Goal: Task Accomplishment & Management: Complete application form

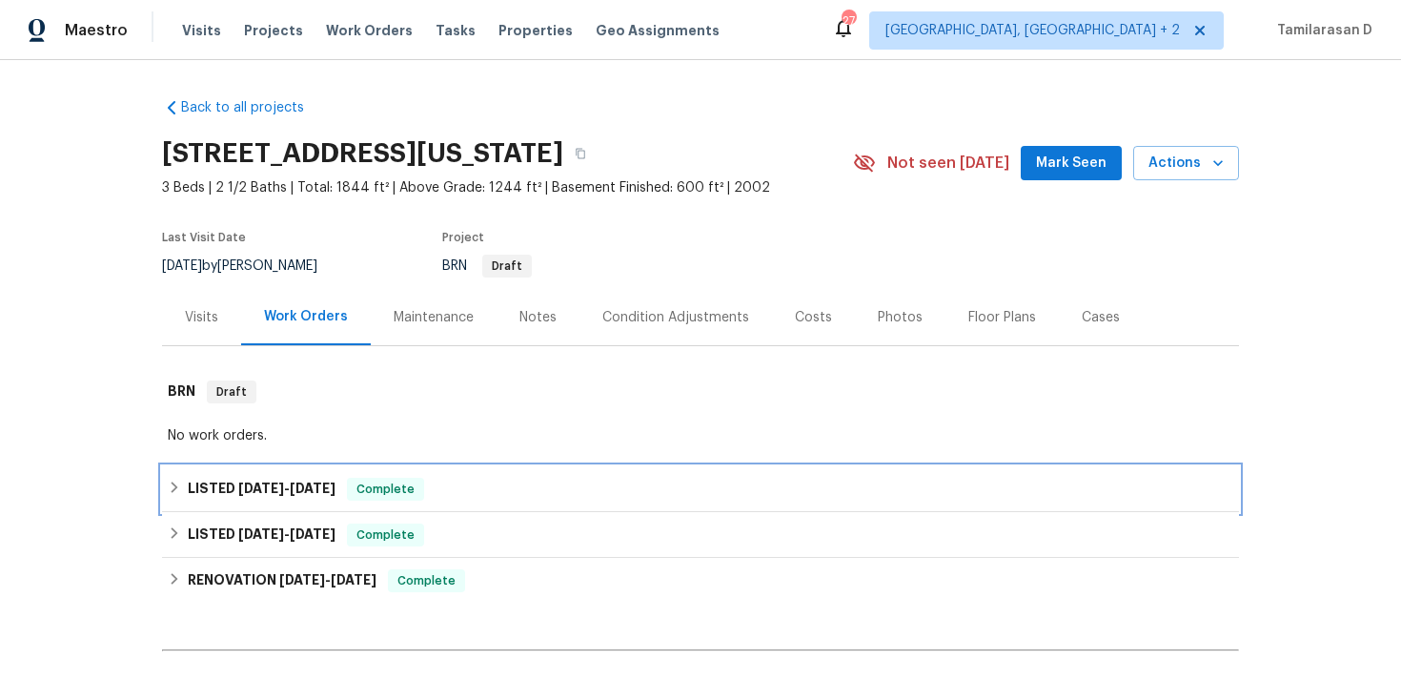
click at [201, 478] on h6 "LISTED 4/2/25 - 4/4/25" at bounding box center [262, 489] width 148 height 23
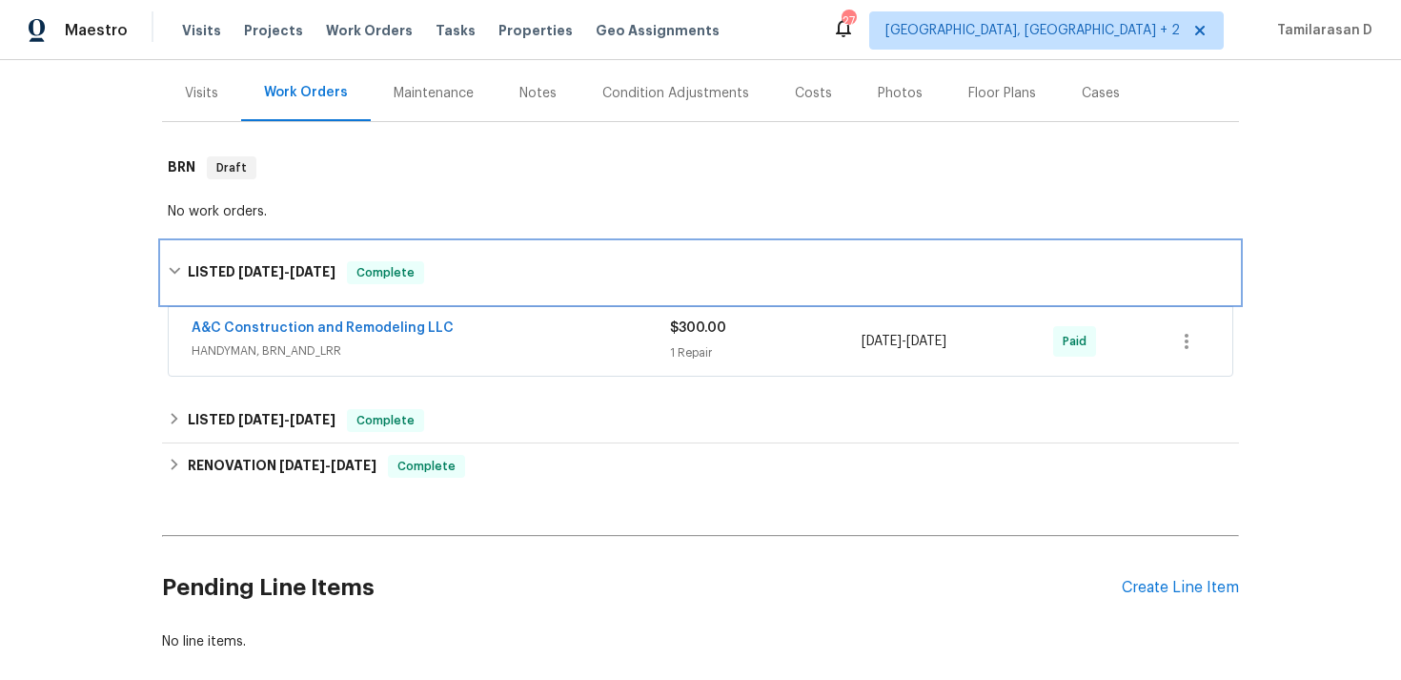
scroll to position [250, 0]
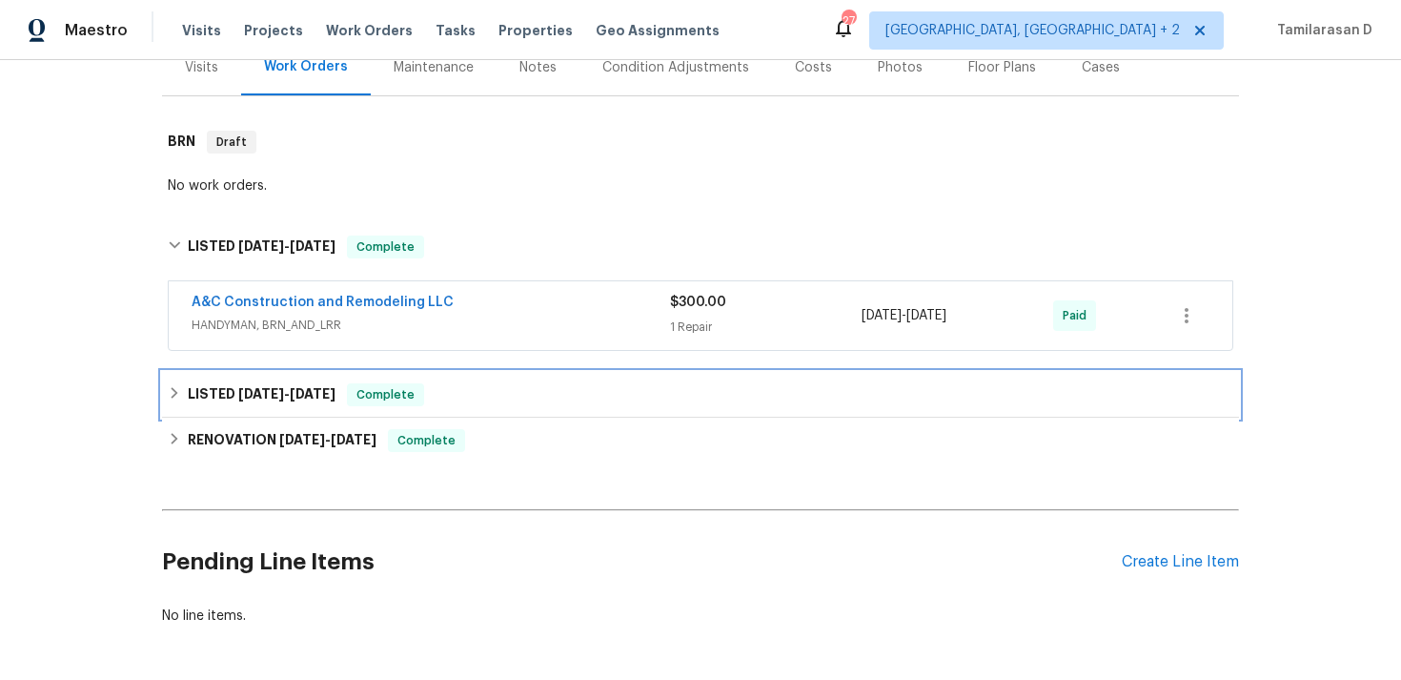
click at [191, 399] on h6 "LISTED 3/13/25 - 3/24/25" at bounding box center [262, 394] width 148 height 23
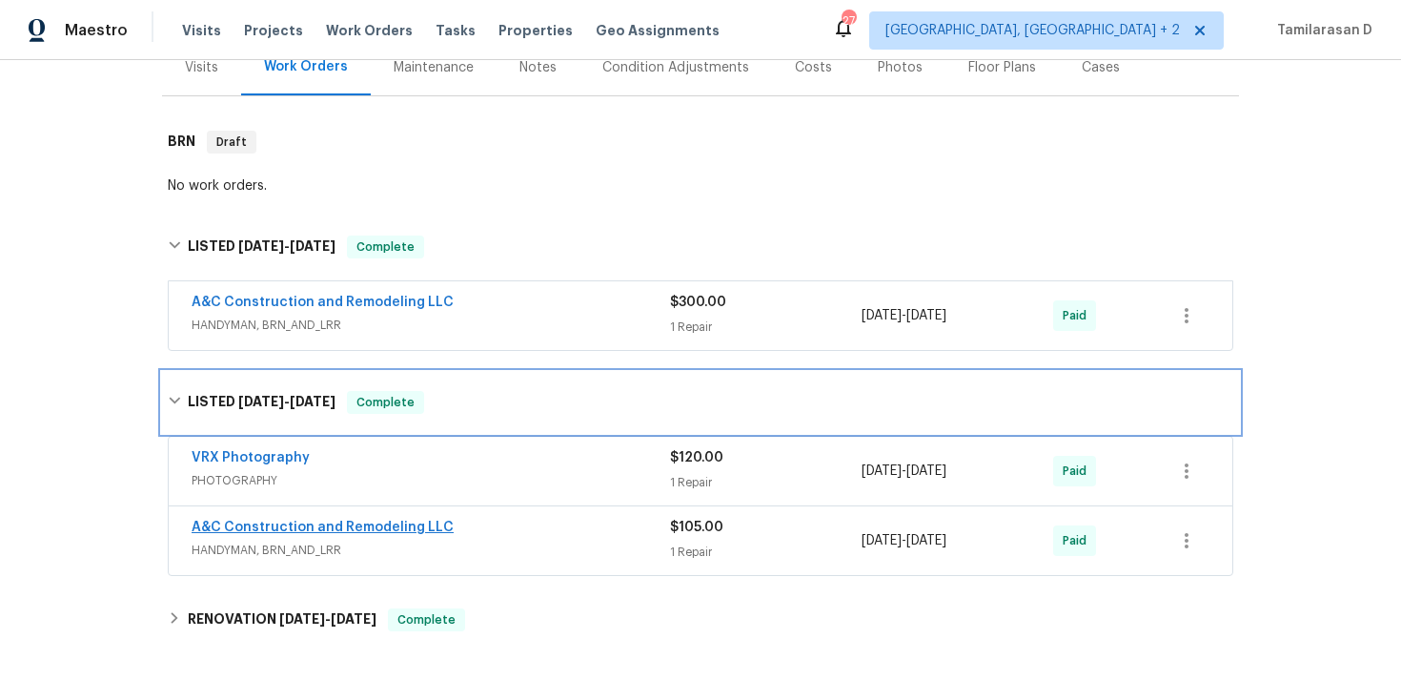
scroll to position [468, 0]
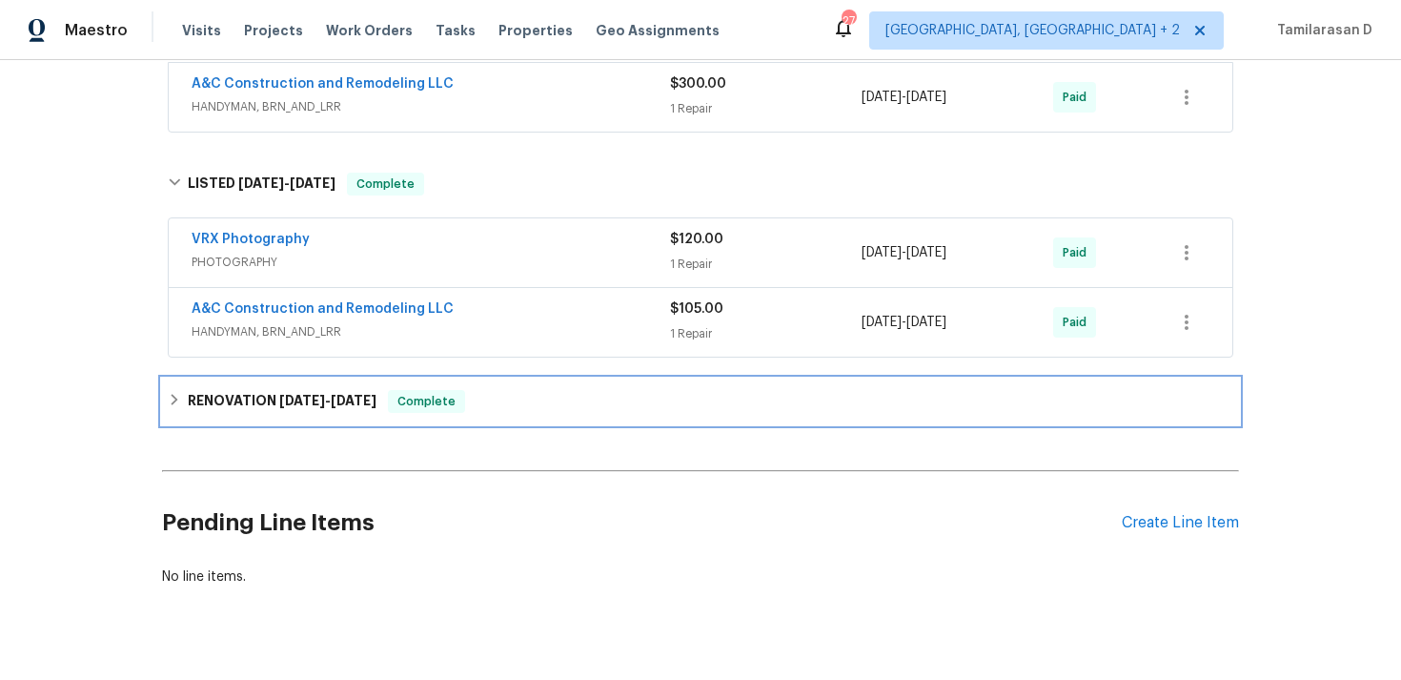
click at [180, 395] on icon at bounding box center [174, 399] width 13 height 13
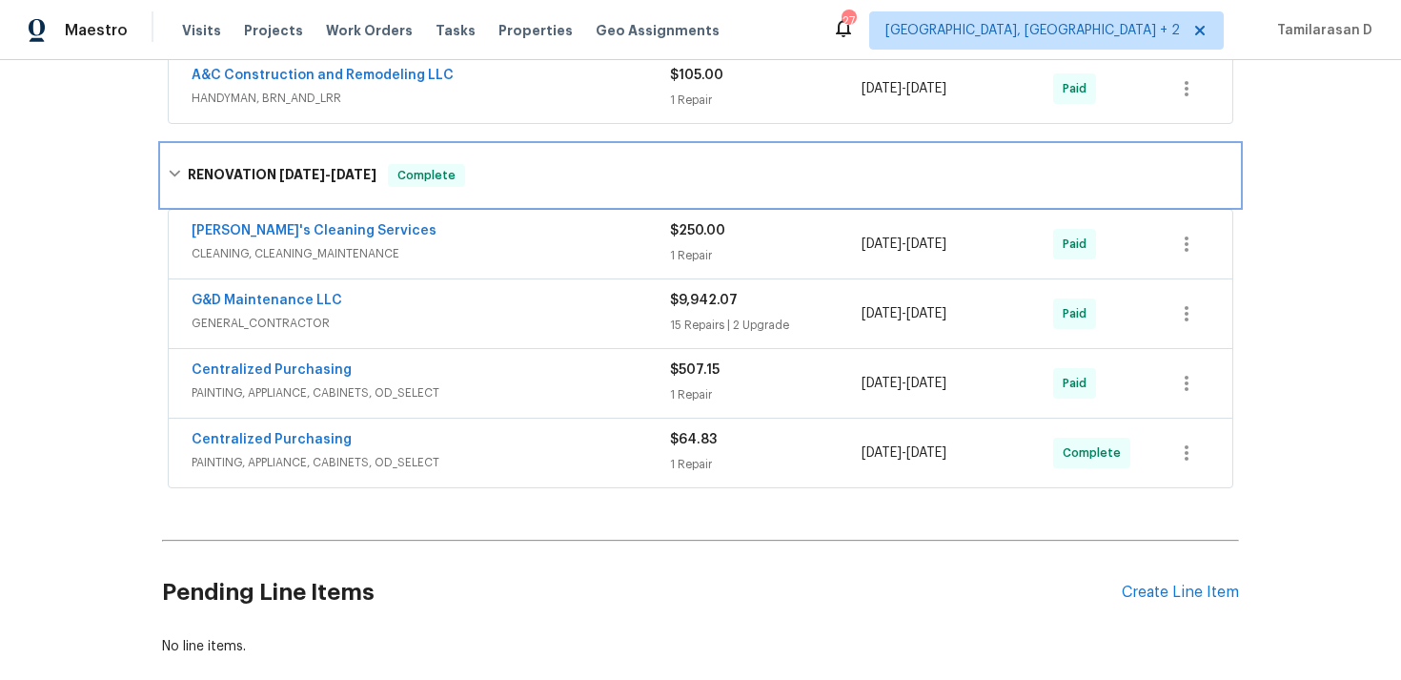
scroll to position [705, 0]
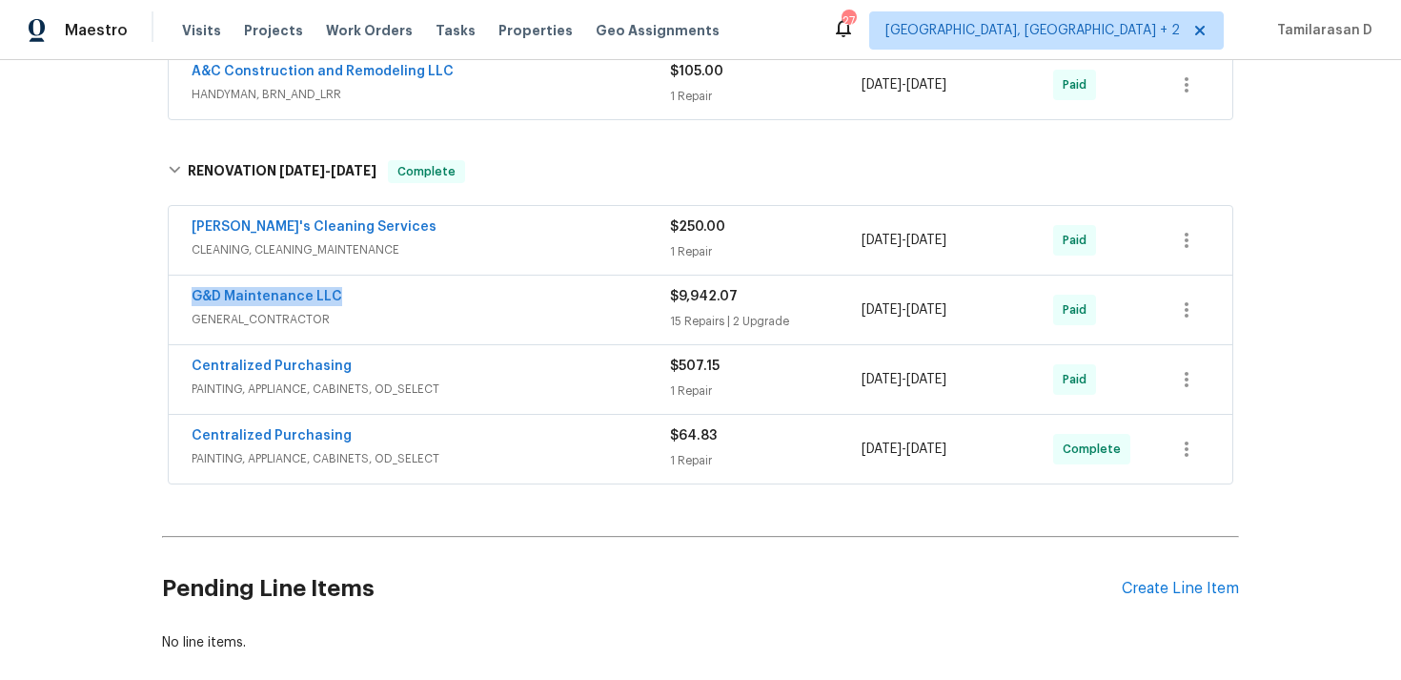
drag, startPoint x: 340, startPoint y: 296, endPoint x: 141, endPoint y: 301, distance: 199.3
click at [141, 301] on div "Back to all projects 7722 N Norton Ave, Kansas City, MO 64119 3 Beds | 2 1/2 Ba…" at bounding box center [700, 370] width 1401 height 620
drag, startPoint x: 664, startPoint y: 297, endPoint x: 715, endPoint y: 296, distance: 50.6
click at [714, 295] on div "G&D Maintenance LLC GENERAL_CONTRACTOR $9,942.07 15 Repairs | 2 Upgrade 1/10/20…" at bounding box center [678, 310] width 972 height 46
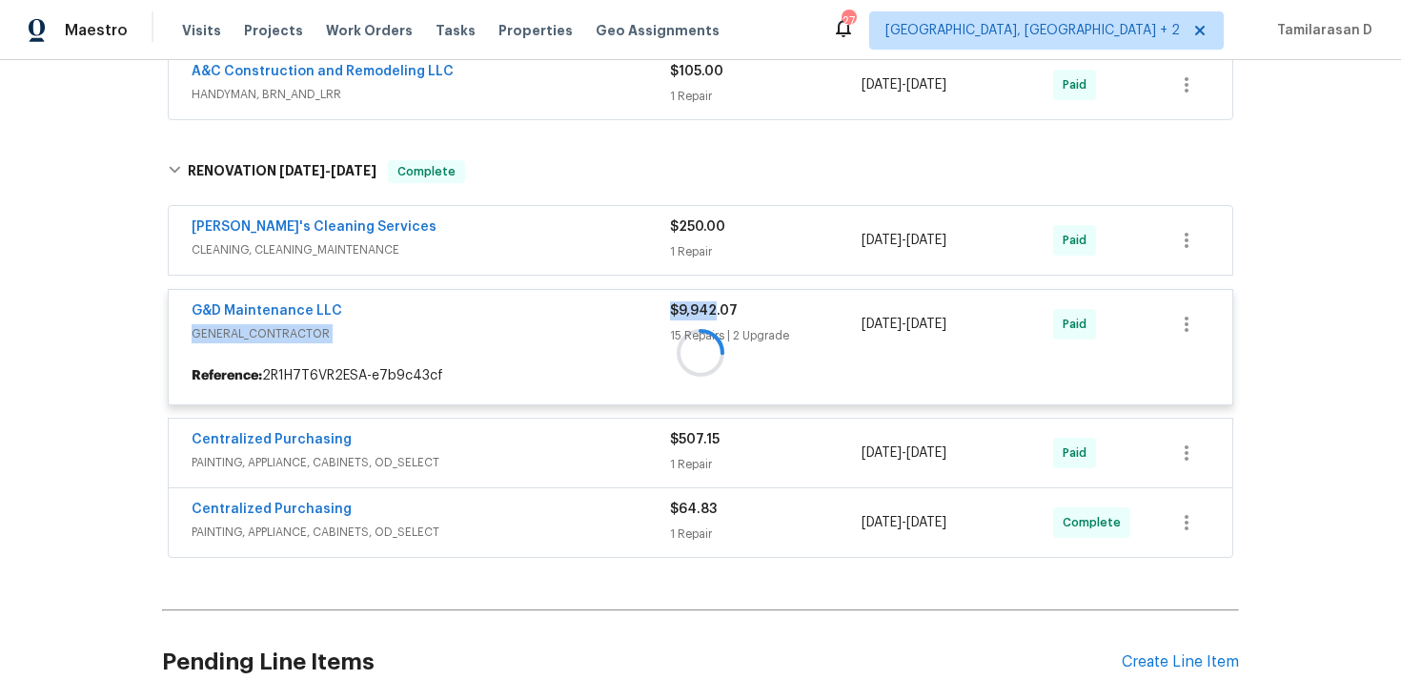
click at [742, 302] on div at bounding box center [700, 352] width 1077 height 422
click at [728, 317] on div at bounding box center [700, 352] width 1077 height 422
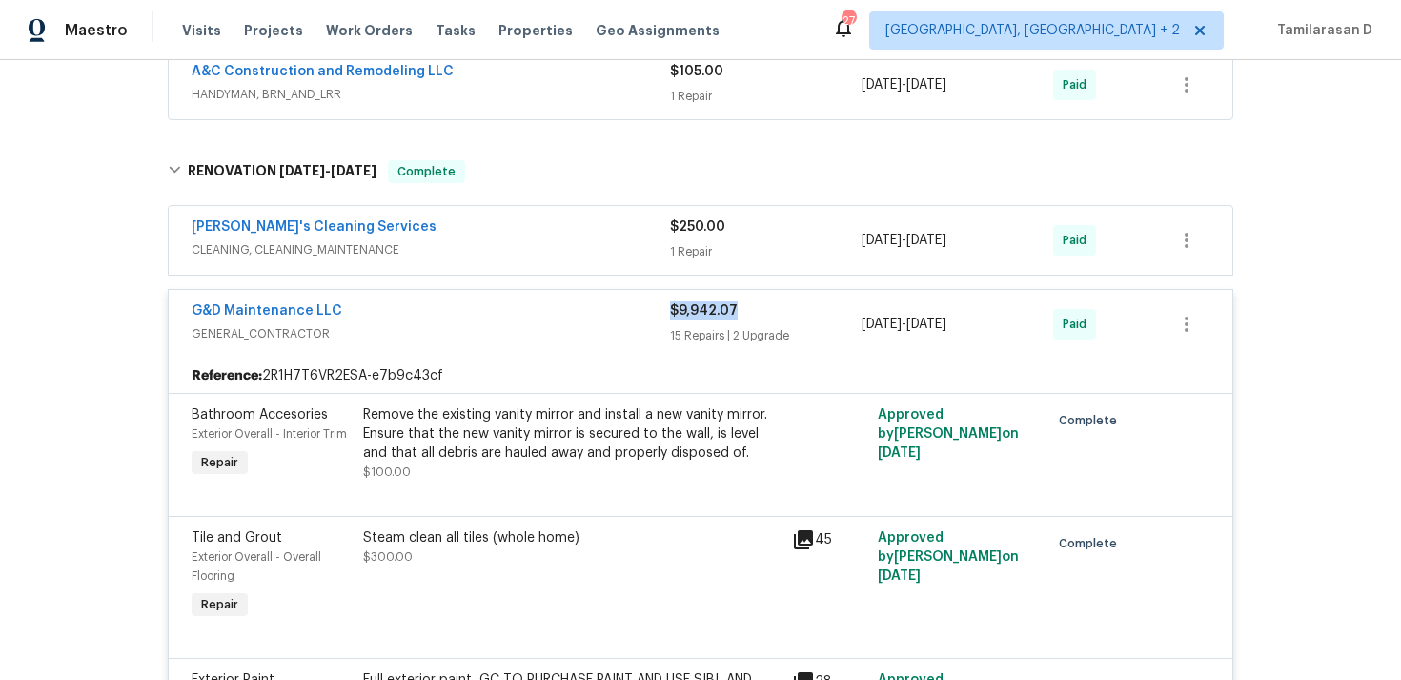
drag, startPoint x: 735, startPoint y: 307, endPoint x: 673, endPoint y: 307, distance: 62.0
click at [673, 307] on div "$9,942.07" at bounding box center [766, 310] width 192 height 19
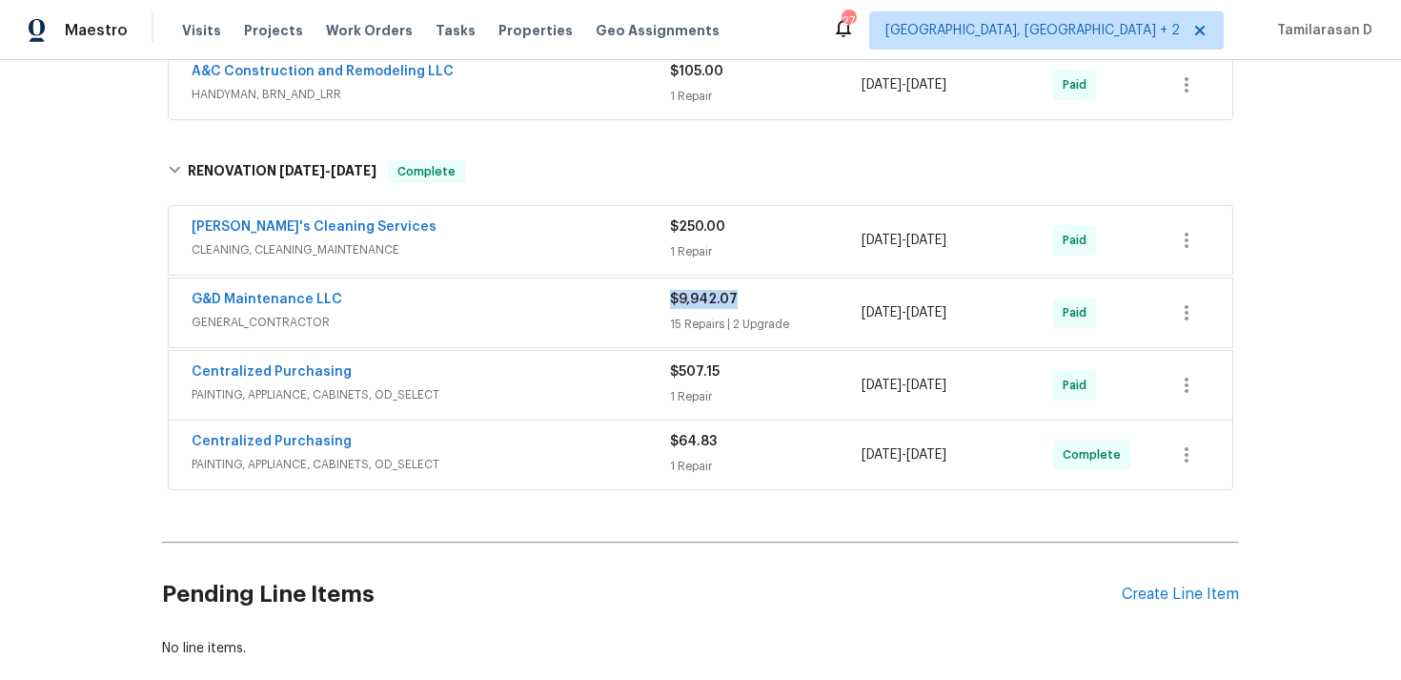
copy span "$9,942.07"
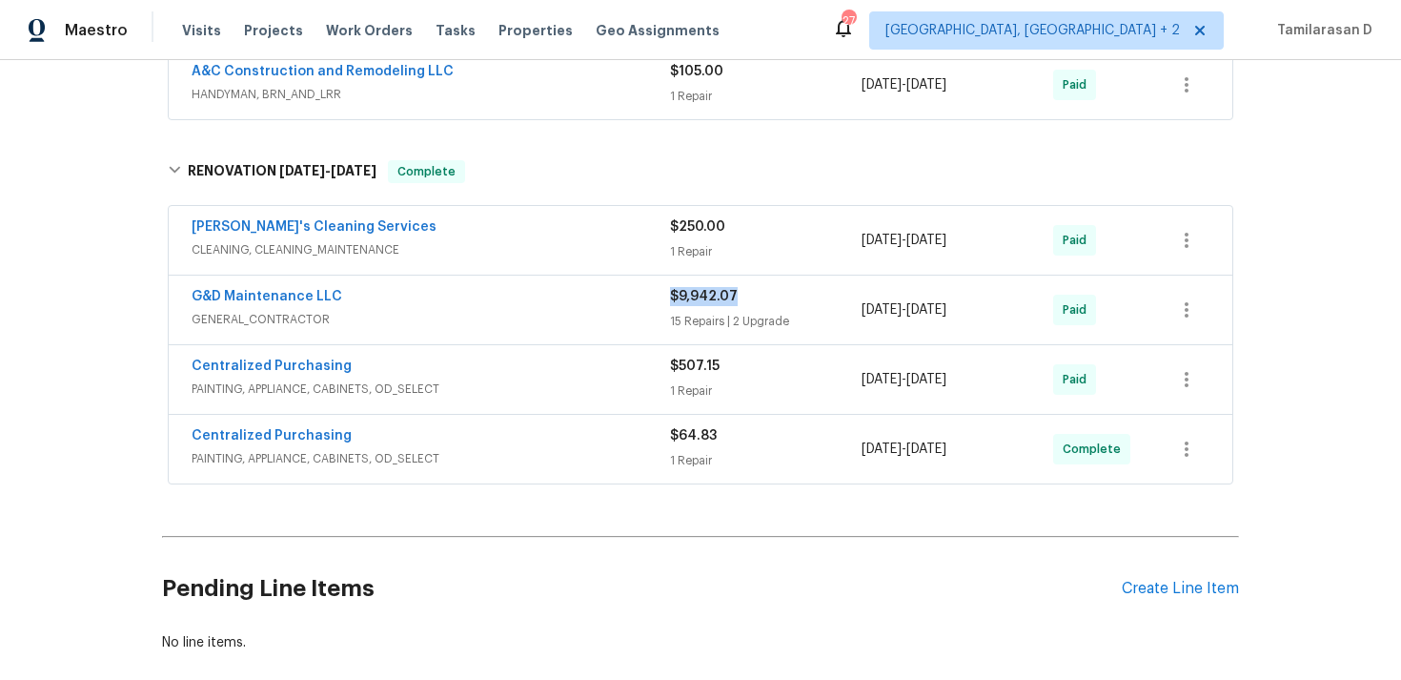
click at [600, 561] on h2 "Pending Line Items" at bounding box center [642, 588] width 960 height 89
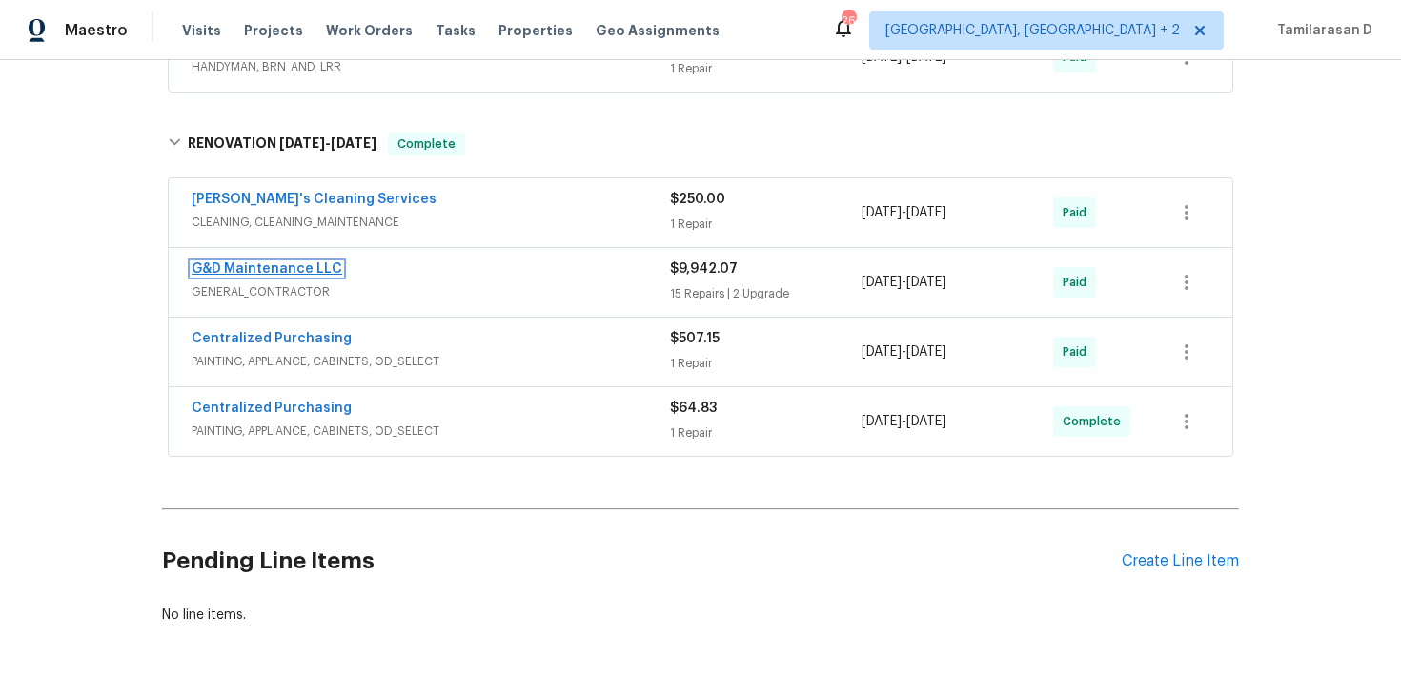
click at [323, 266] on link "G&D Maintenance LLC" at bounding box center [267, 268] width 151 height 13
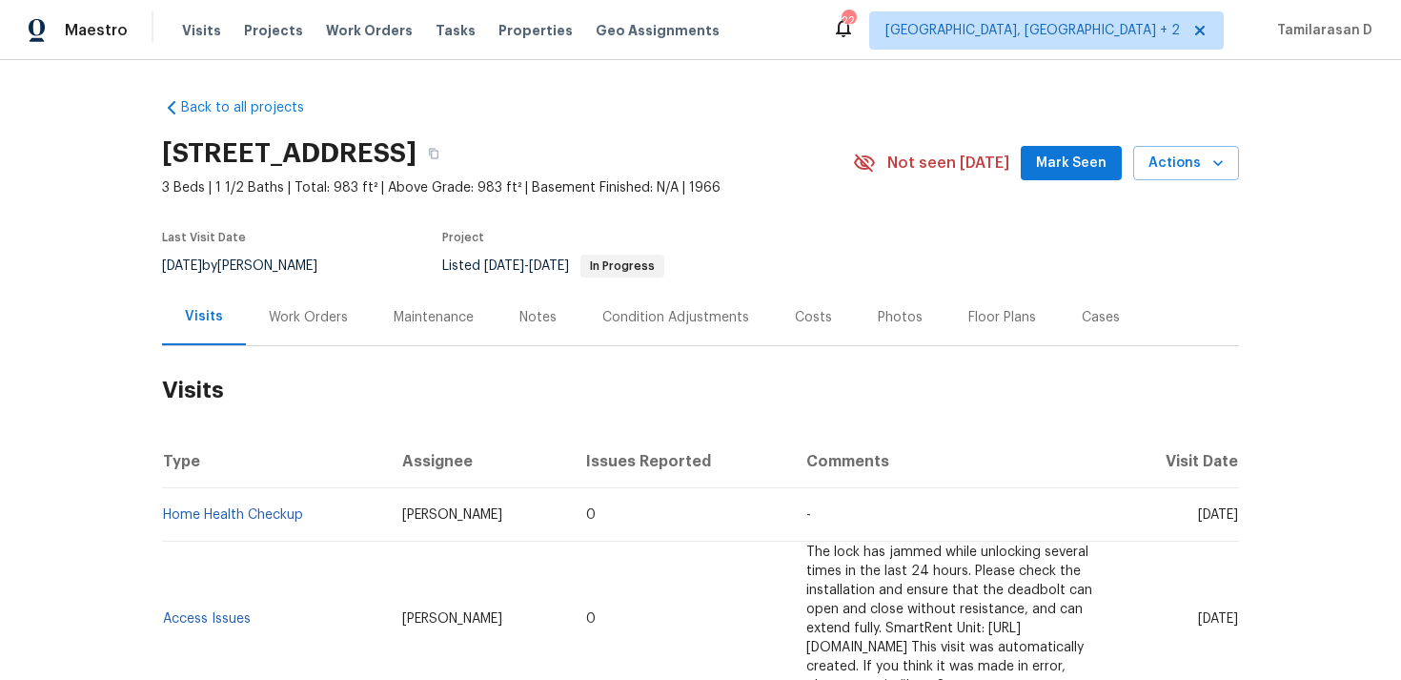
click at [278, 318] on div "Work Orders" at bounding box center [308, 317] width 79 height 19
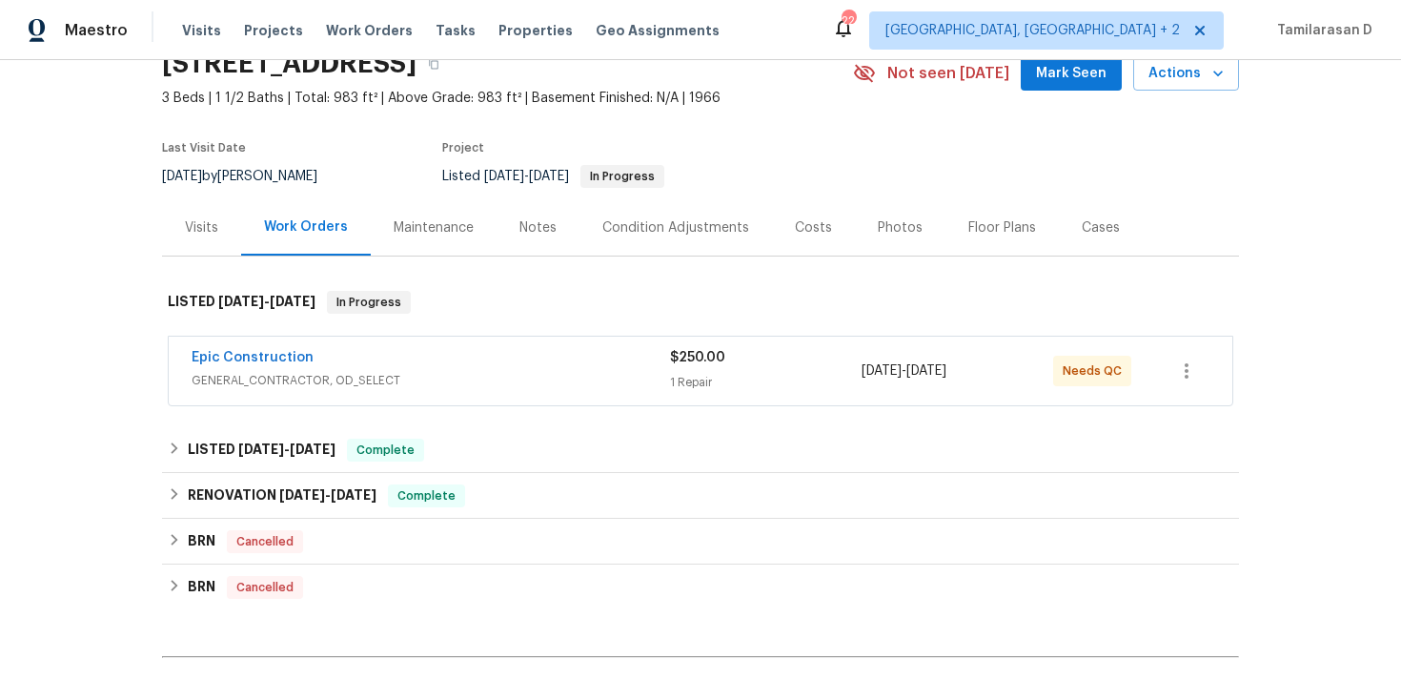
scroll to position [162, 0]
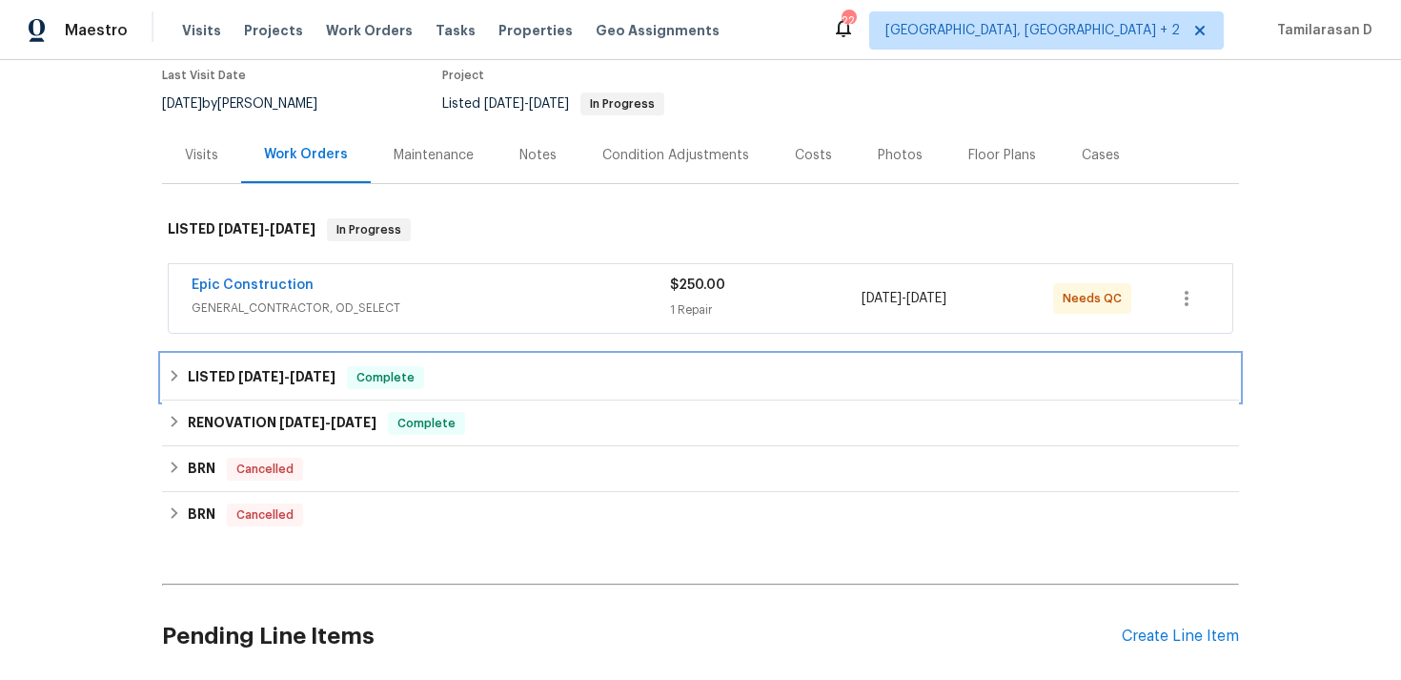
click at [187, 375] on div "LISTED 4/25/25 - 4/26/25 Complete" at bounding box center [701, 377] width 1066 height 23
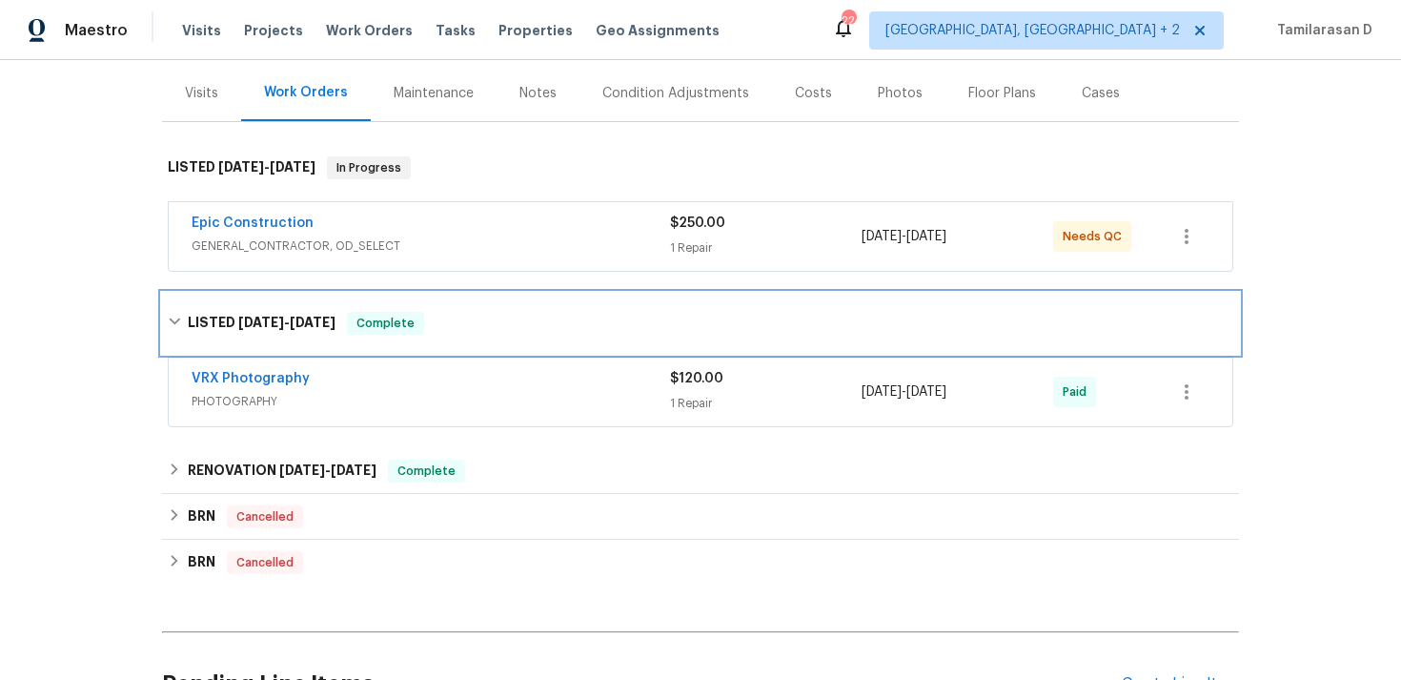
scroll to position [362, 0]
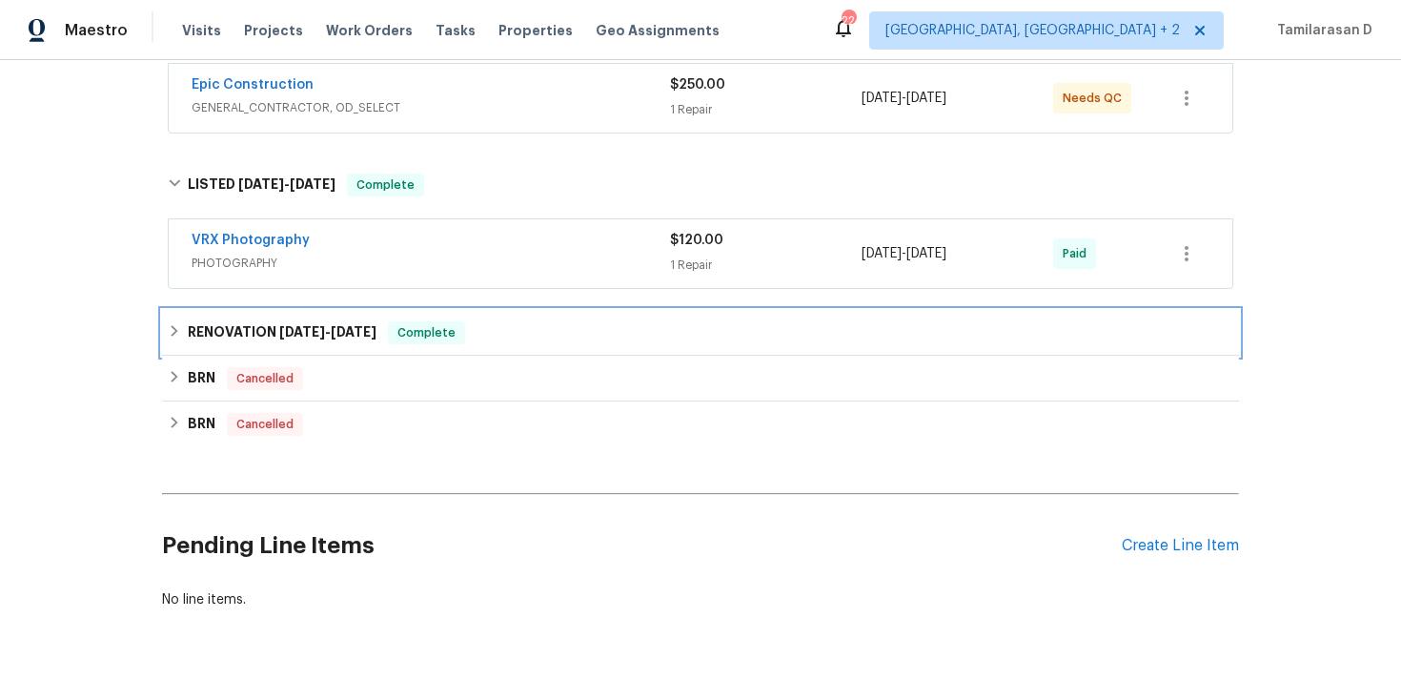
click at [234, 328] on h6 "RENOVATION 4/3/25 - 4/21/25" at bounding box center [282, 332] width 189 height 23
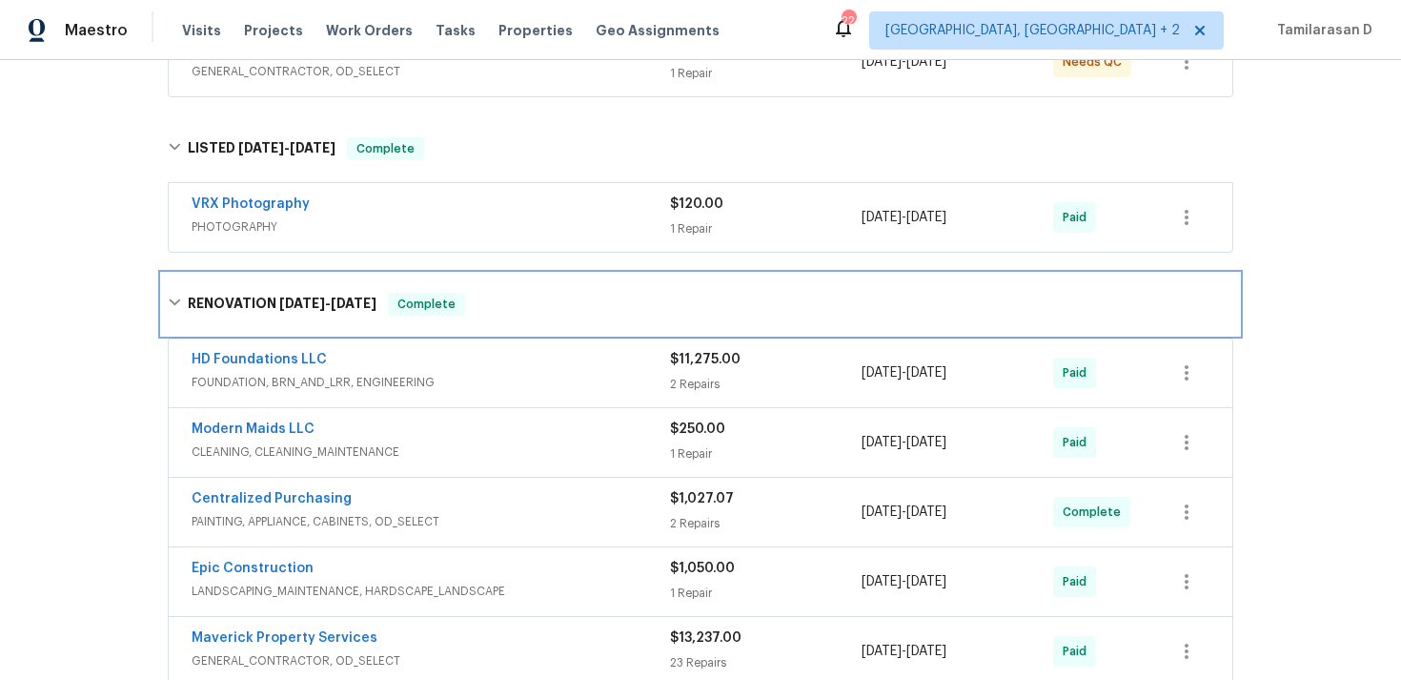
scroll to position [436, 0]
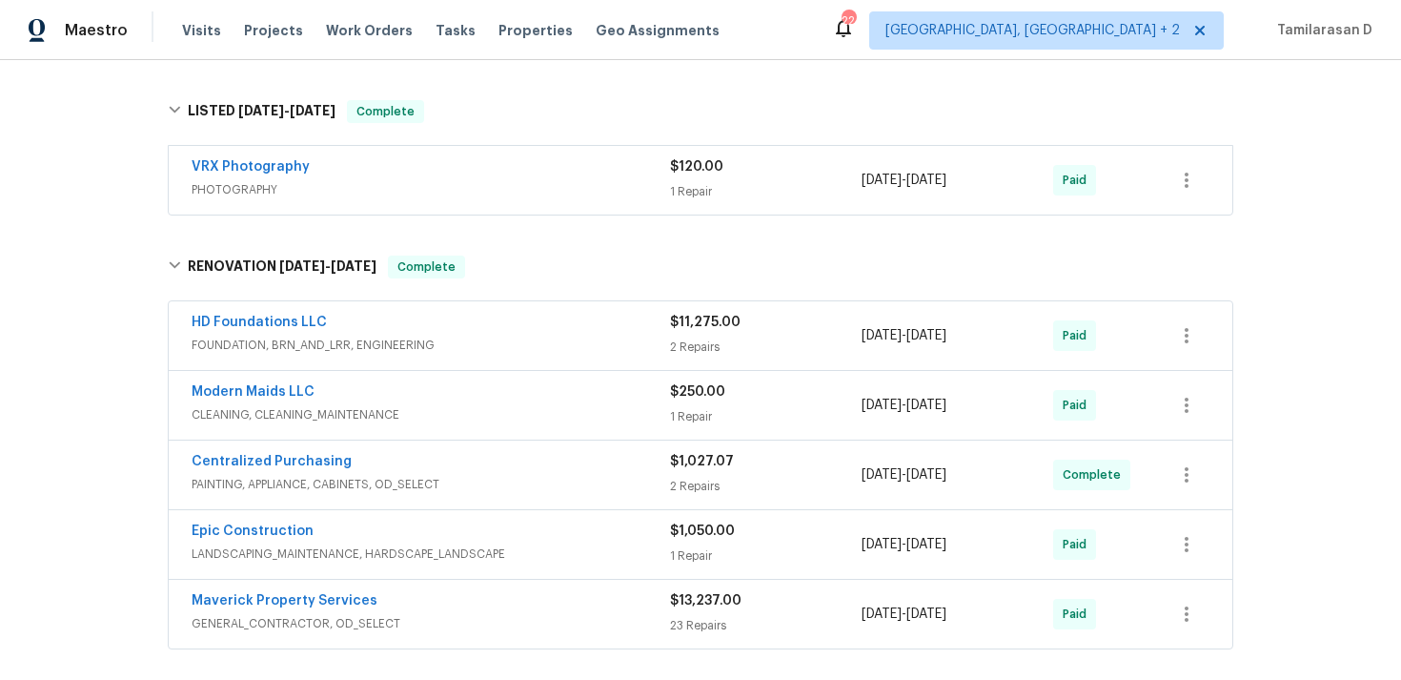
click at [401, 329] on div "HD Foundations LLC" at bounding box center [431, 324] width 479 height 23
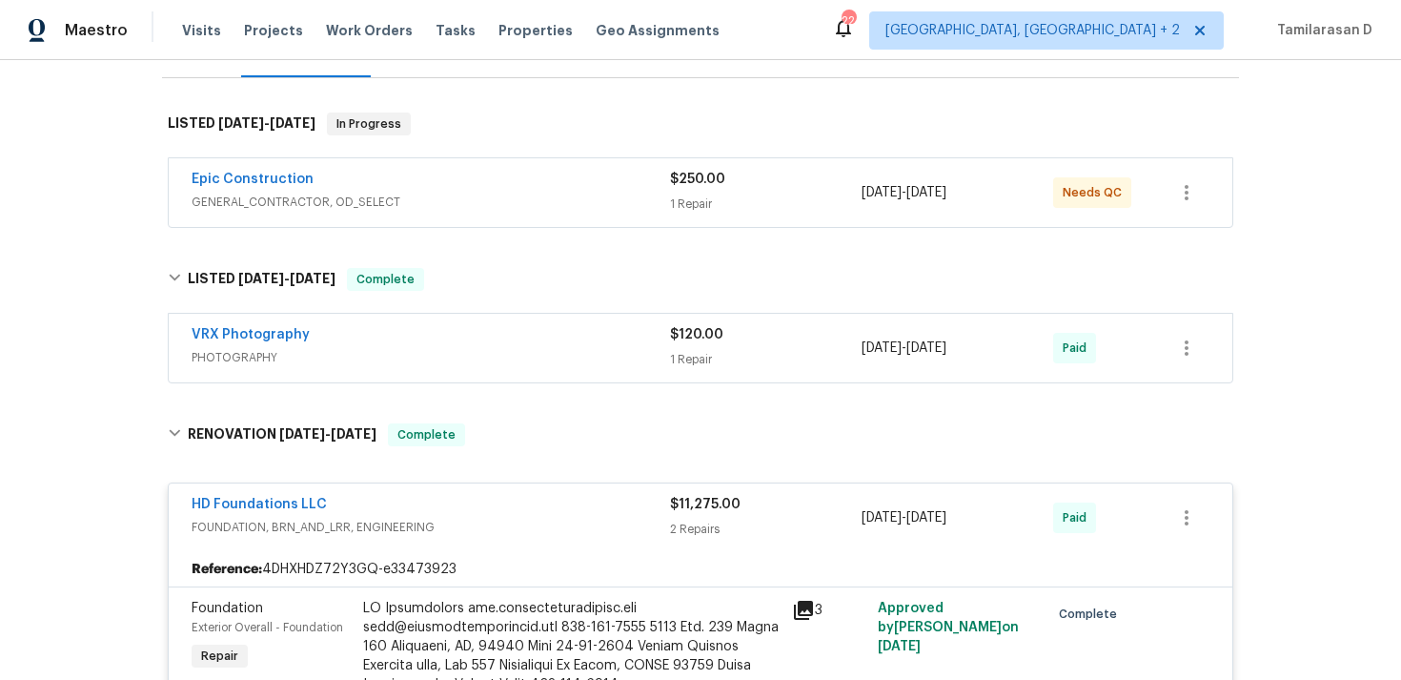
scroll to position [0, 0]
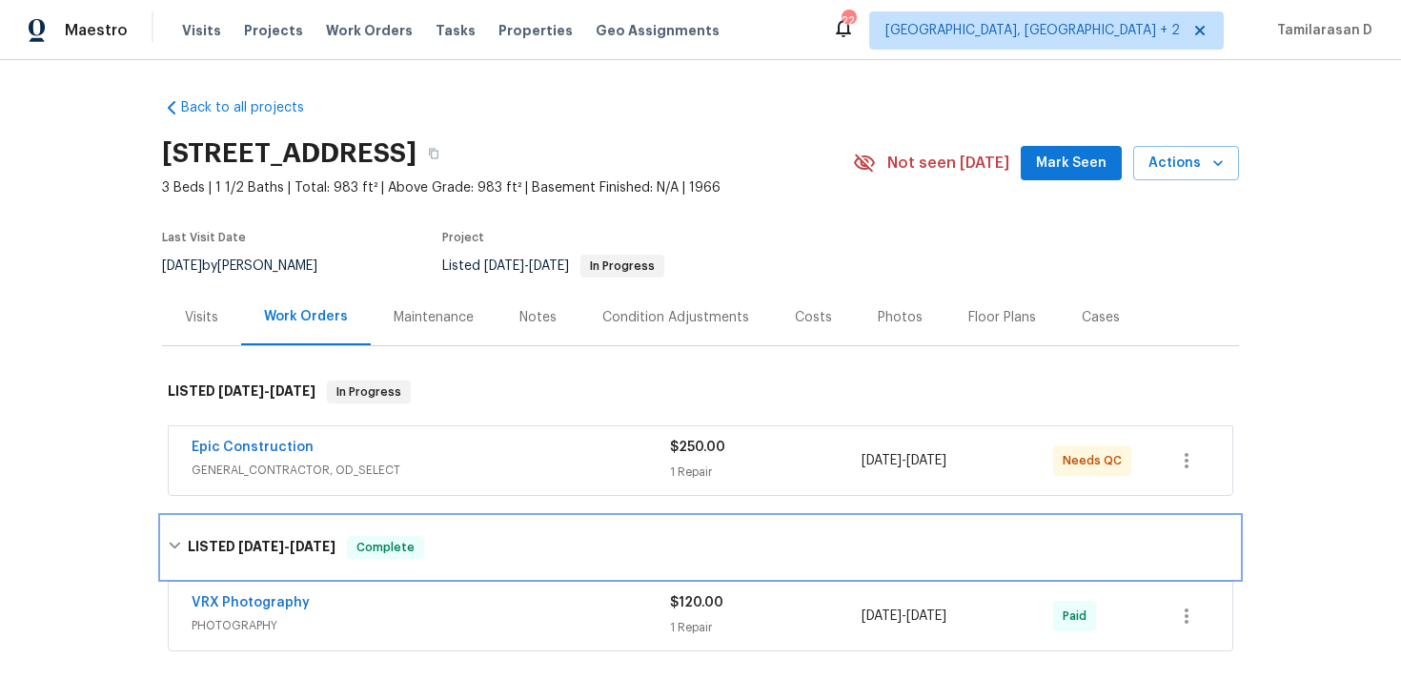
click at [188, 546] on h6 "LISTED 4/25/25 - 4/26/25" at bounding box center [262, 547] width 148 height 23
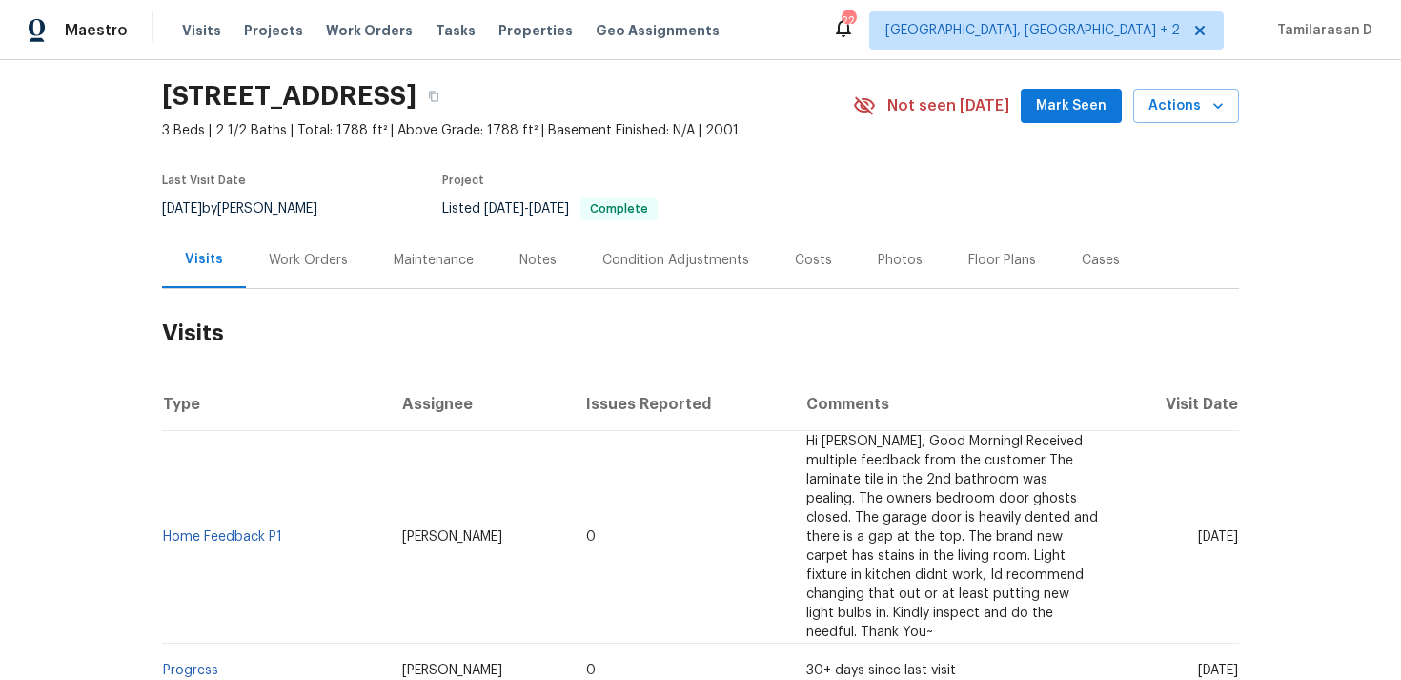
click at [315, 259] on div "Work Orders" at bounding box center [308, 260] width 79 height 19
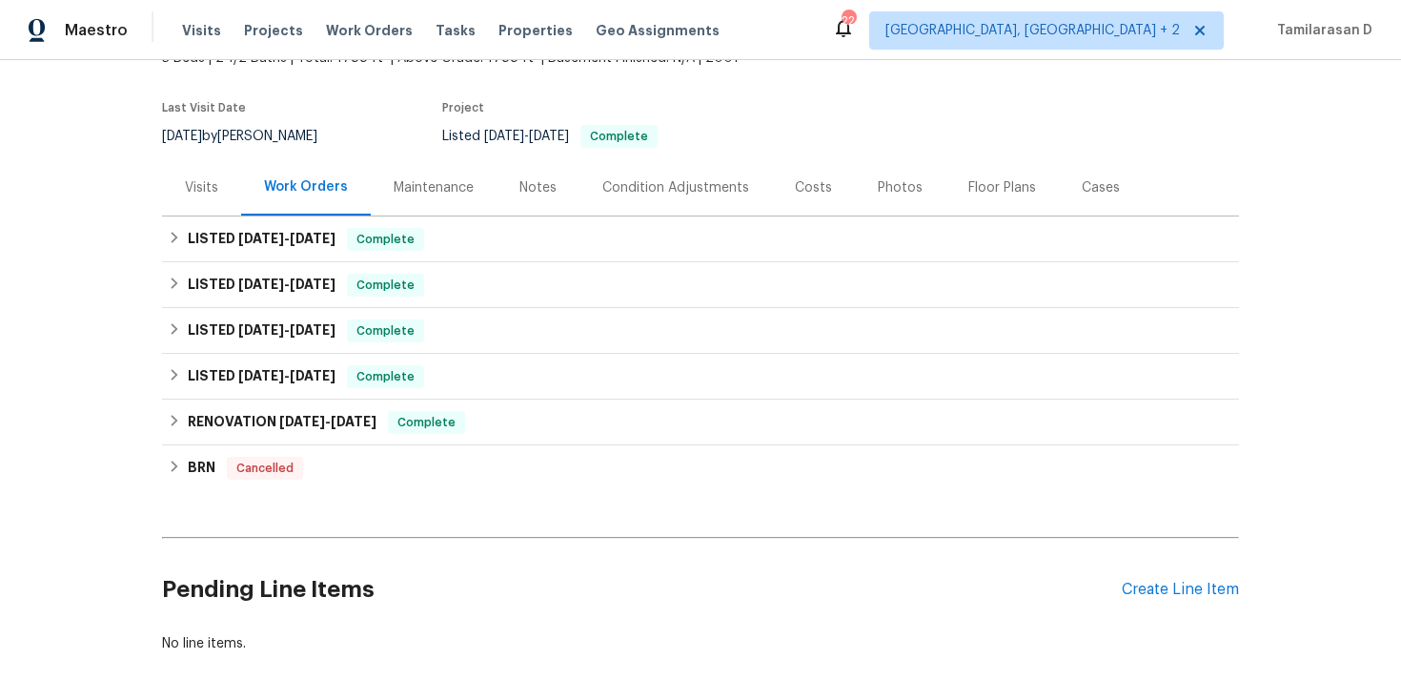
scroll to position [233, 0]
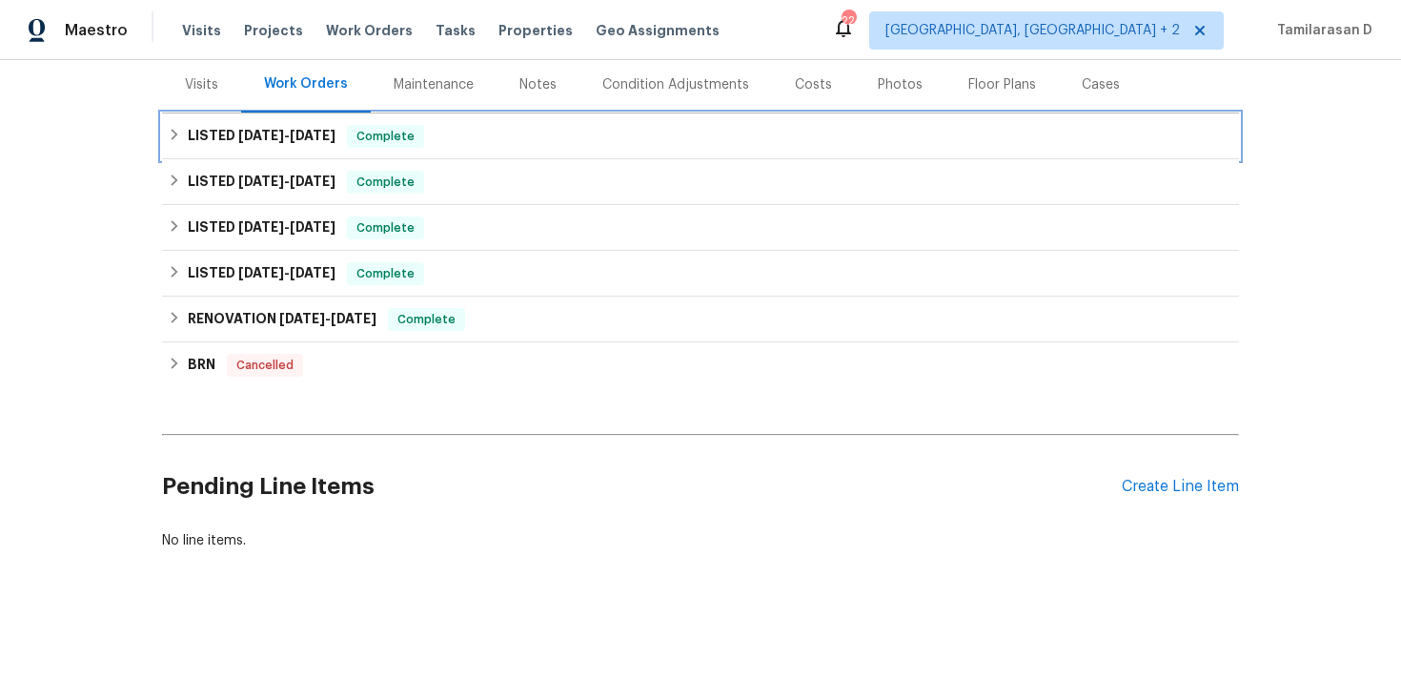
click at [198, 138] on h6 "LISTED [DATE] - [DATE]" at bounding box center [262, 136] width 148 height 23
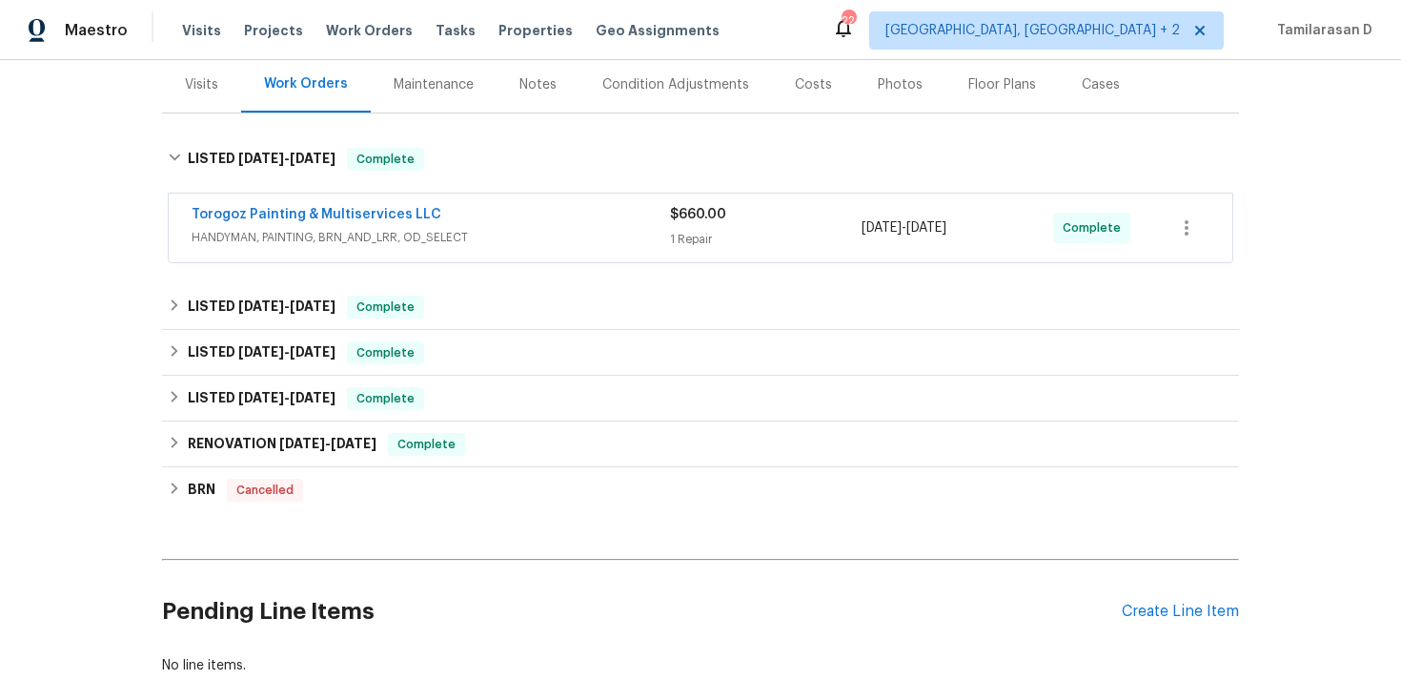
click at [477, 248] on div "Torogoz Painting & Multiservices LLC HANDYMAN, PAINTING, BRN_AND_LRR, OD_SELECT" at bounding box center [431, 228] width 479 height 46
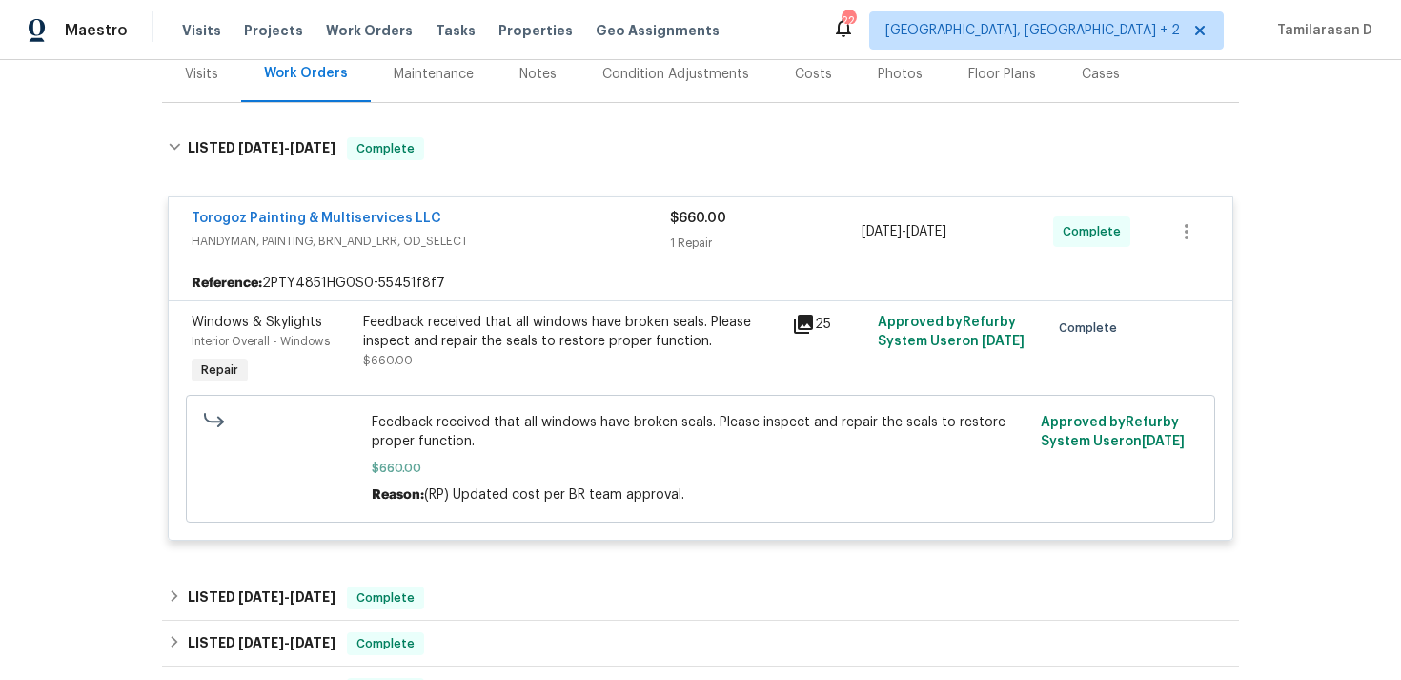
scroll to position [0, 0]
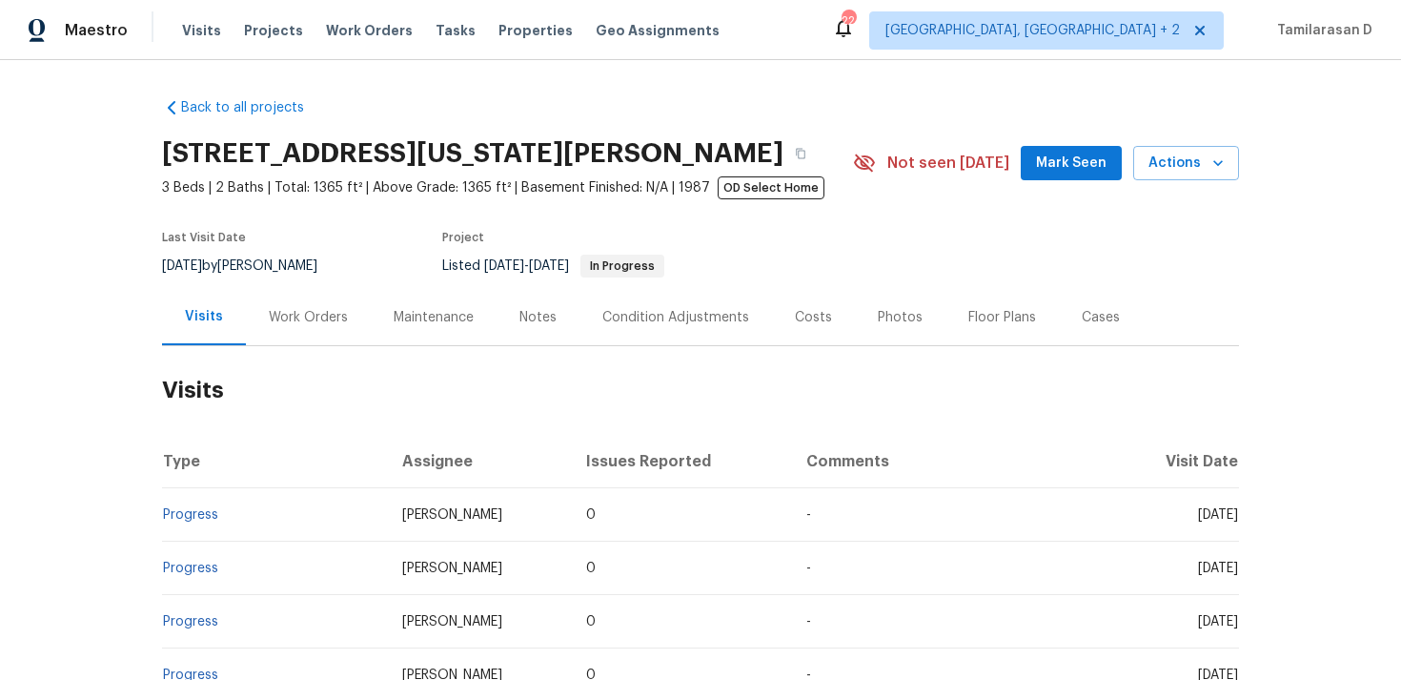
click at [311, 310] on div "Work Orders" at bounding box center [308, 317] width 79 height 19
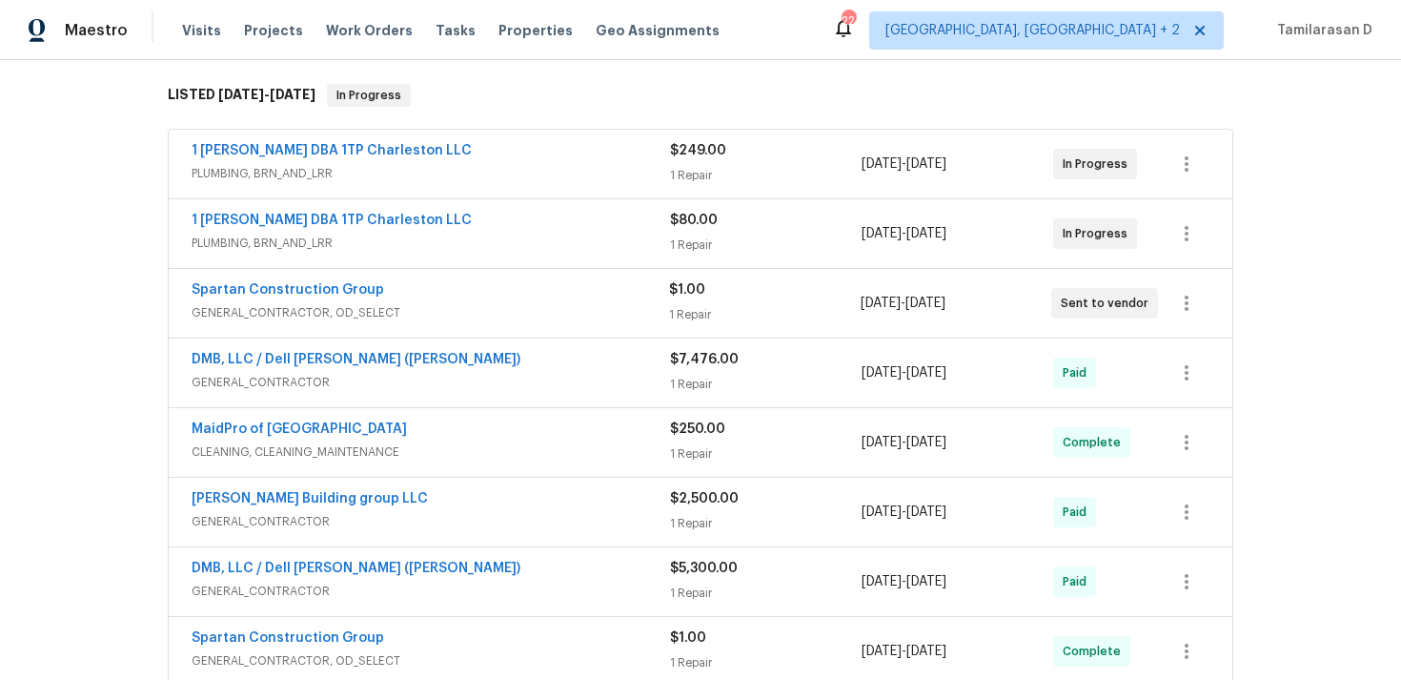
scroll to position [280, 0]
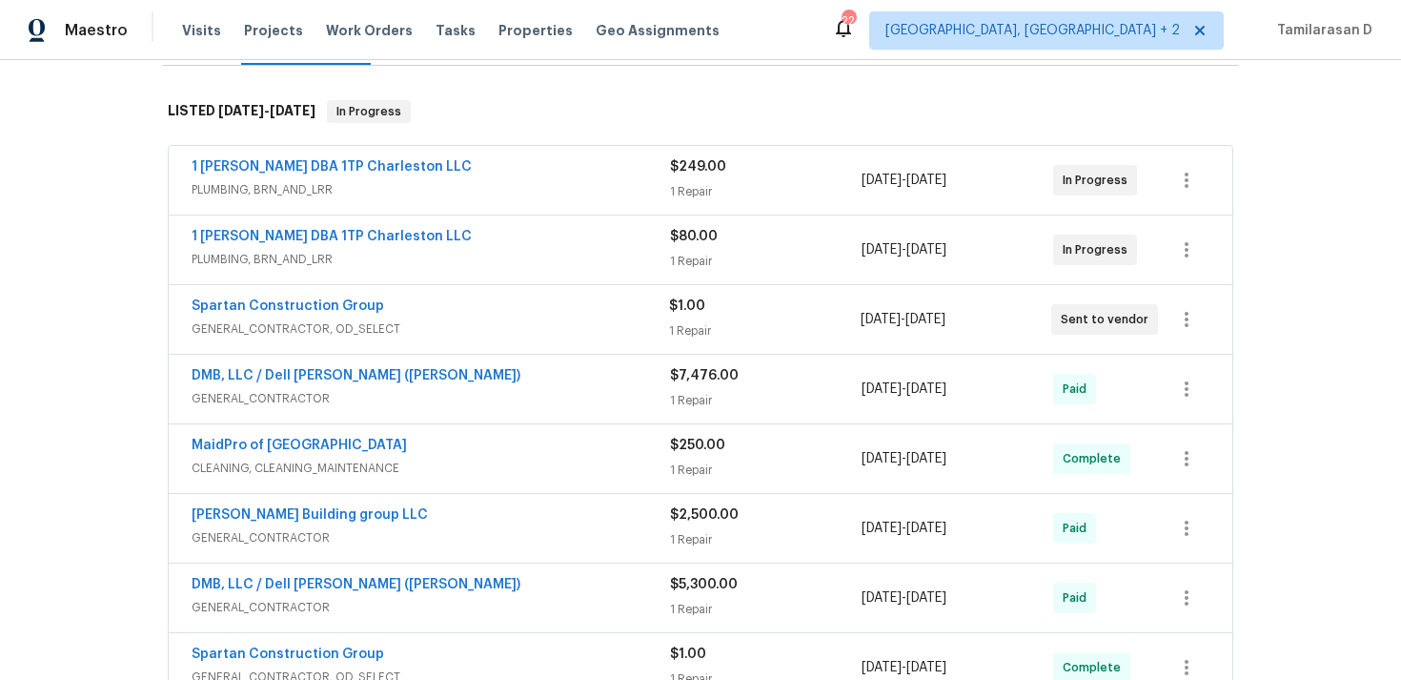
click at [473, 331] on span "GENERAL_CONTRACTOR, OD_SELECT" at bounding box center [431, 328] width 478 height 19
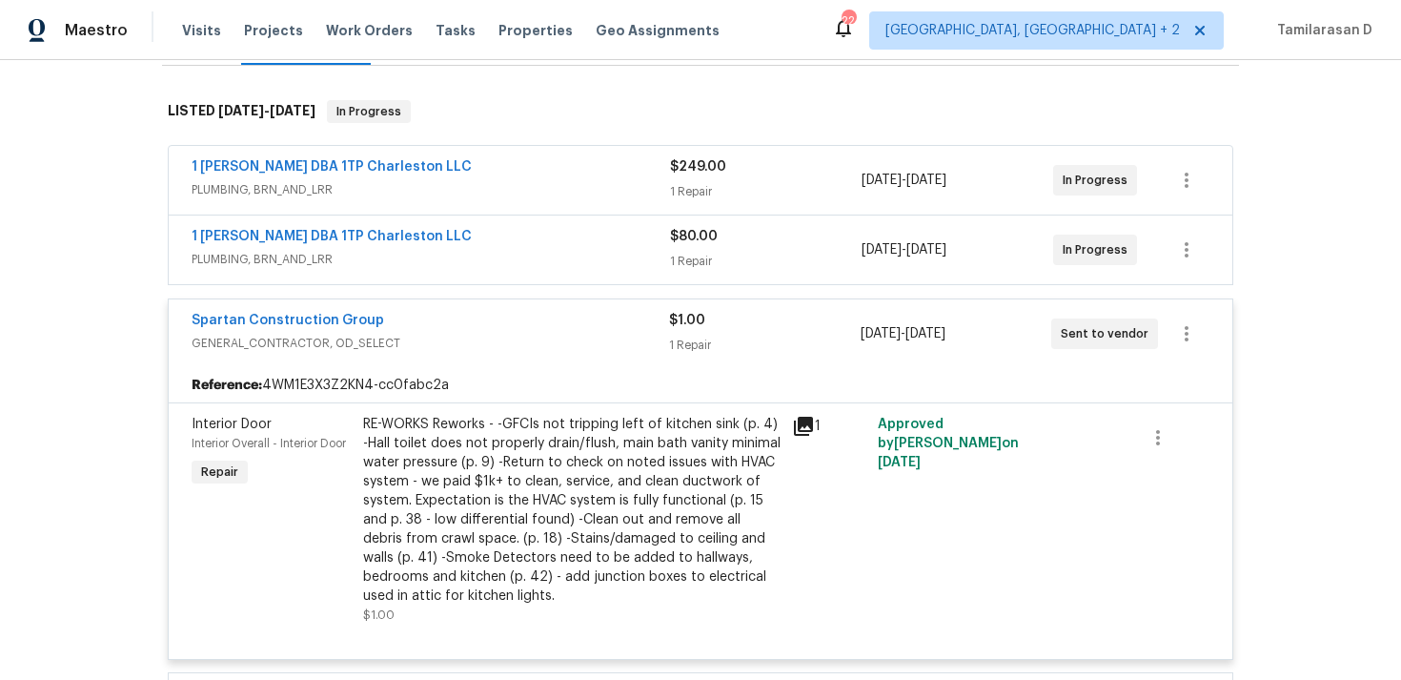
scroll to position [335, 0]
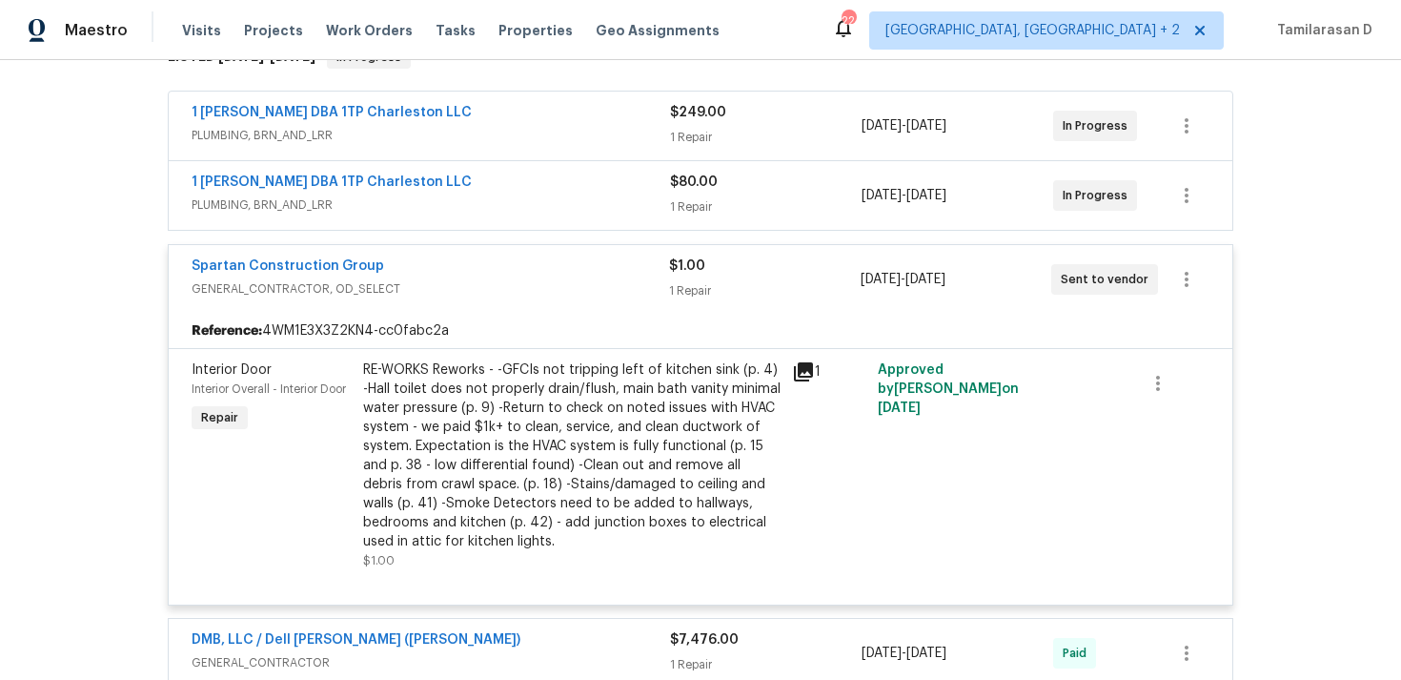
click at [448, 183] on div "1 Tom Plumber DBA 1TP Charleston LLC" at bounding box center [431, 184] width 479 height 23
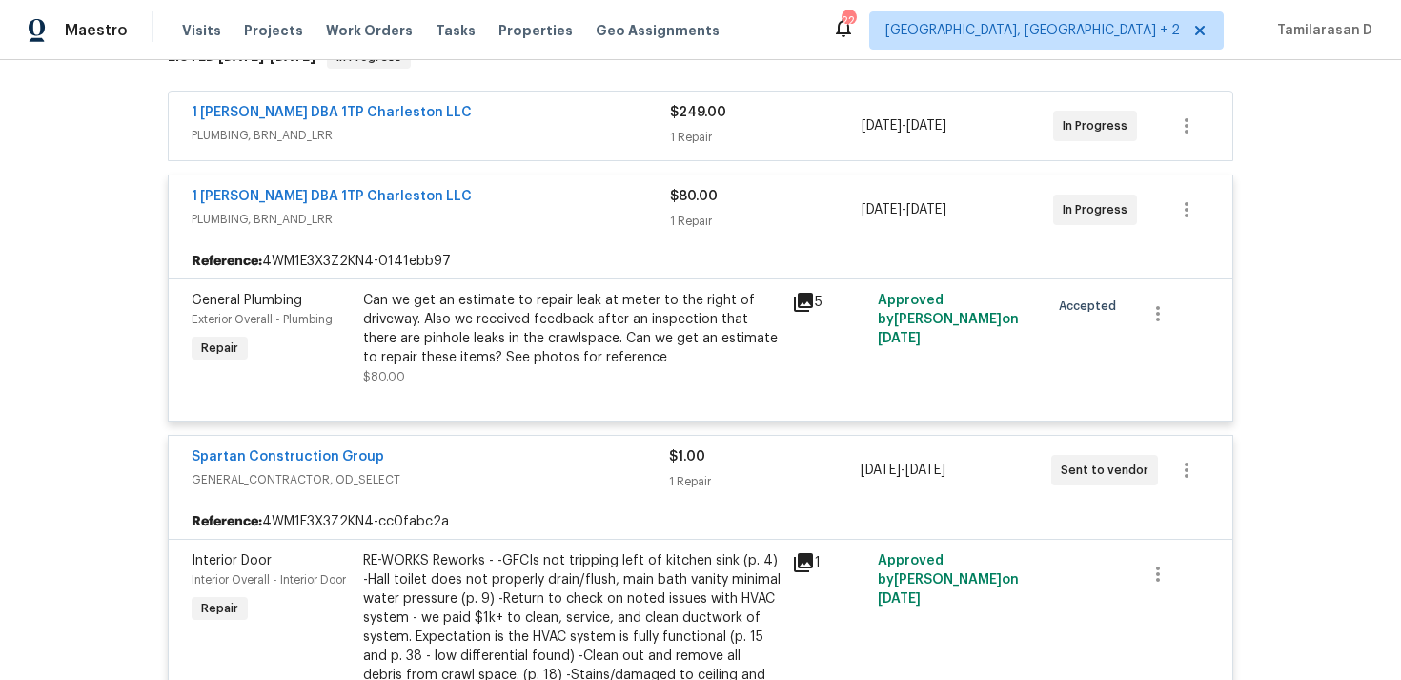
click at [500, 128] on span "PLUMBING, BRN_AND_LRR" at bounding box center [431, 135] width 479 height 19
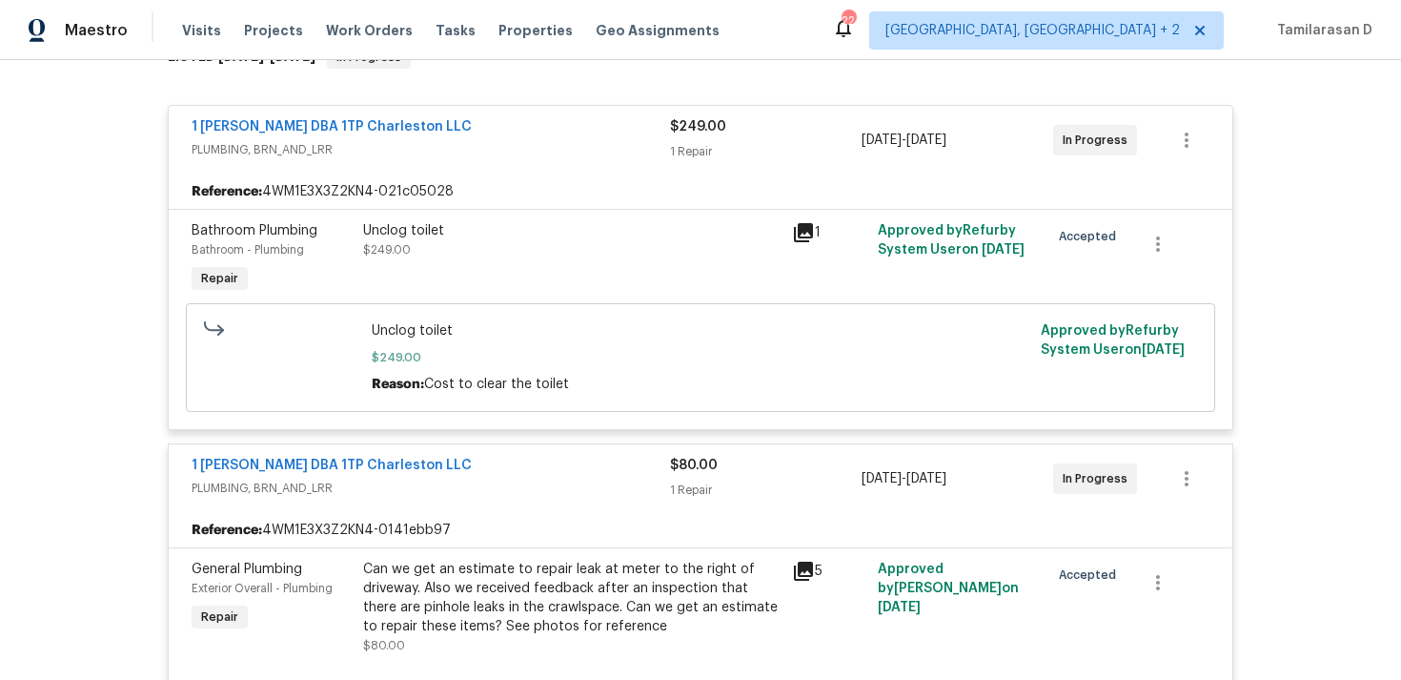
click at [491, 133] on div "1 Tom Plumber DBA 1TP Charleston LLC" at bounding box center [431, 128] width 479 height 23
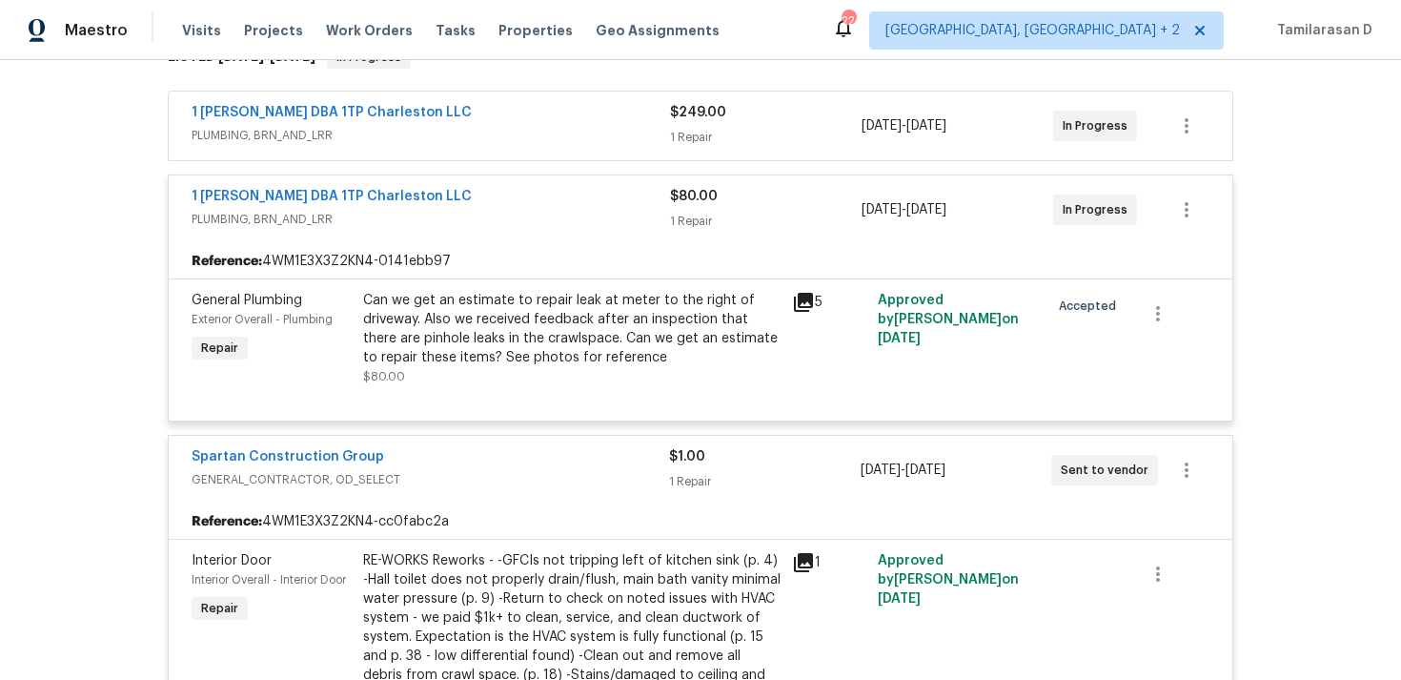
click at [491, 226] on span "PLUMBING, BRN_AND_LRR" at bounding box center [431, 219] width 479 height 19
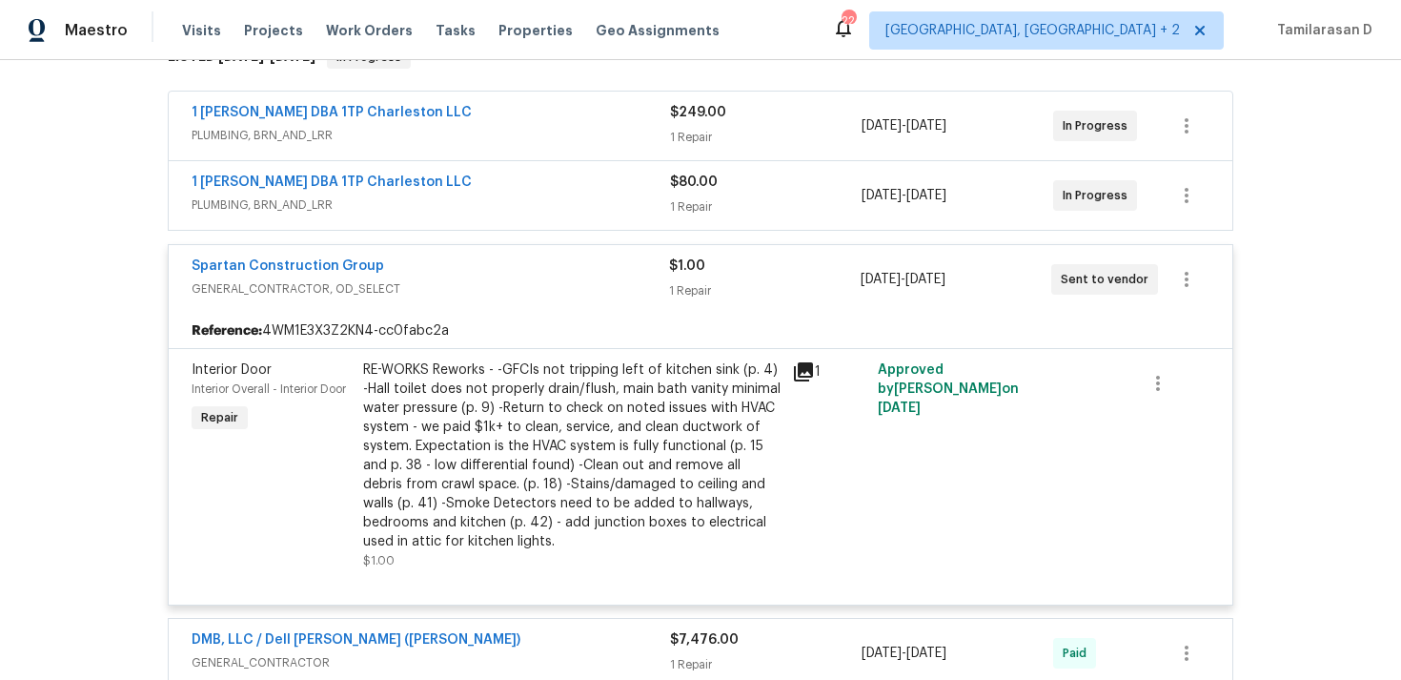
click at [487, 261] on div "Spartan Construction Group" at bounding box center [431, 267] width 478 height 23
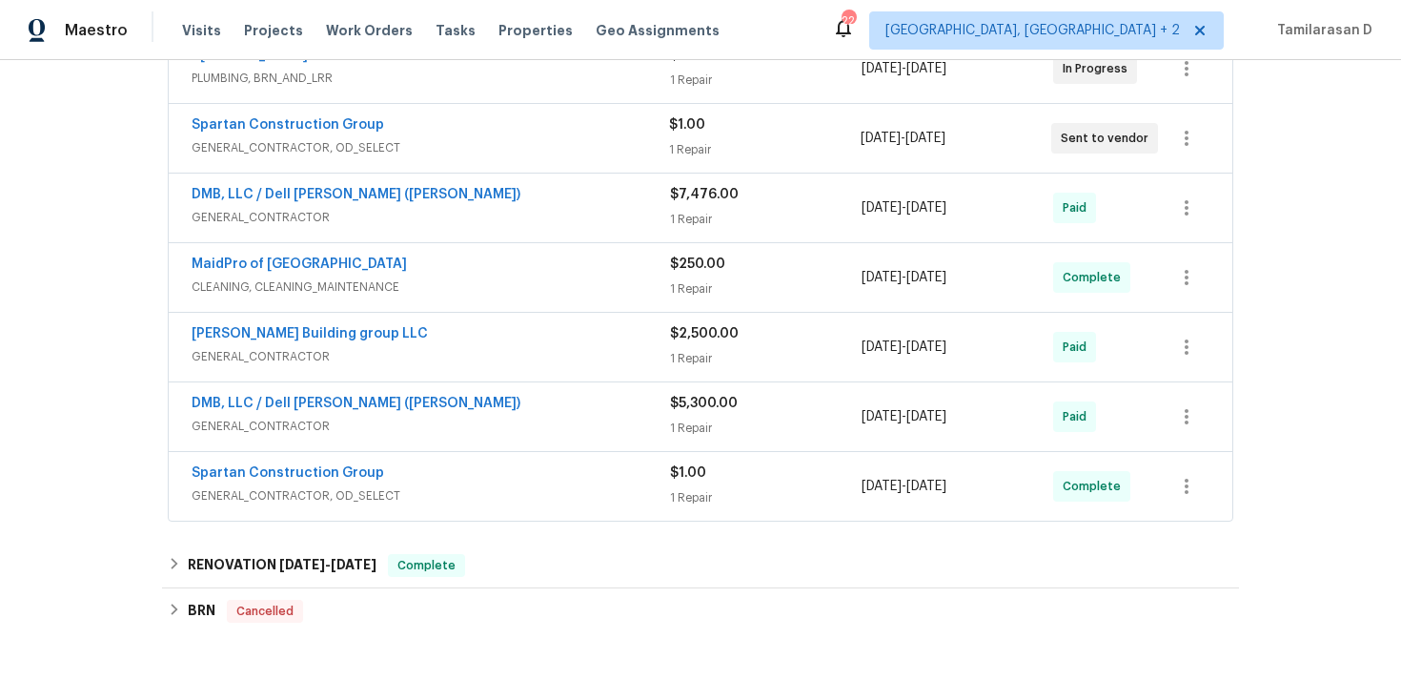
scroll to position [855, 0]
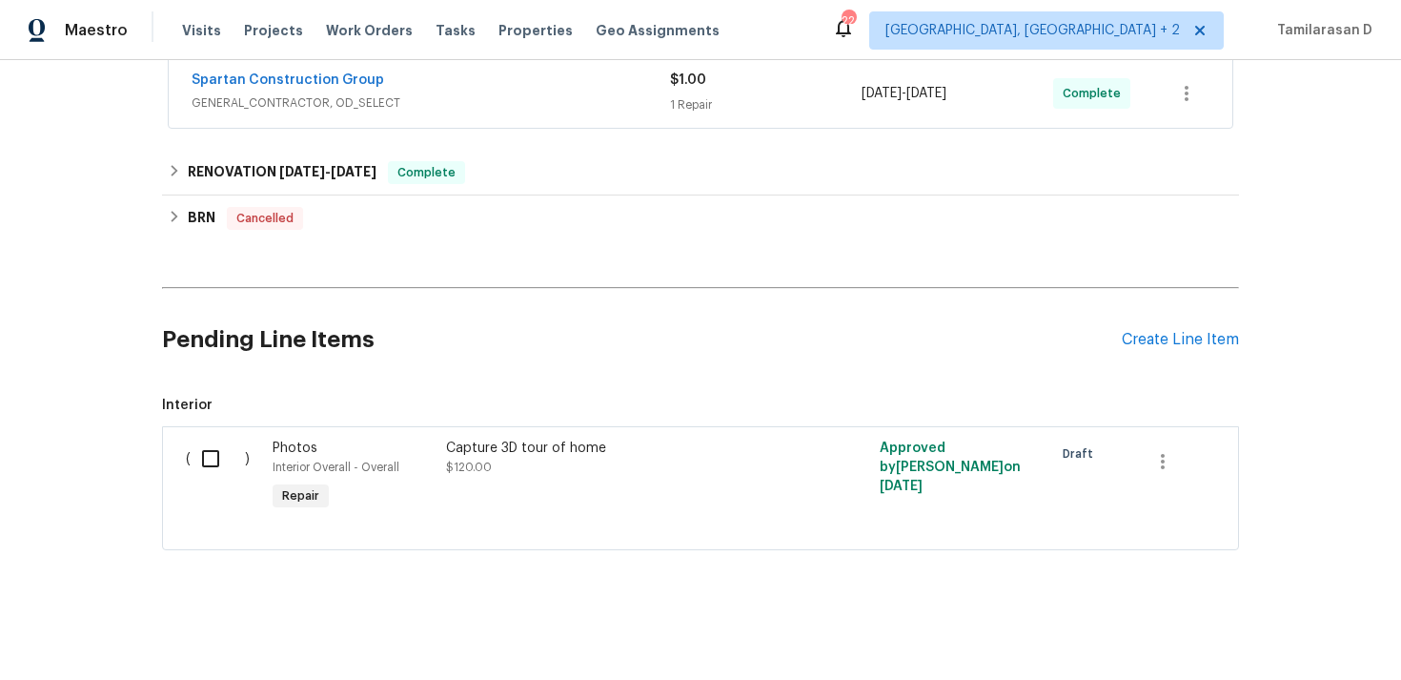
click at [1174, 348] on div "Pending Line Items Create Line Item" at bounding box center [700, 340] width 1077 height 89
click at [1171, 322] on div "Pending Line Items Create Line Item" at bounding box center [700, 340] width 1077 height 89
click at [1158, 340] on div "Create Line Item" at bounding box center [1180, 340] width 117 height 18
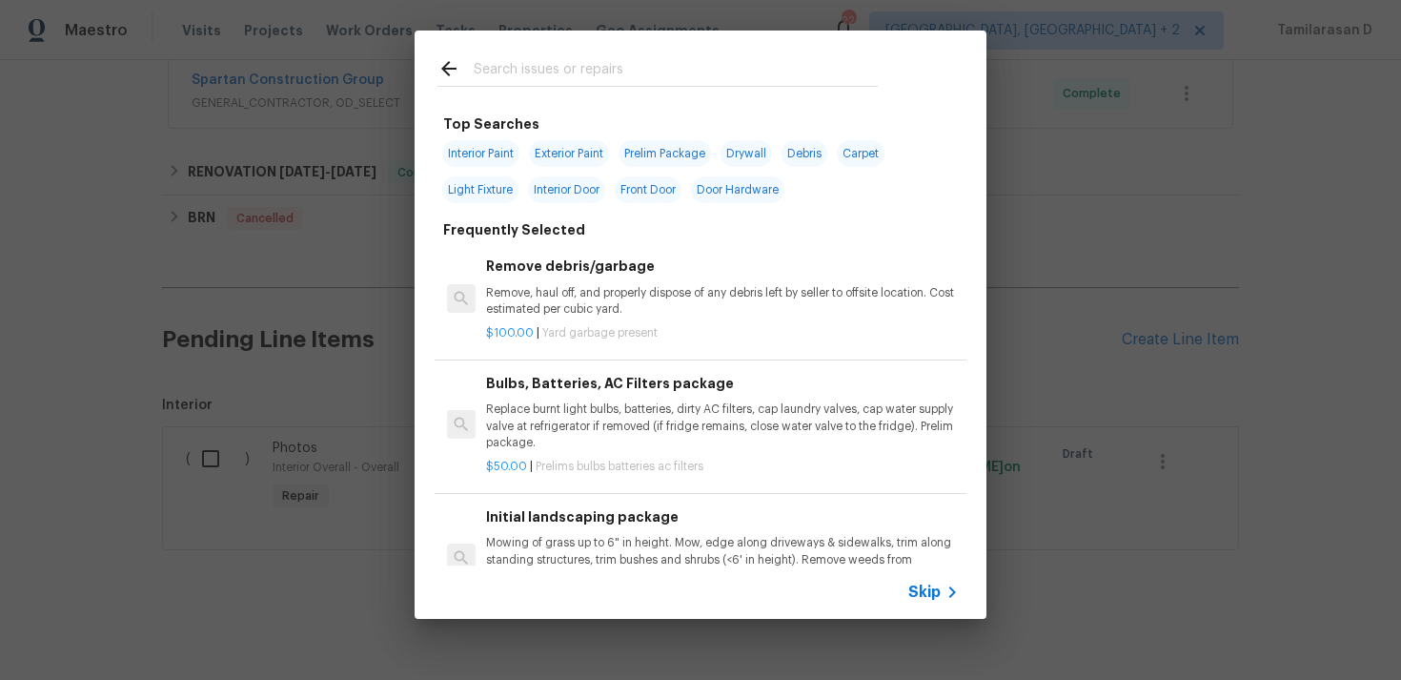
click at [923, 586] on span "Skip" at bounding box center [924, 591] width 32 height 19
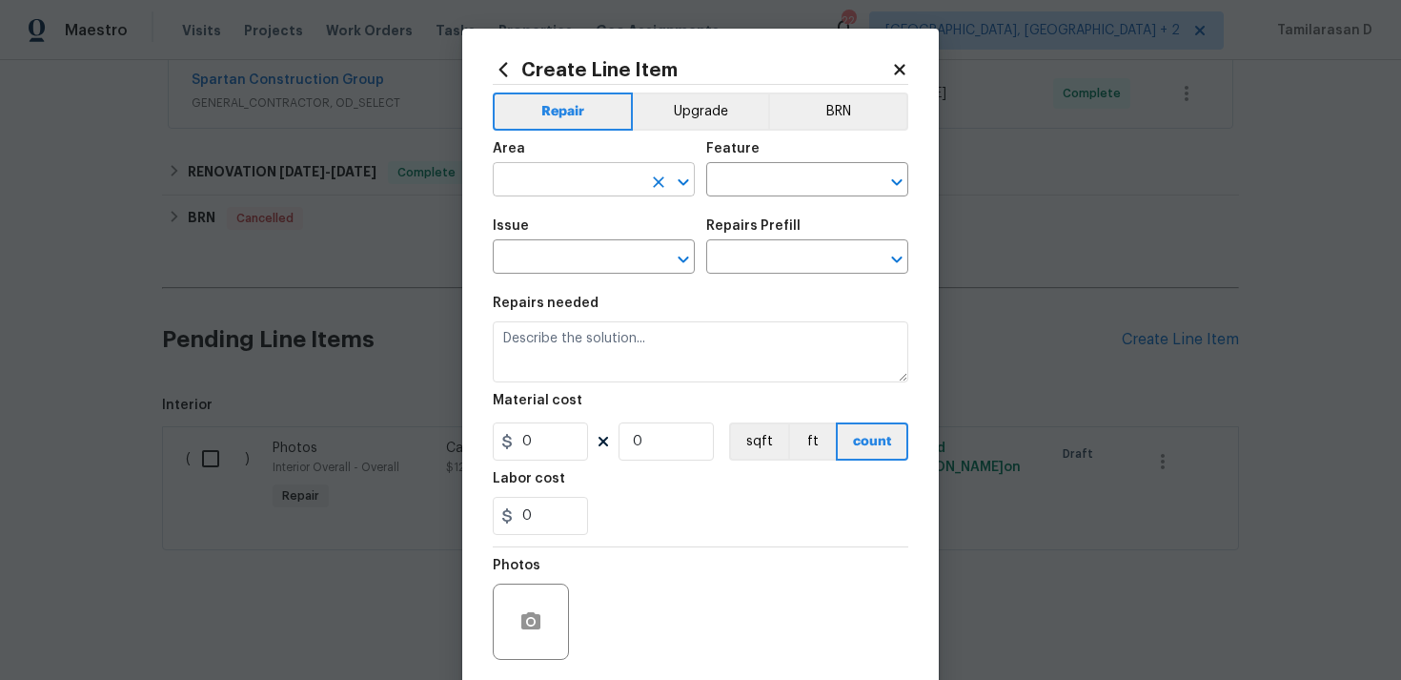
click at [591, 186] on input "text" at bounding box center [567, 182] width 149 height 30
click at [621, 273] on ul "Interior Addition Interior Overall" at bounding box center [594, 240] width 202 height 78
click at [625, 255] on li "Interior Overall" at bounding box center [594, 255] width 202 height 31
type input "Interior Overall"
click at [729, 172] on input "text" at bounding box center [780, 182] width 149 height 30
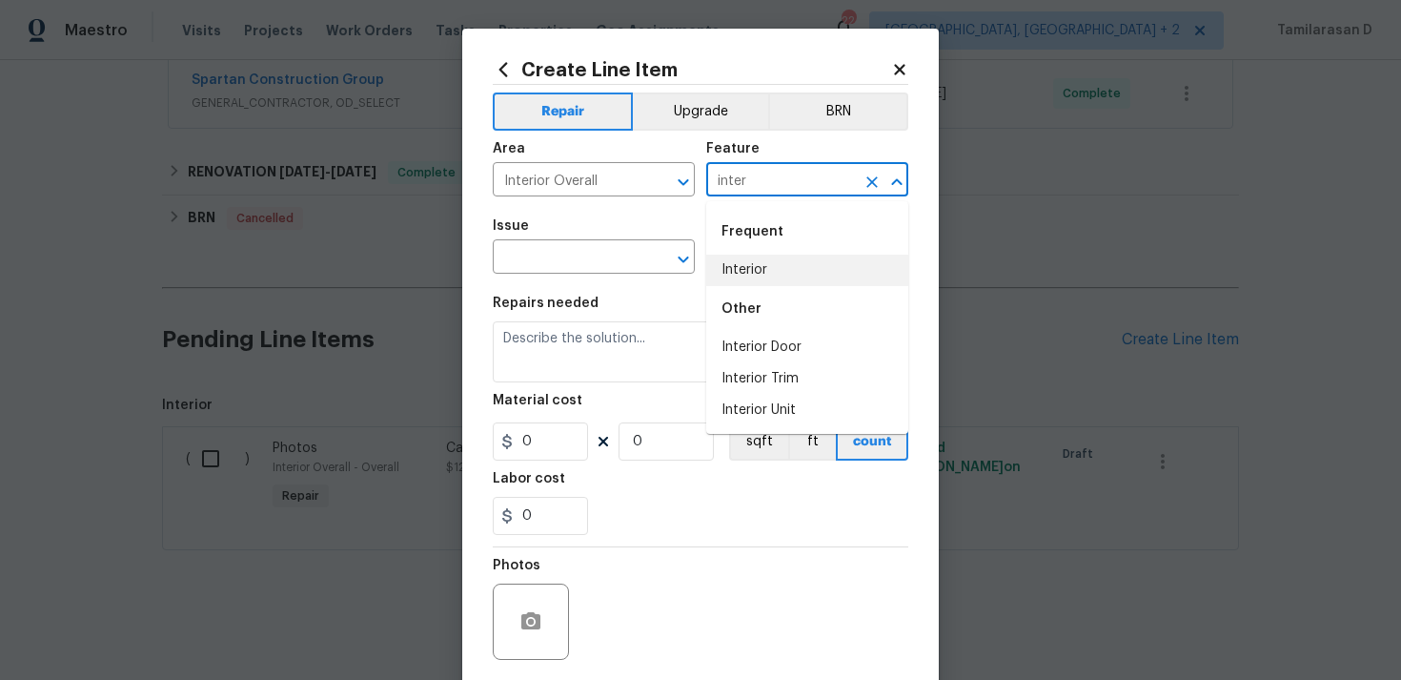
click at [780, 263] on li "Interior" at bounding box center [807, 270] width 202 height 31
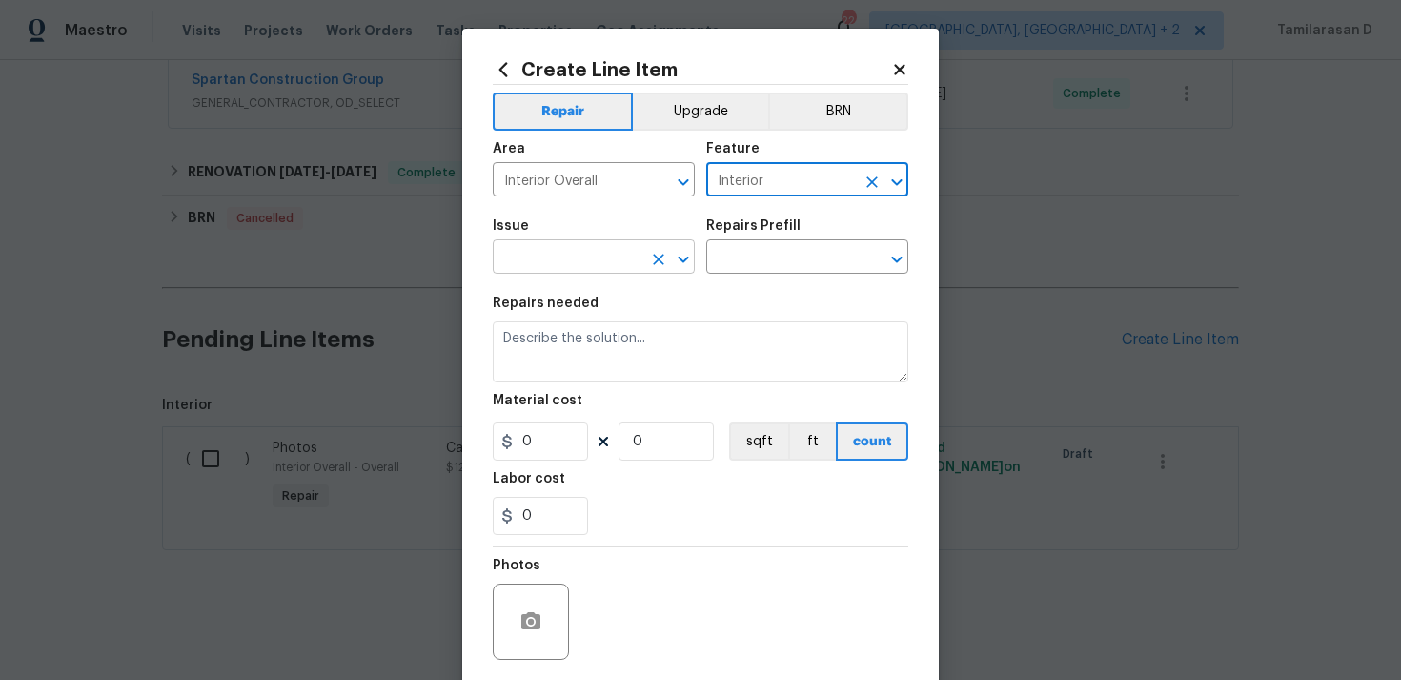
type input "Interior"
click at [554, 265] on input "text" at bounding box center [567, 259] width 149 height 30
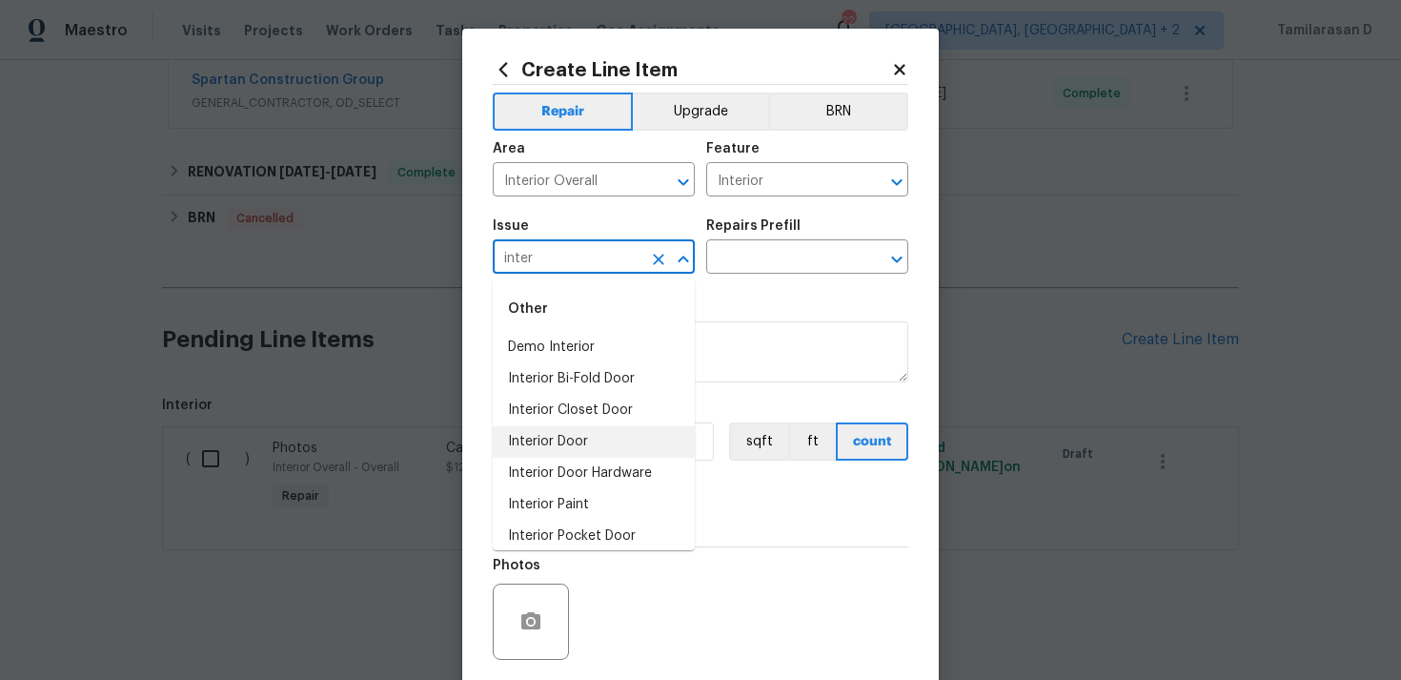
click at [550, 440] on li "Interior Door" at bounding box center [594, 441] width 202 height 31
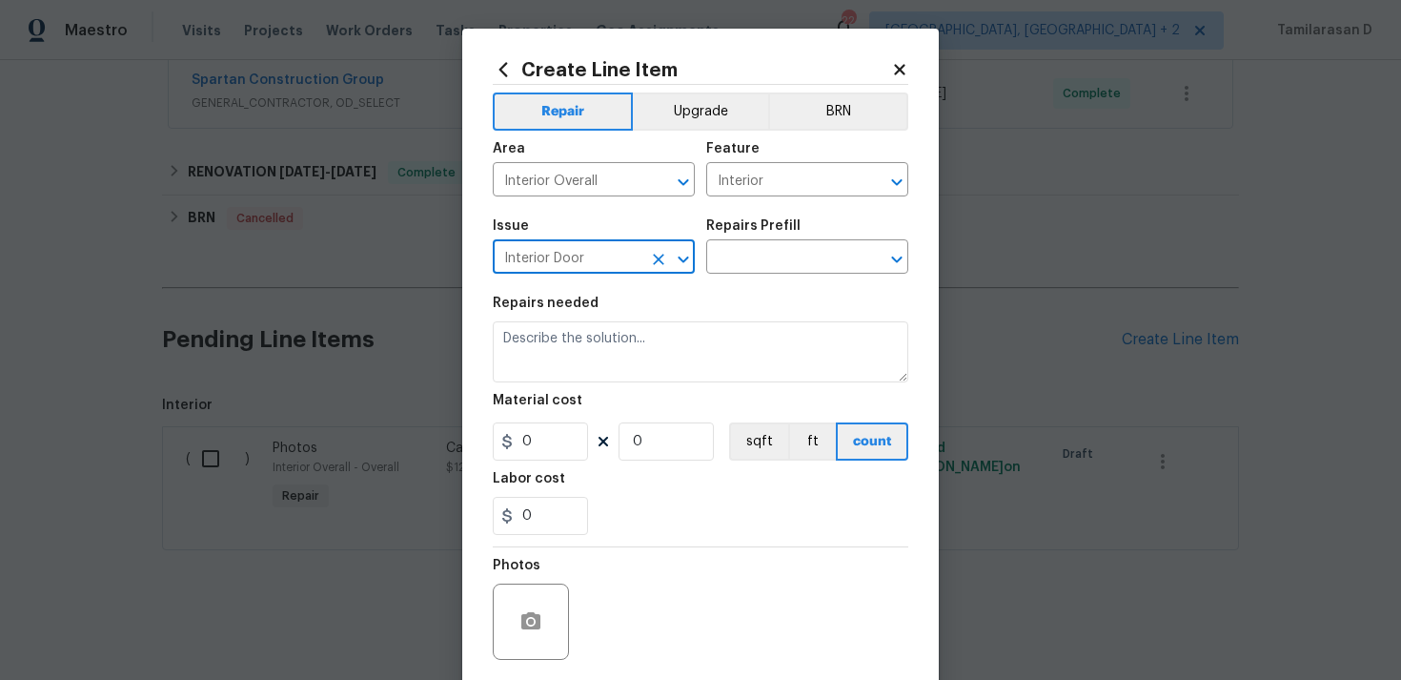
type input "Interior Door"
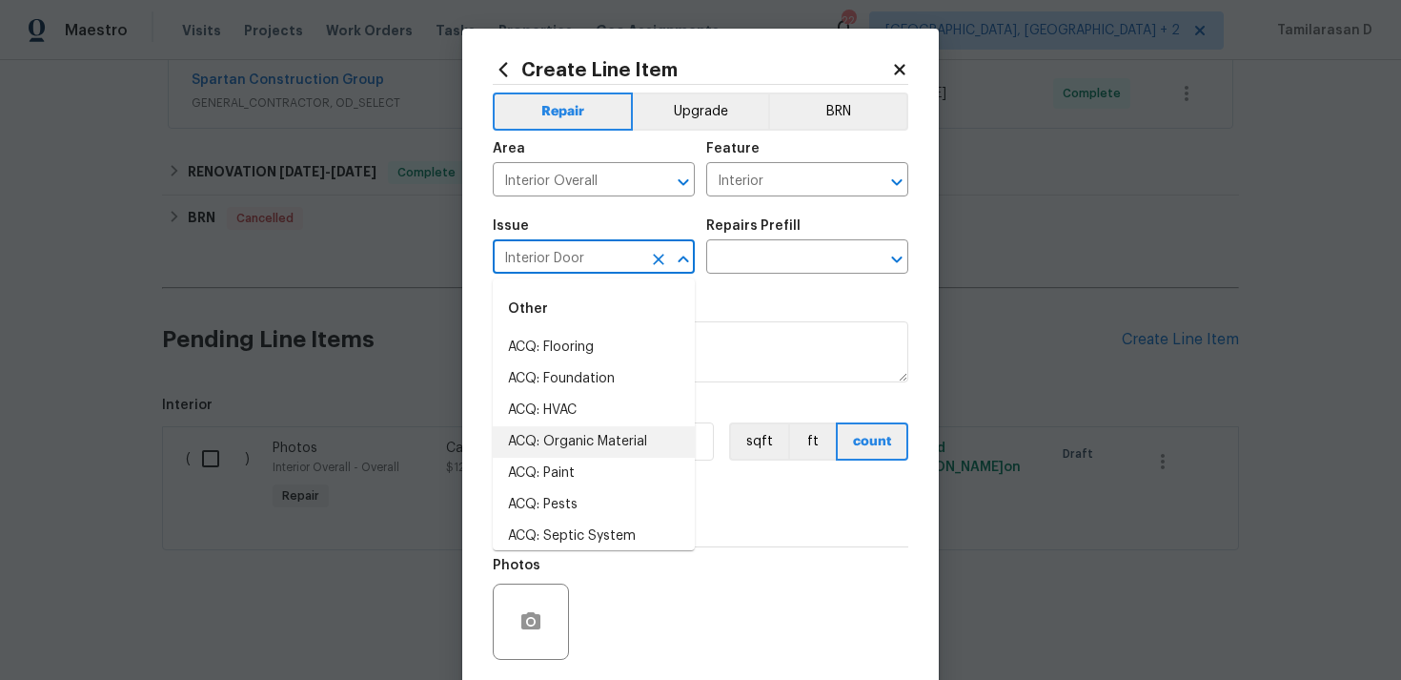
click at [655, 259] on icon "Clear" at bounding box center [658, 259] width 19 height 19
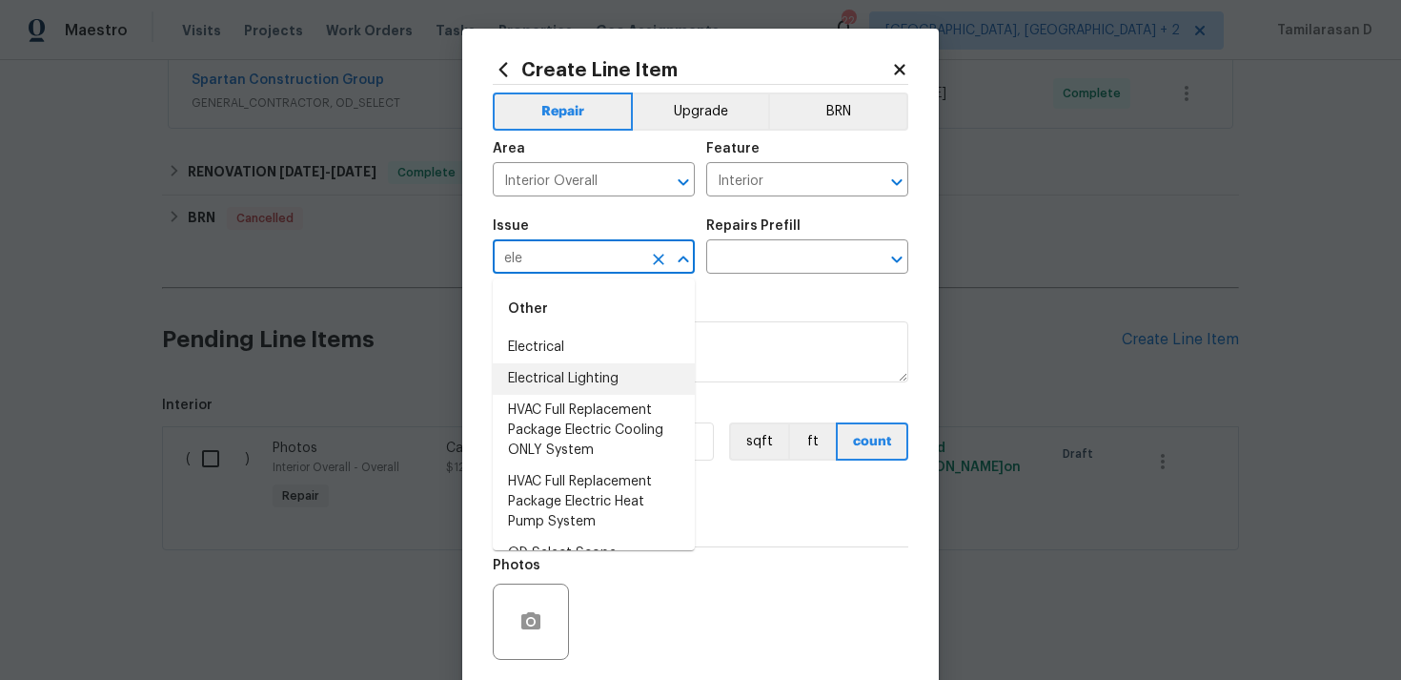
click at [581, 379] on li "Electrical Lighting" at bounding box center [594, 378] width 202 height 31
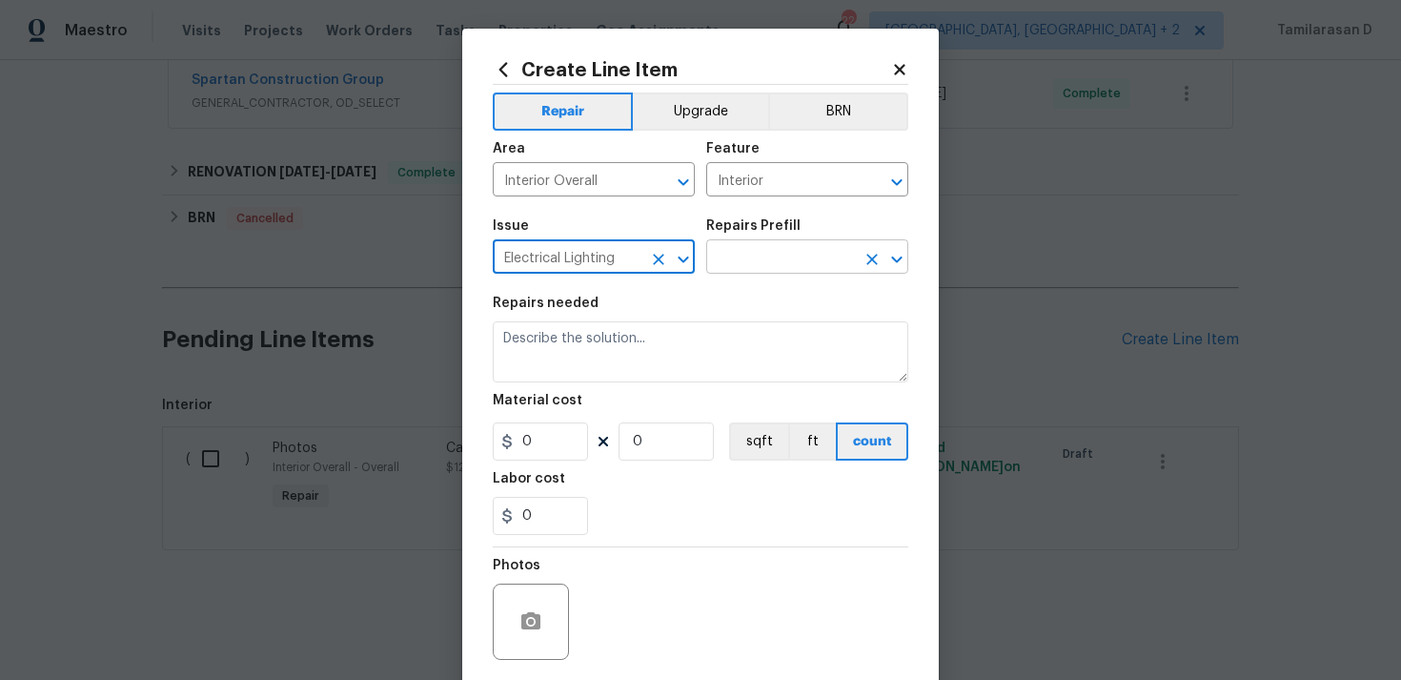
type input "Electrical Lighting"
click at [708, 264] on input "text" at bounding box center [780, 259] width 149 height 30
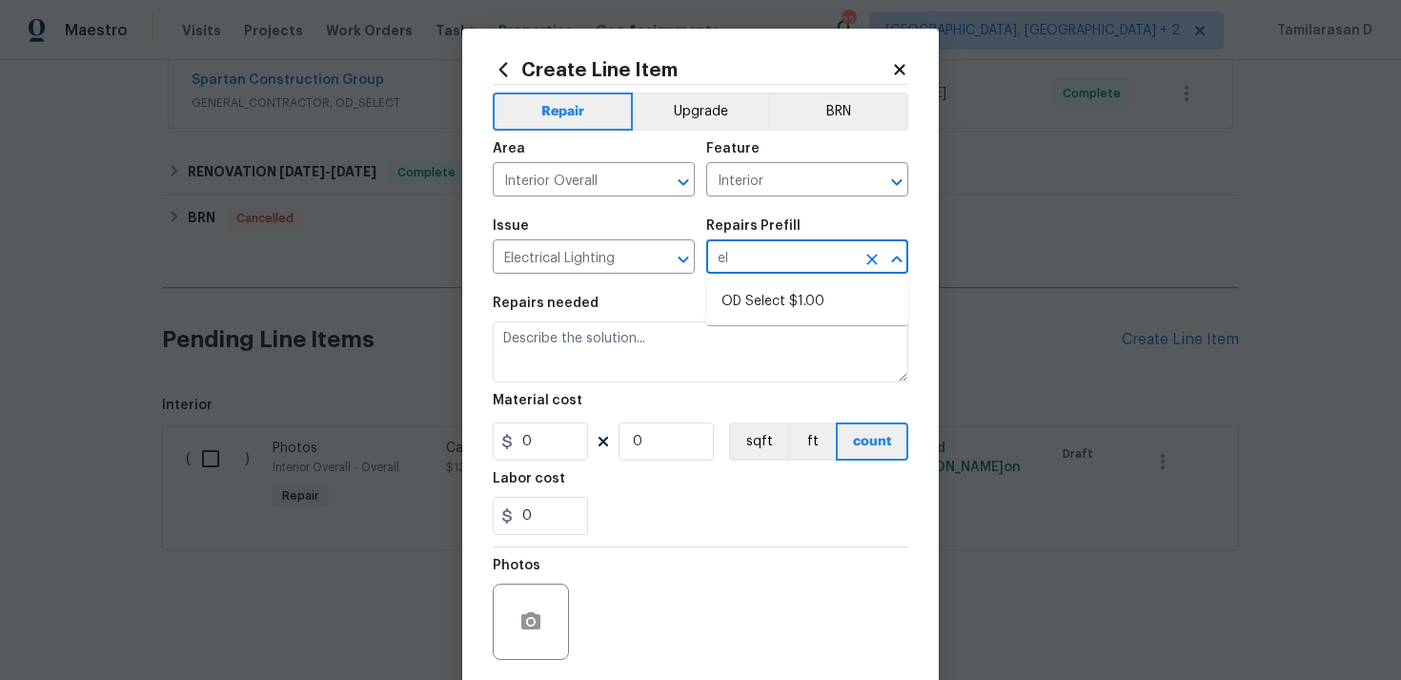
type input "e"
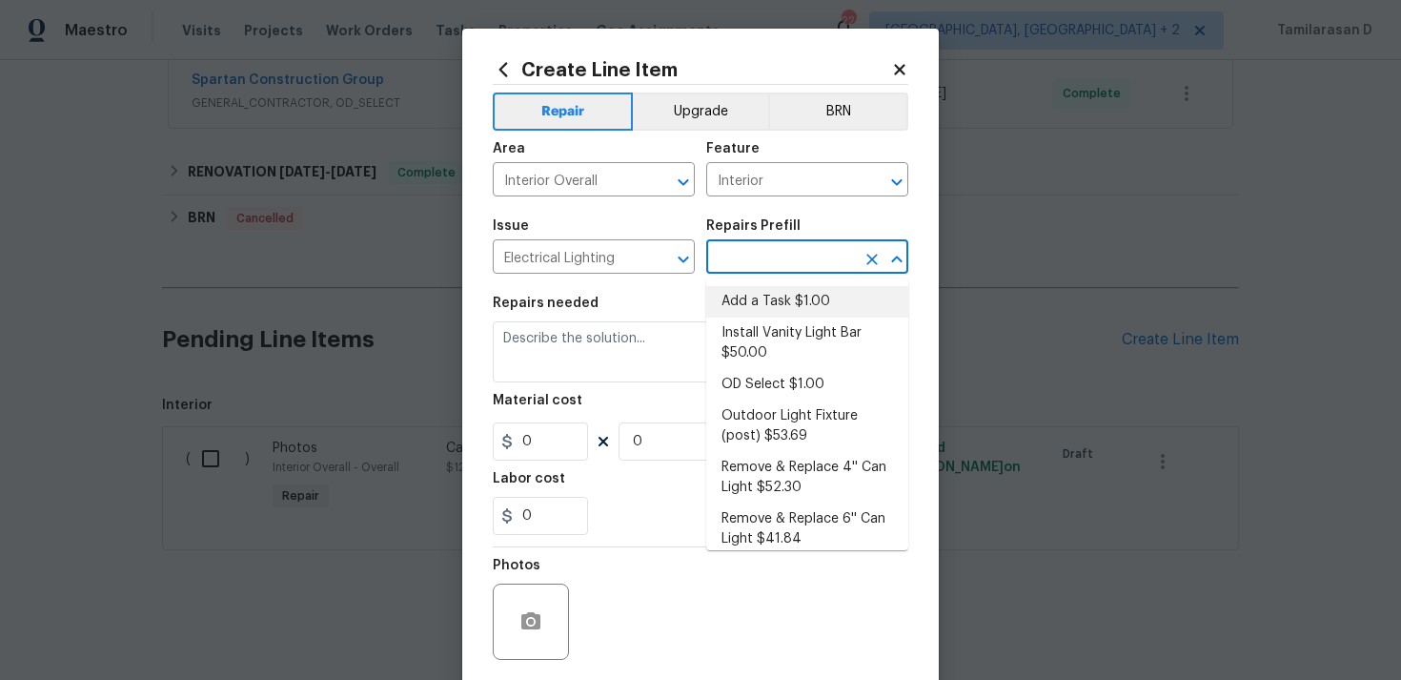
click at [781, 302] on li "Add a Task $1.00" at bounding box center [807, 301] width 202 height 31
type input "Add a Task $1.00"
type textarea "HPM to detail"
type input "1"
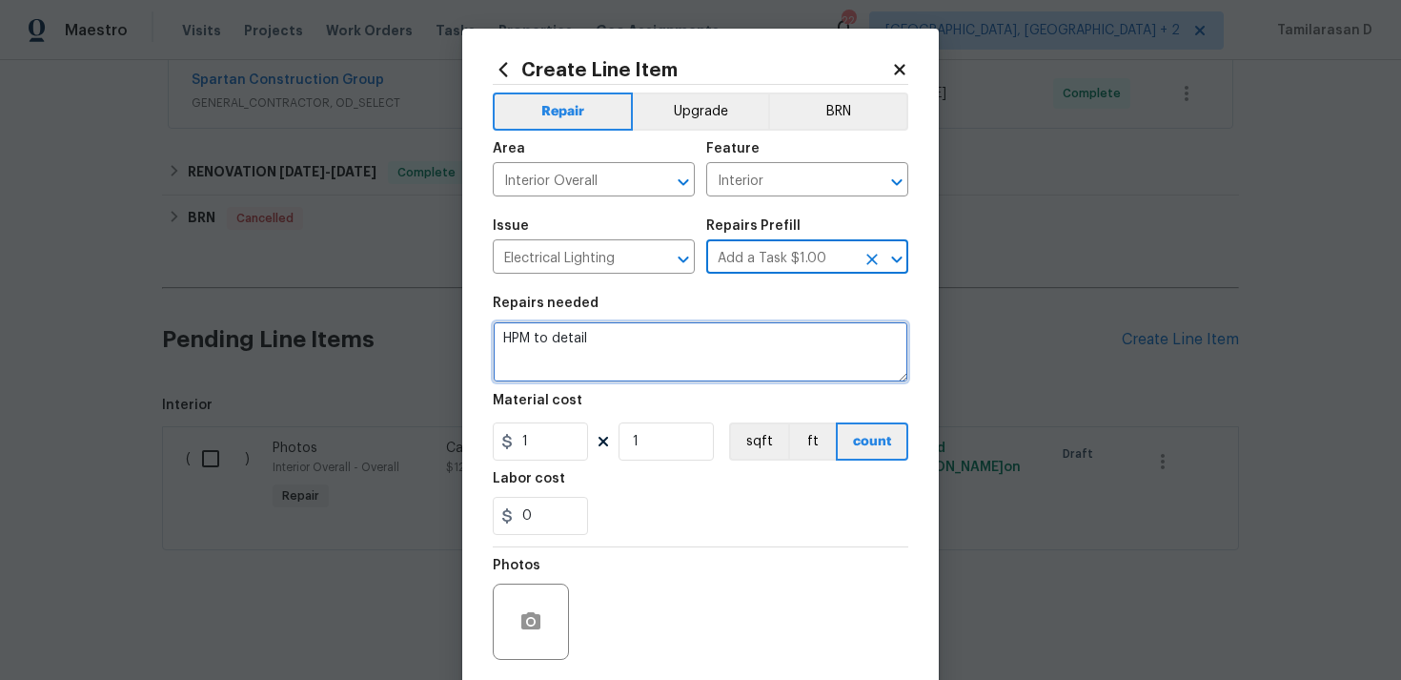
click at [602, 365] on textarea "HPM to detail" at bounding box center [701, 351] width 416 height 61
paste textarea "Feedback received that the hallway light is not flush with the ceiling and the …"
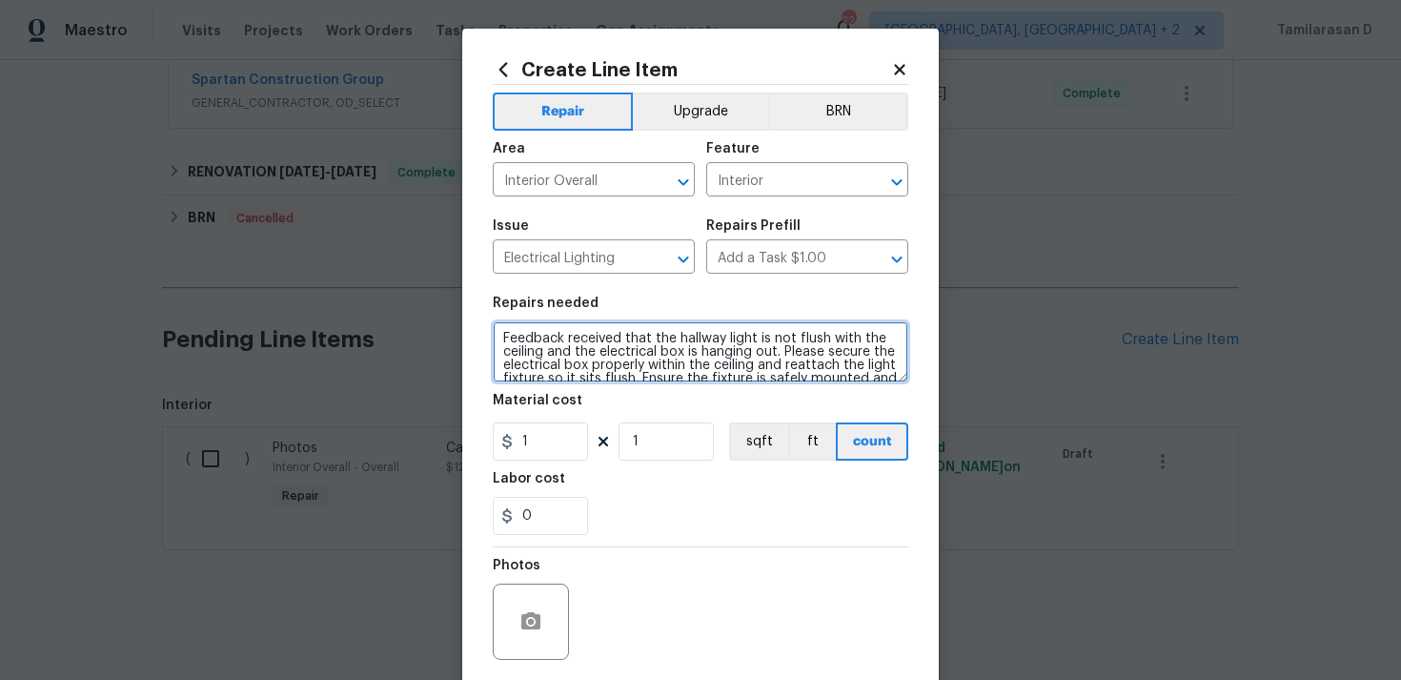
scroll to position [31, 0]
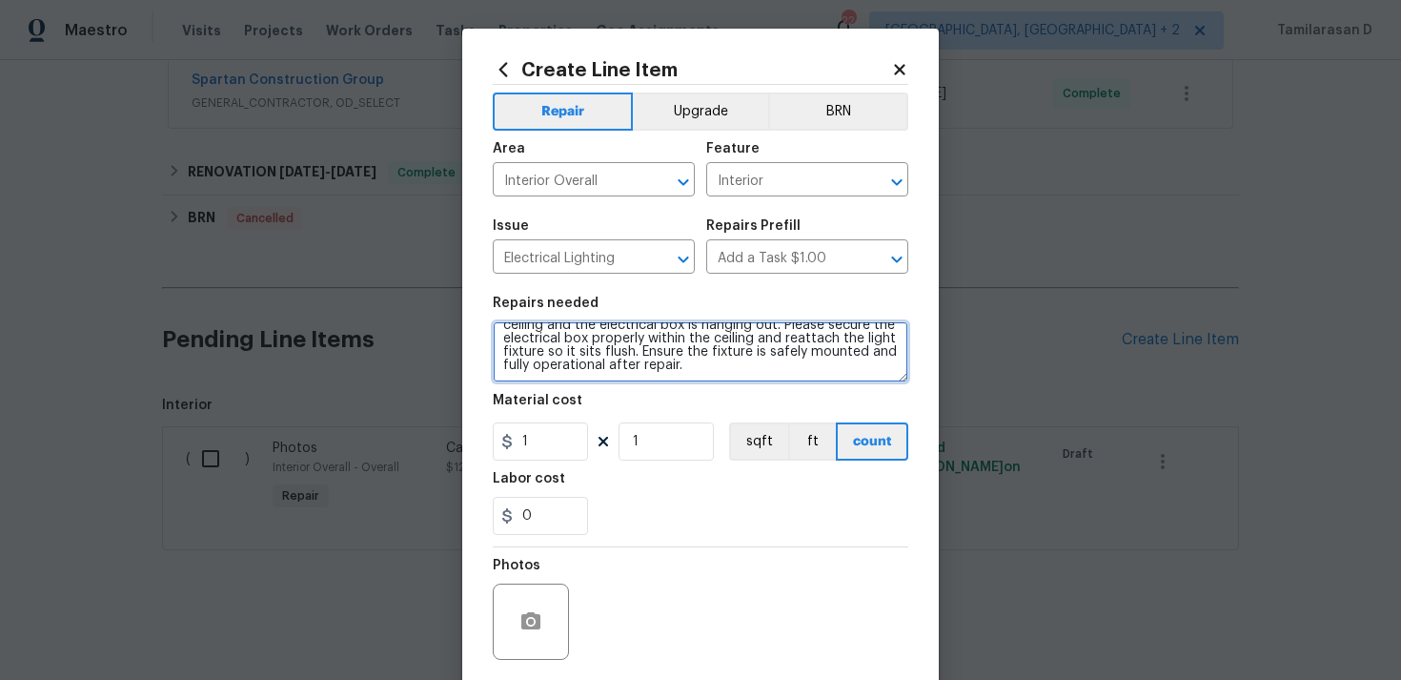
type textarea "Feedback received that the hallway light is not flush with the ceiling and the …"
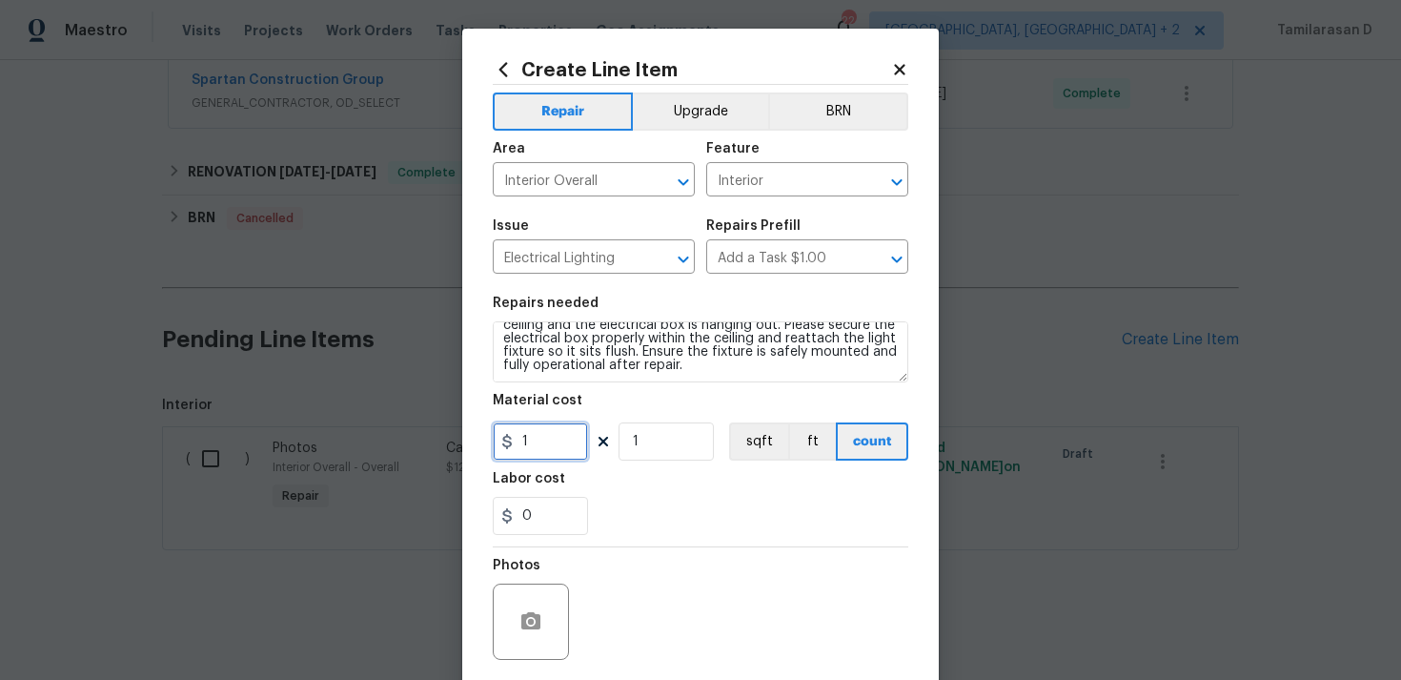
click at [563, 448] on input "1" at bounding box center [540, 441] width 95 height 38
type input "75"
click at [643, 513] on div "0" at bounding box center [701, 516] width 416 height 38
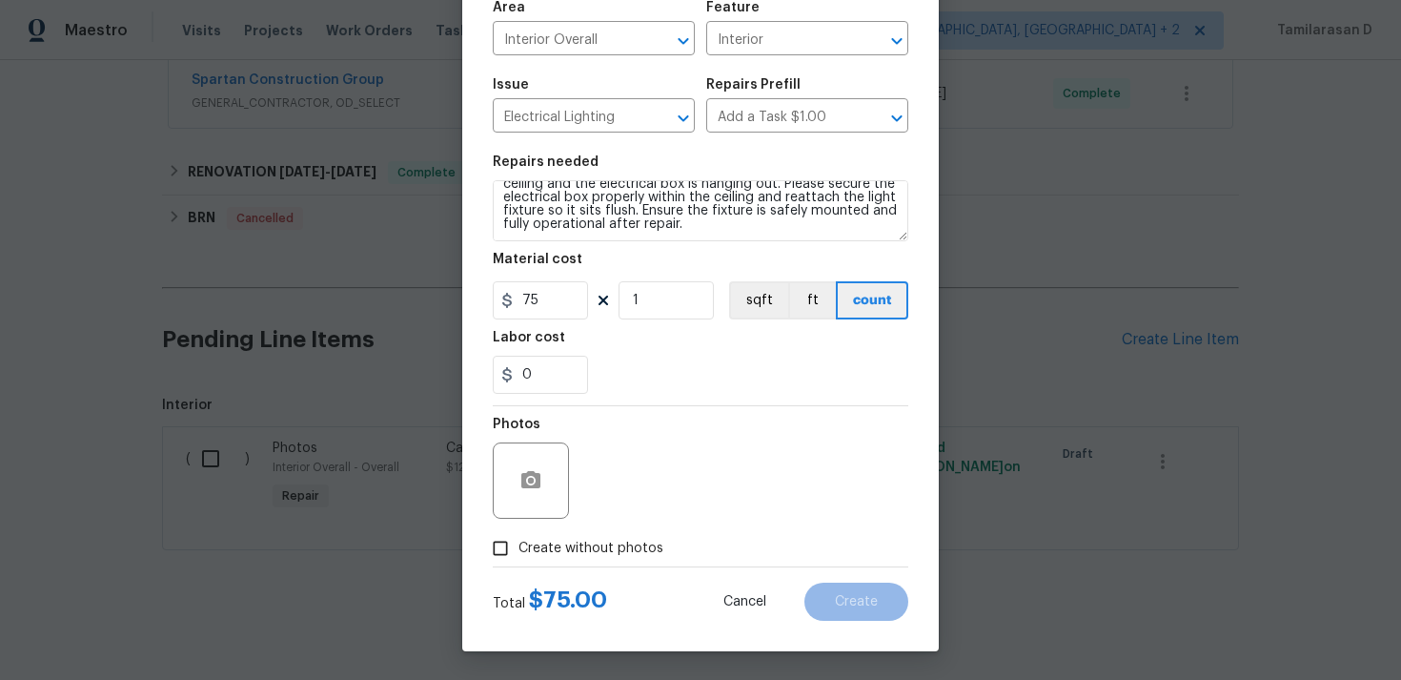
click at [495, 561] on input "Create without photos" at bounding box center [500, 548] width 36 height 36
checkbox input "true"
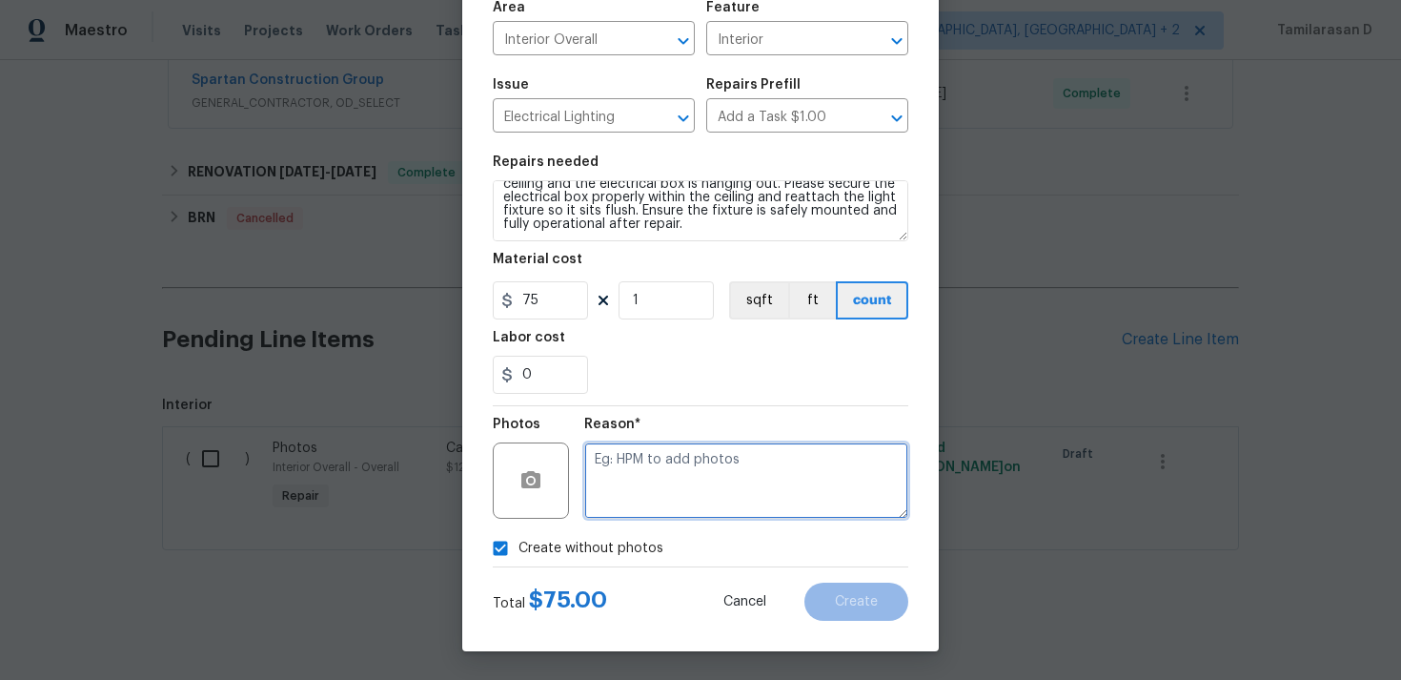
click at [593, 484] on textarea at bounding box center [746, 480] width 324 height 76
type textarea "M"
type textarea "N/A"
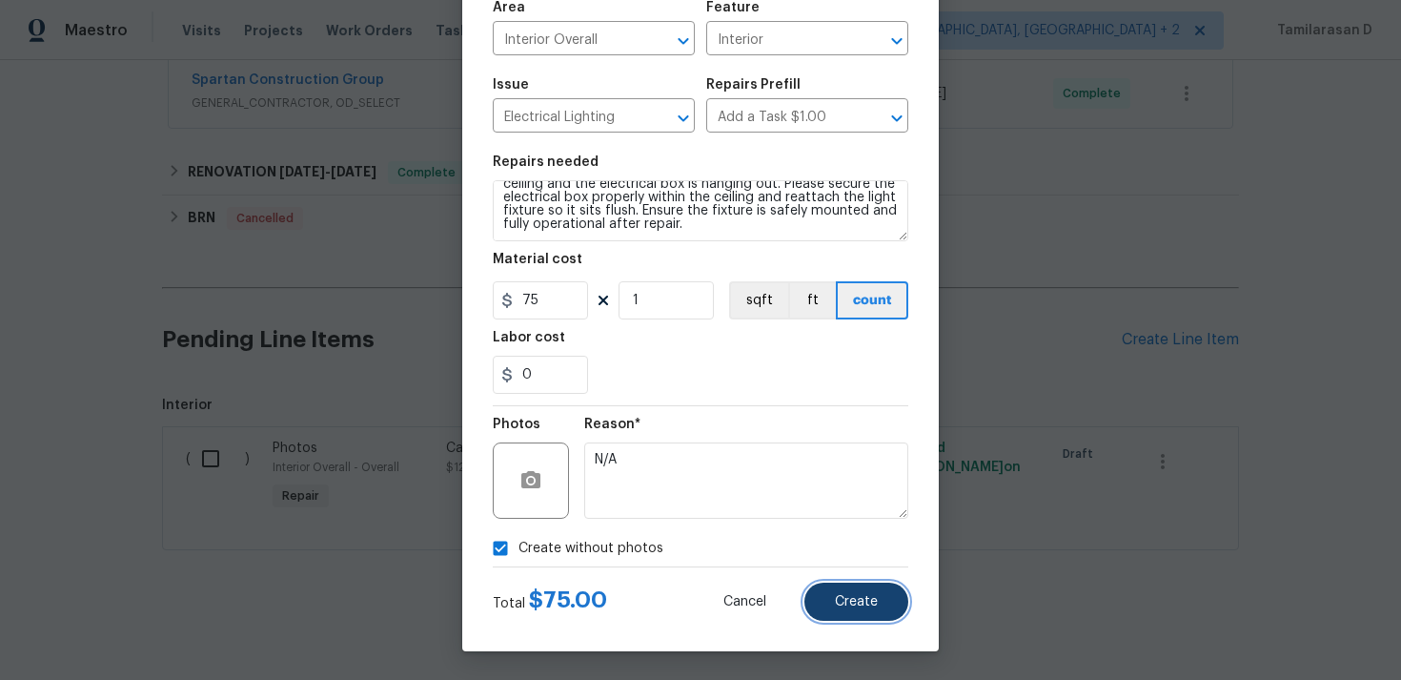
click at [844, 613] on button "Create" at bounding box center [857, 601] width 104 height 38
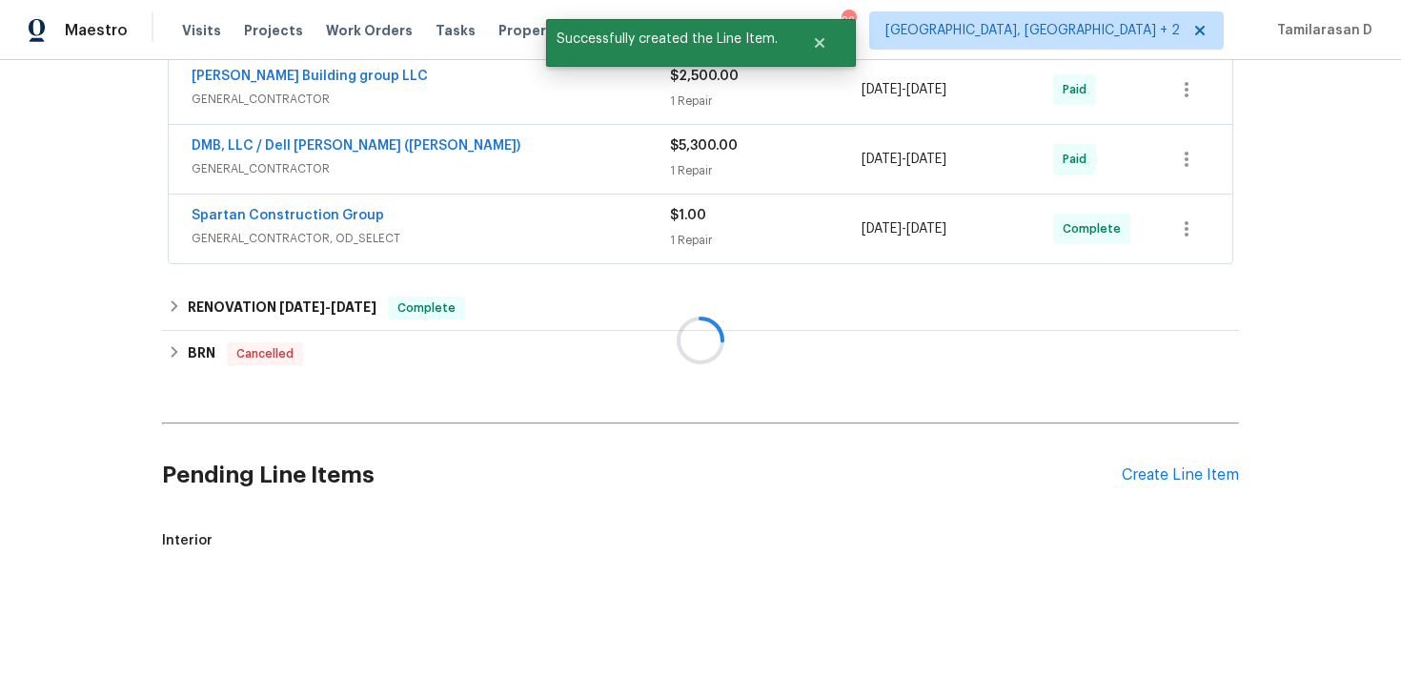
scroll to position [855, 0]
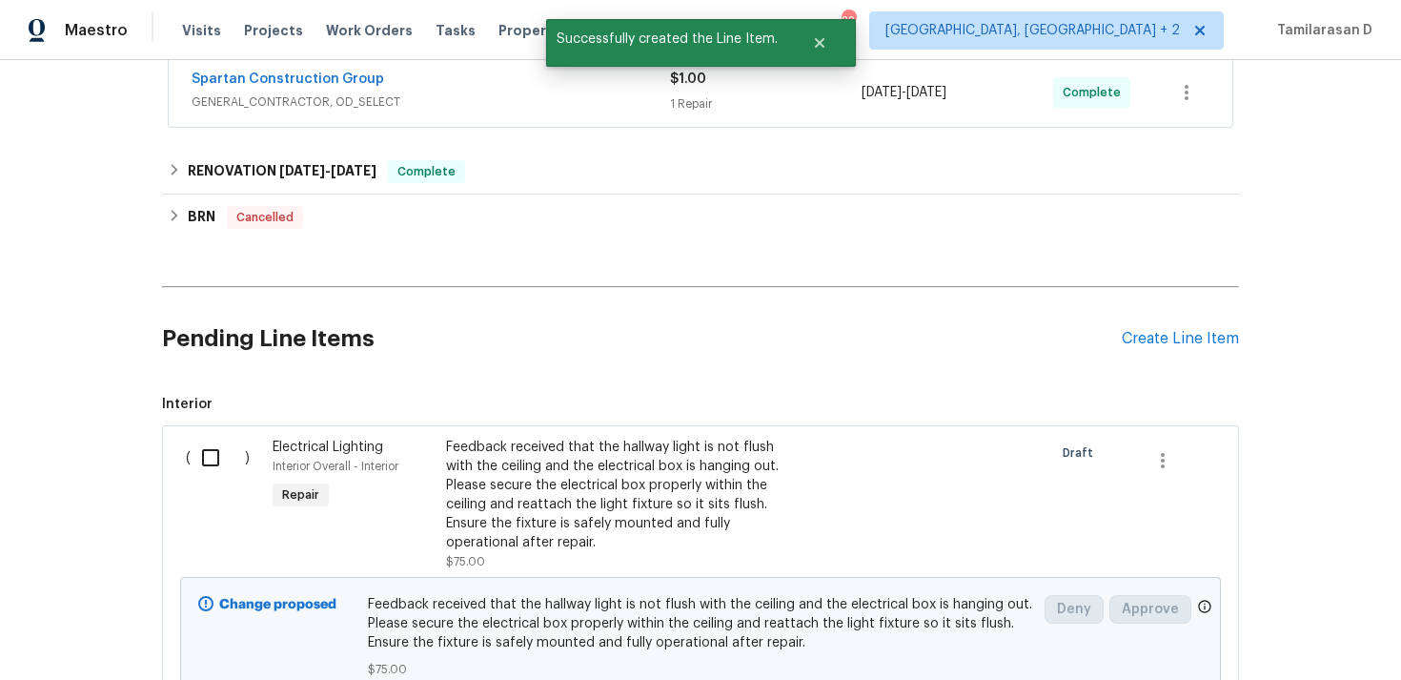
click at [221, 455] on input "checkbox" at bounding box center [218, 458] width 54 height 40
checkbox input "true"
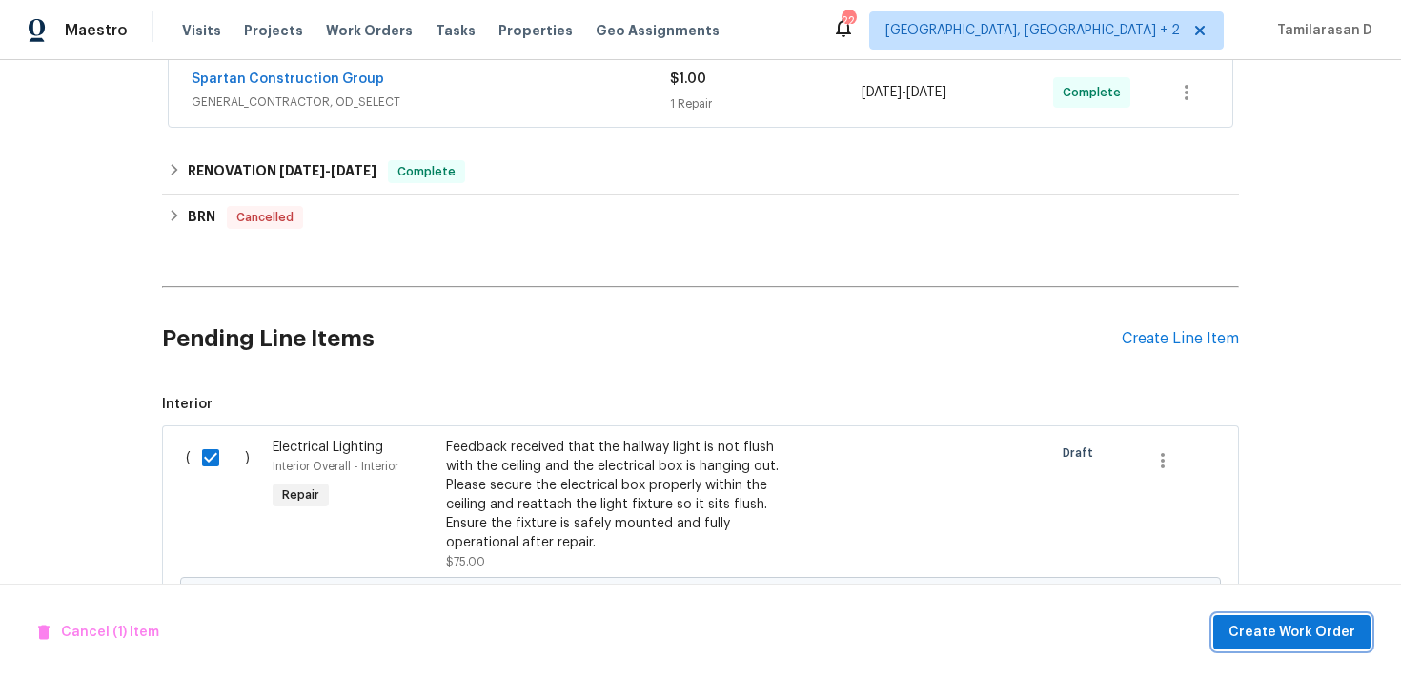
click at [1279, 621] on span "Create Work Order" at bounding box center [1292, 633] width 127 height 24
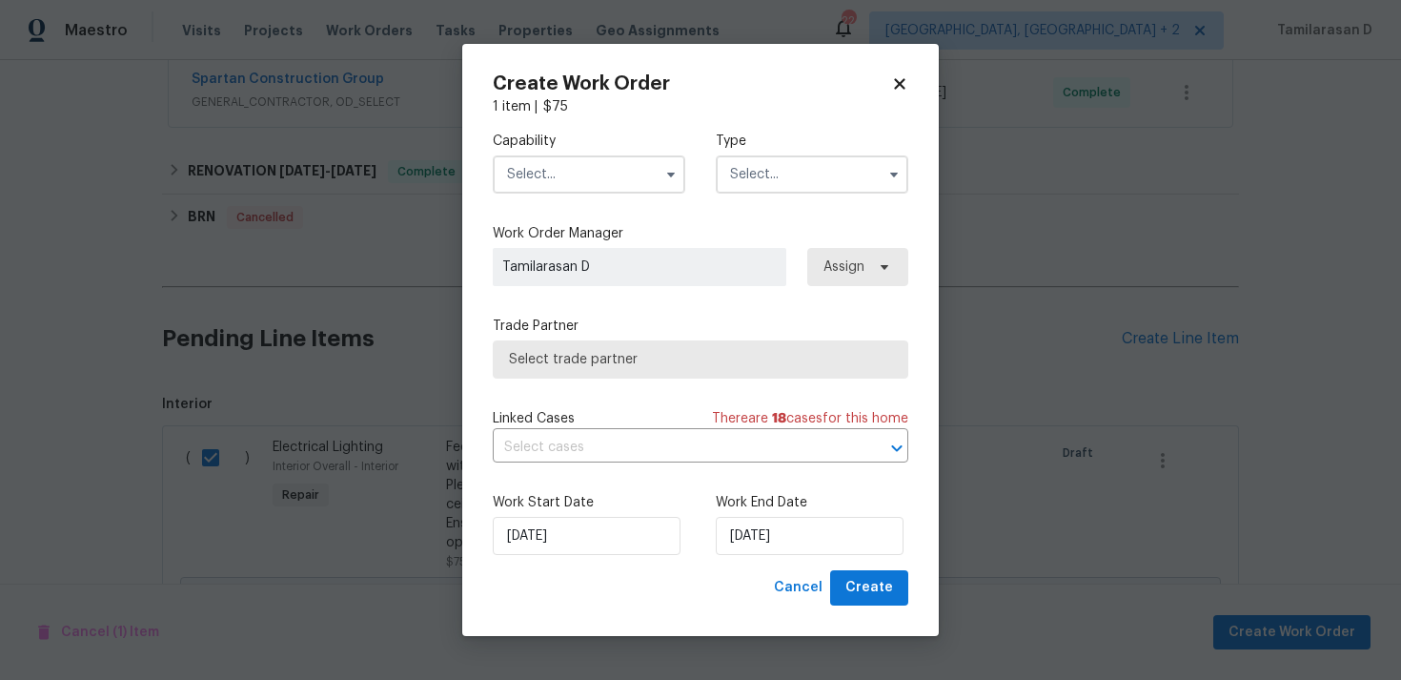
click at [789, 183] on input "text" at bounding box center [812, 174] width 193 height 38
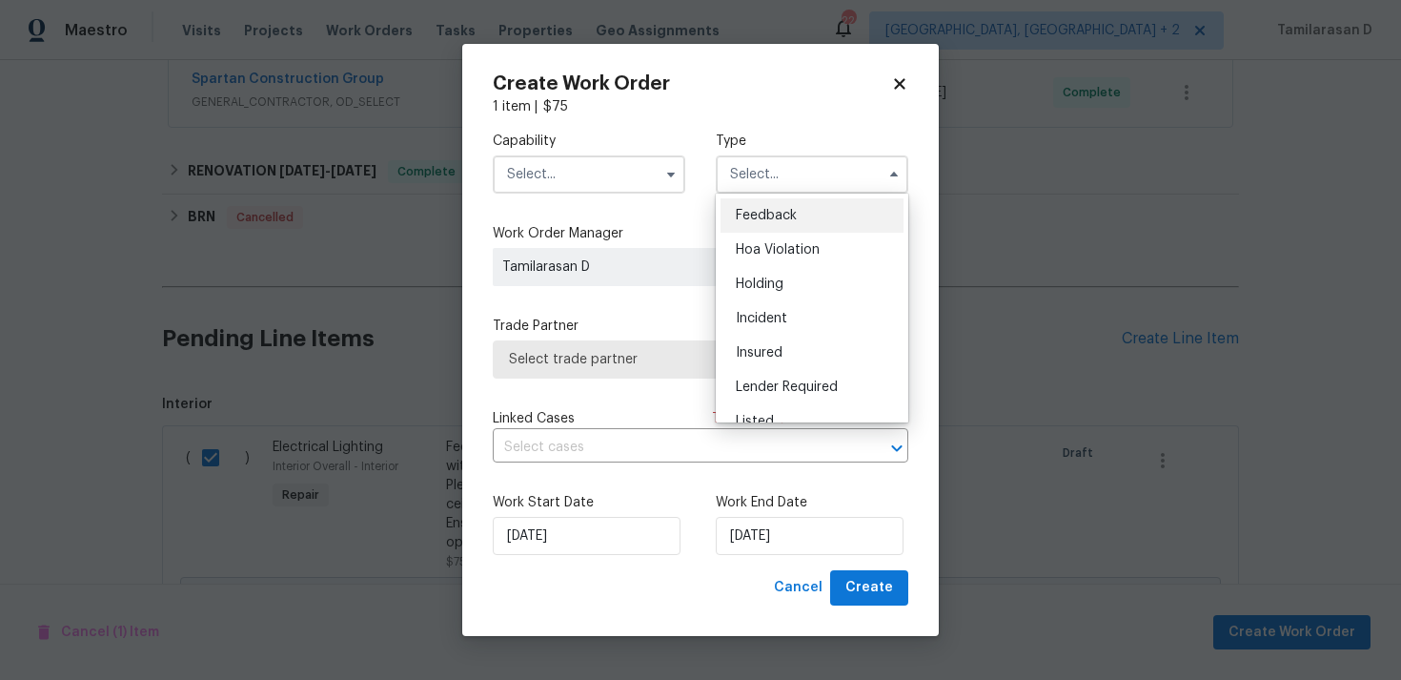
click at [752, 215] on span "Feedback" at bounding box center [766, 215] width 61 height 13
type input "Feedback"
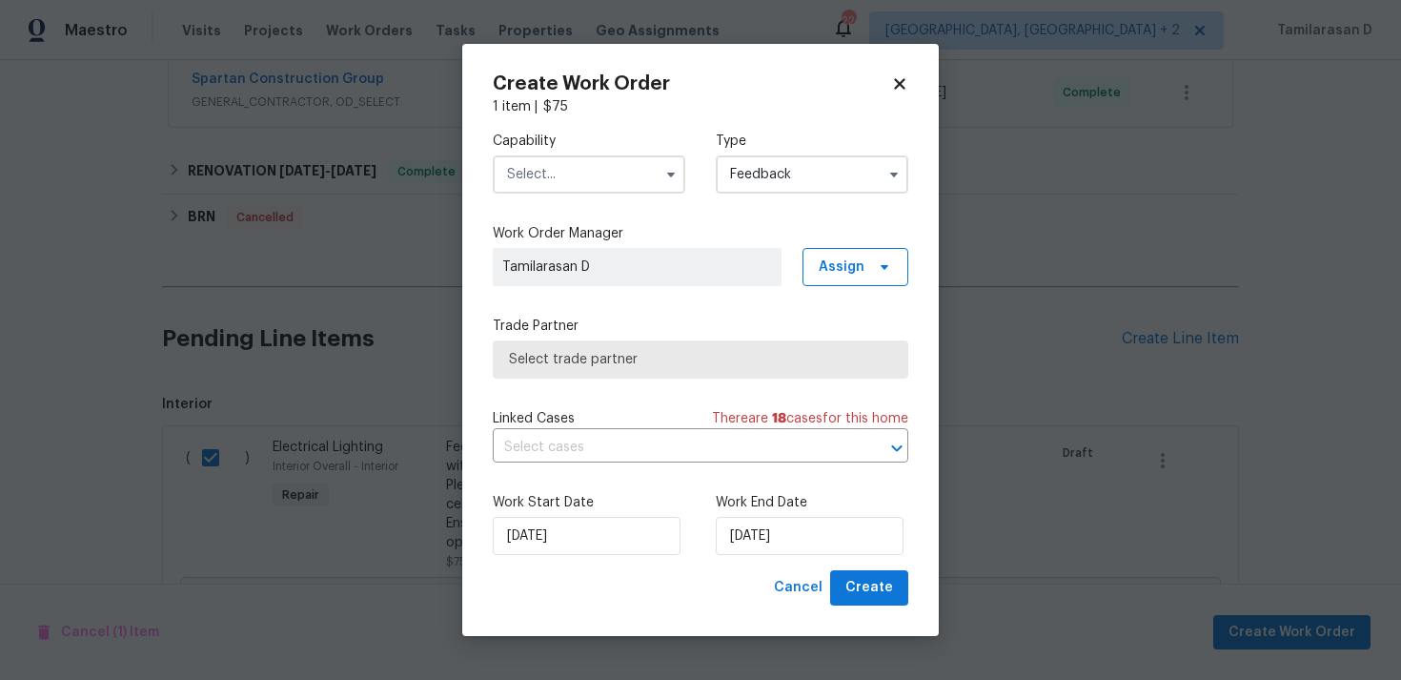
click at [563, 171] on input "text" at bounding box center [589, 174] width 193 height 38
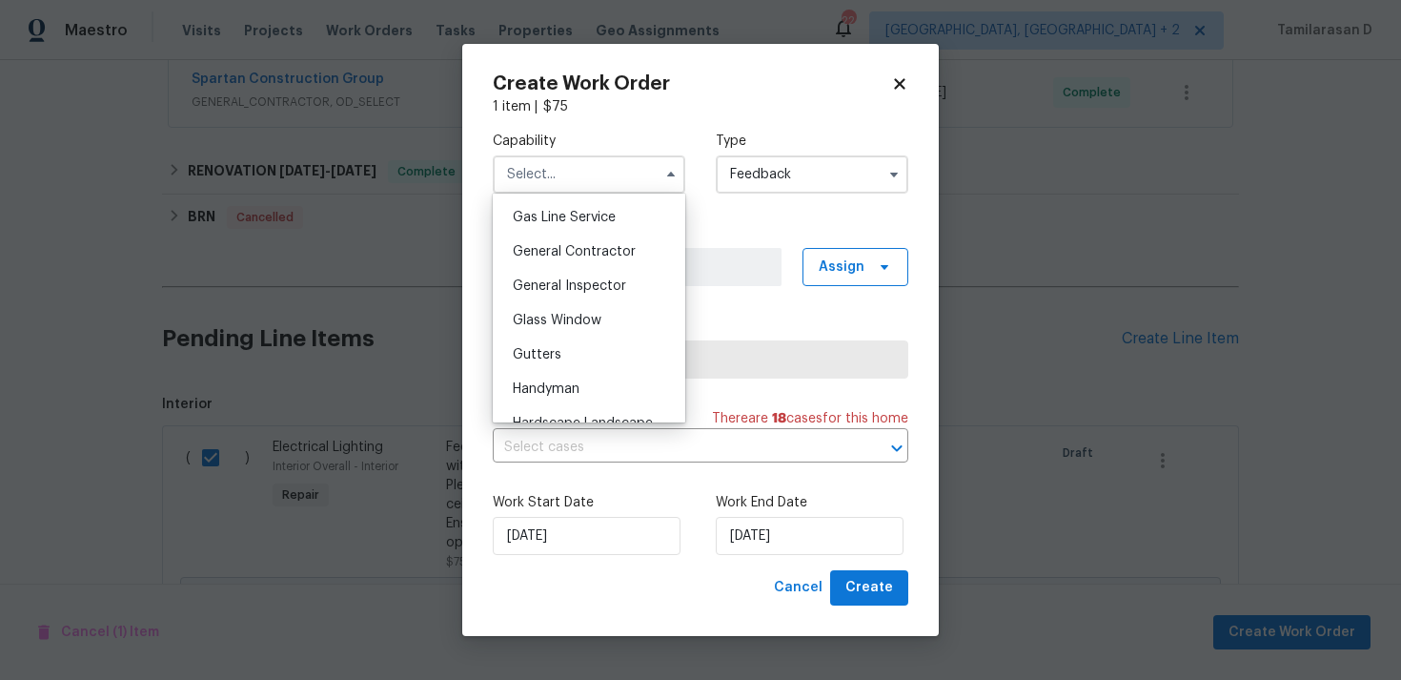
scroll to position [948, 0]
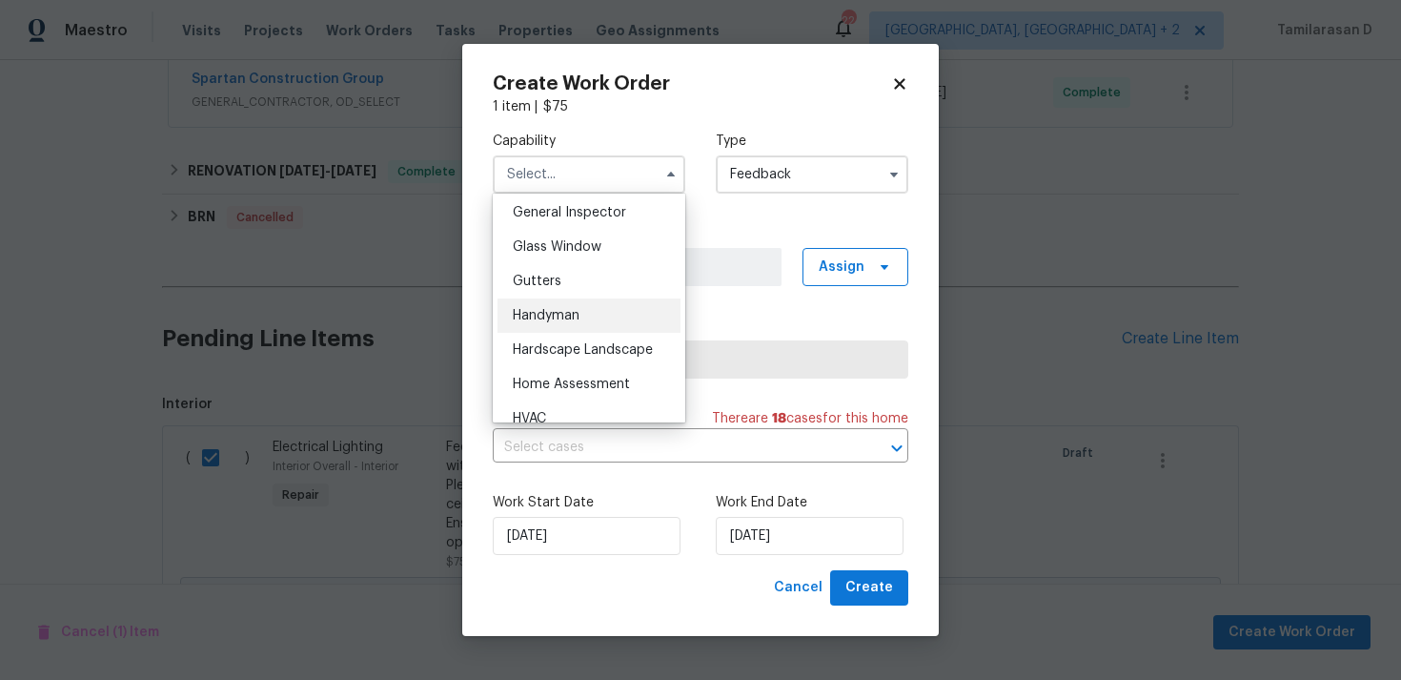
click at [525, 314] on span "Handyman" at bounding box center [546, 315] width 67 height 13
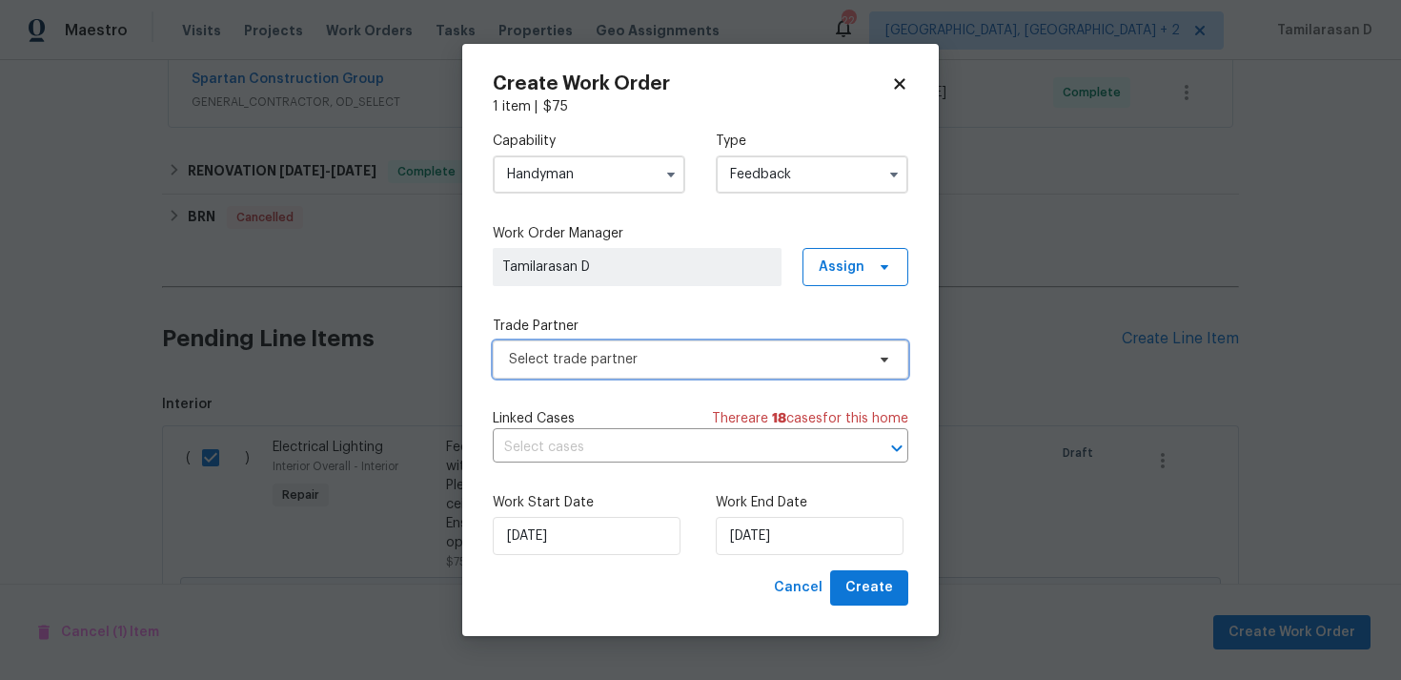
click at [570, 371] on span "Select trade partner" at bounding box center [701, 359] width 416 height 38
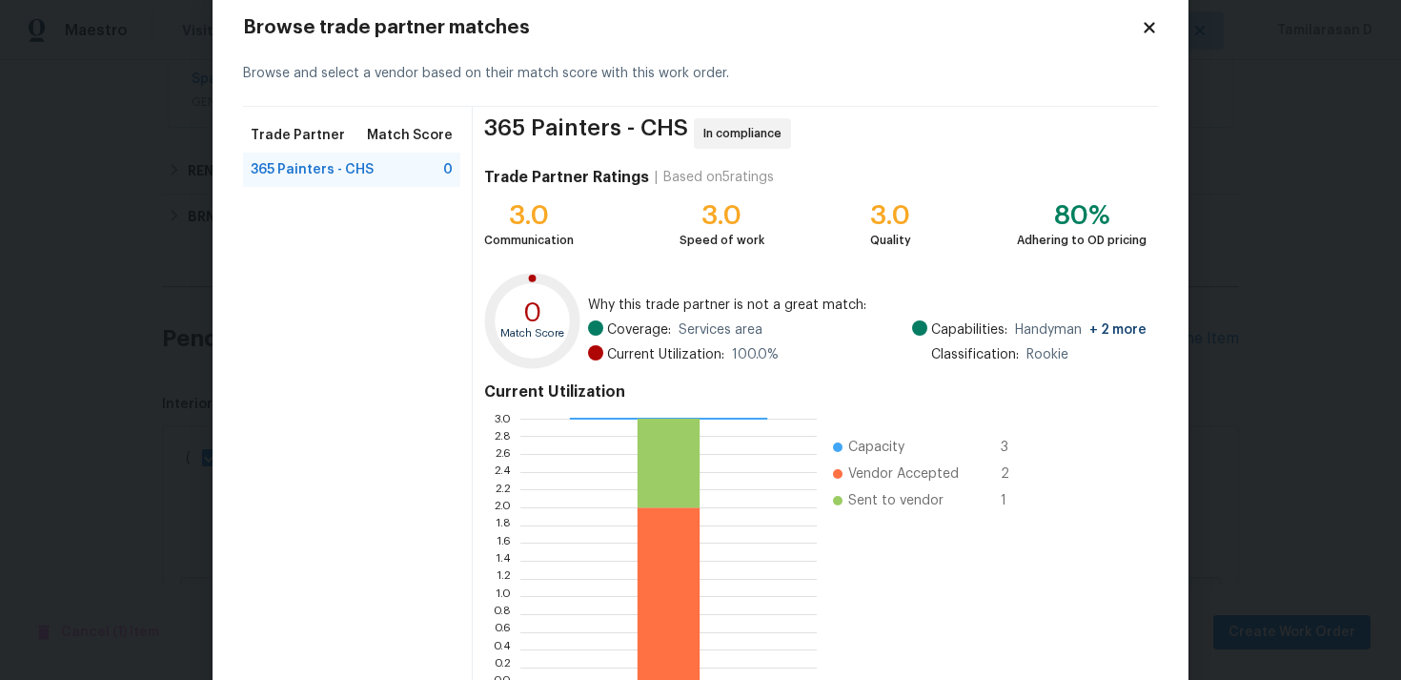
scroll to position [35, 0]
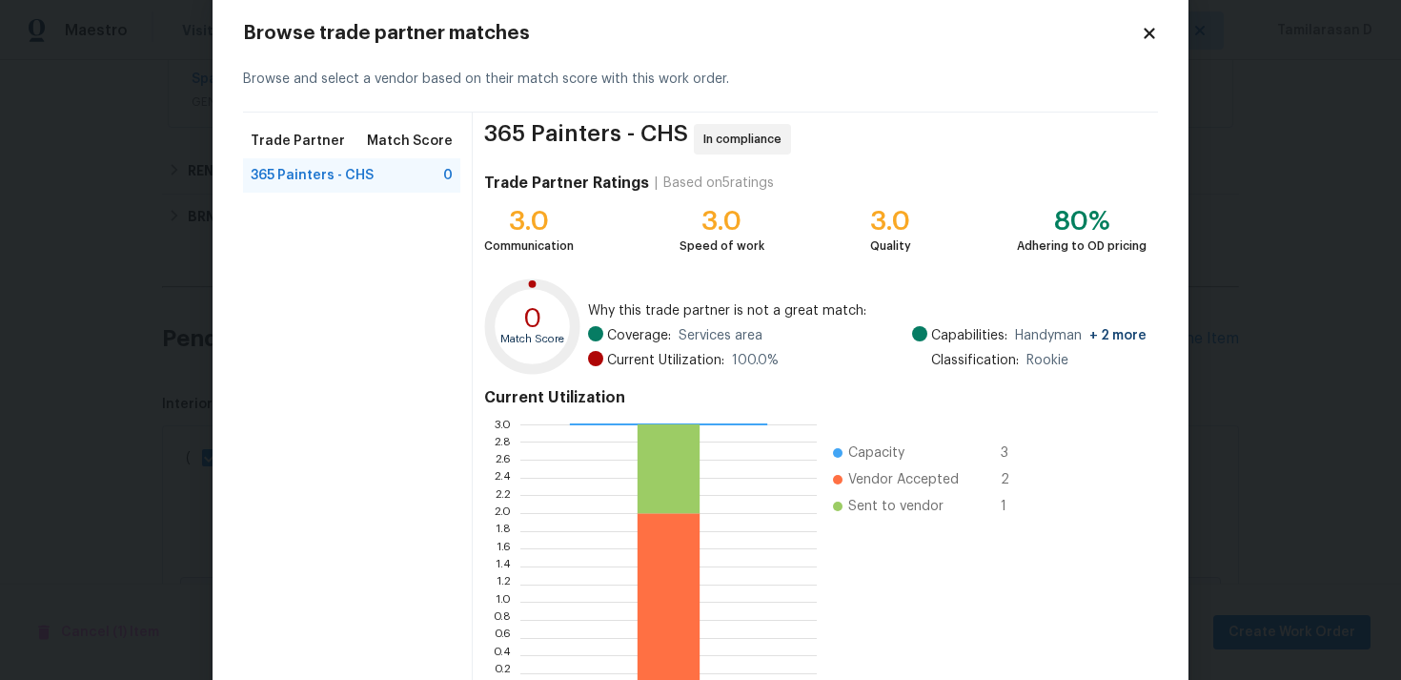
click at [1143, 31] on icon at bounding box center [1149, 33] width 17 height 17
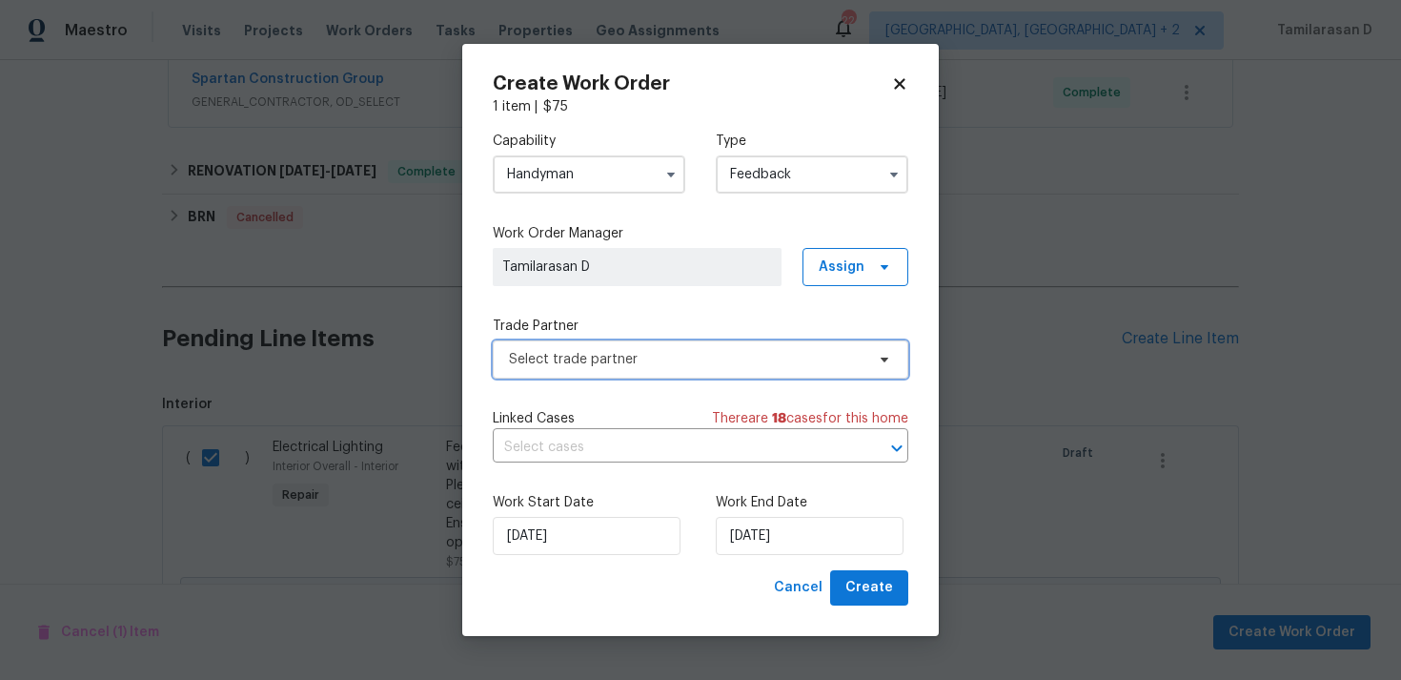
scroll to position [0, 0]
click at [582, 189] on input "Handyman" at bounding box center [589, 174] width 193 height 38
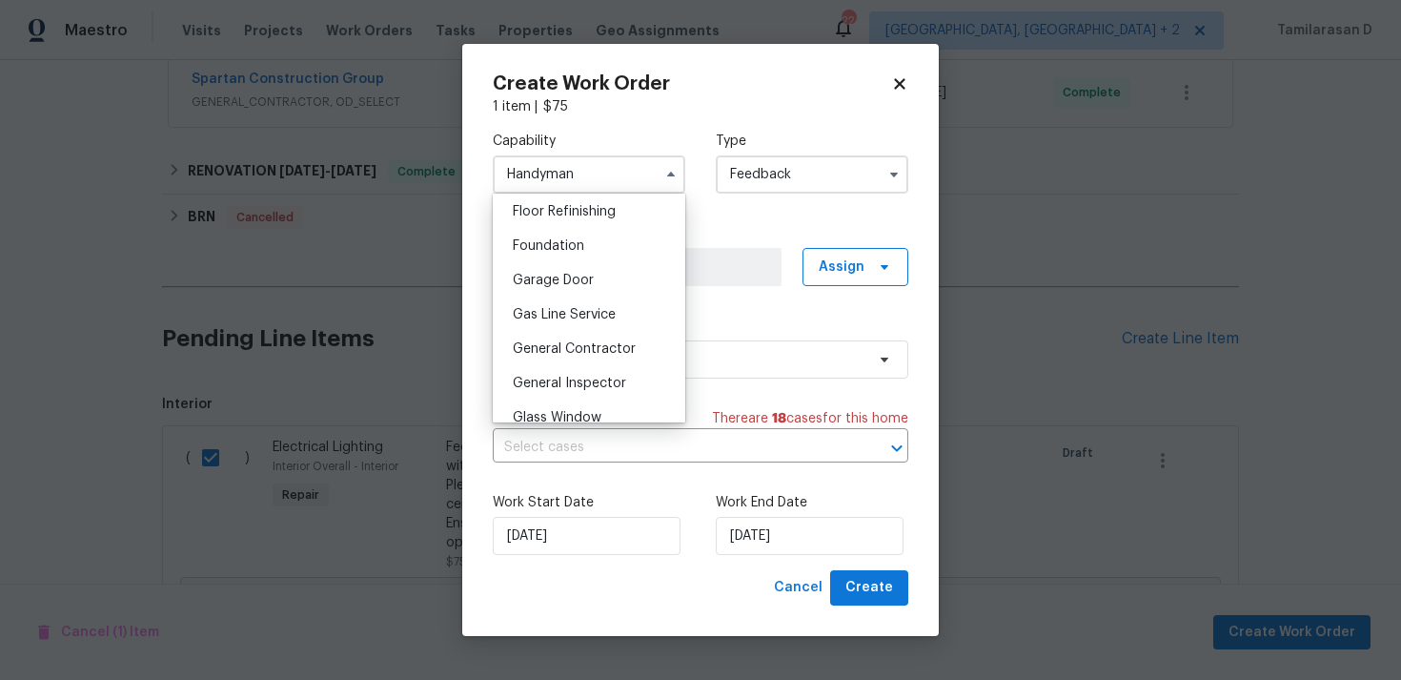
scroll to position [829, 0]
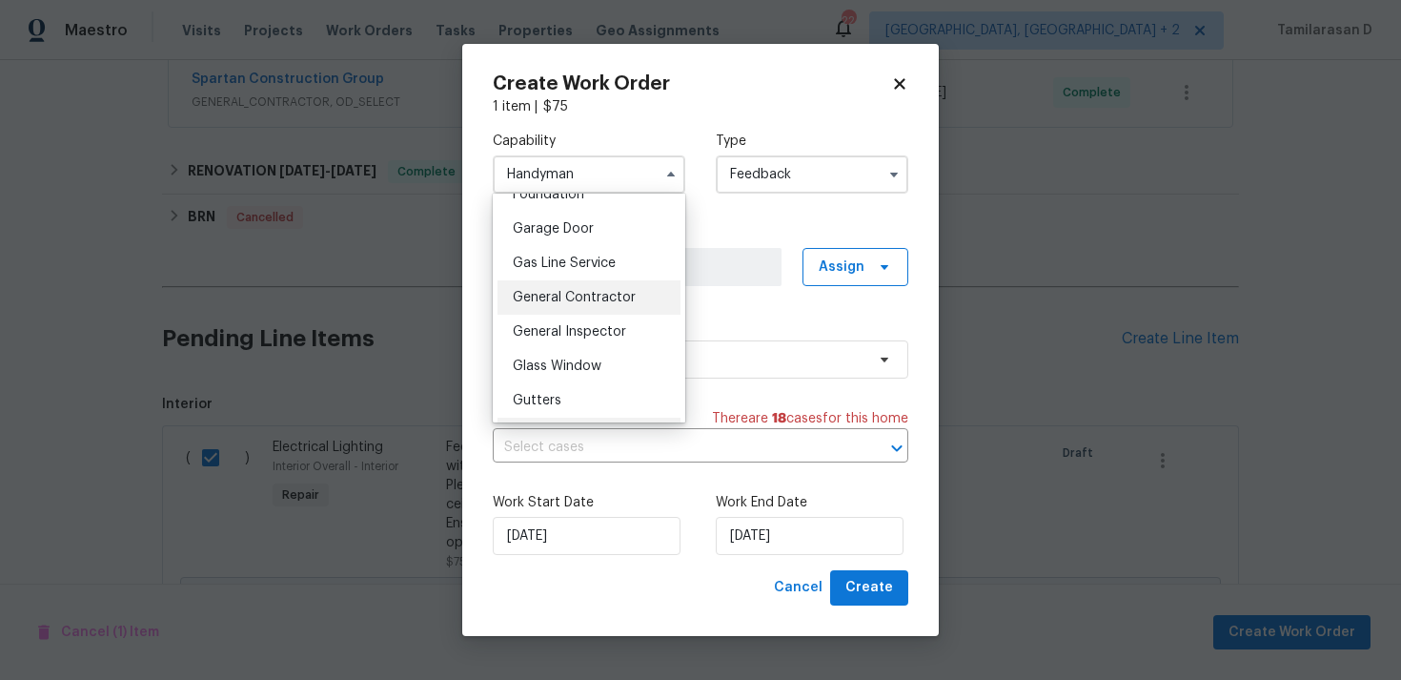
click at [543, 312] on div "General Contractor" at bounding box center [589, 297] width 183 height 34
type input "General Contractor"
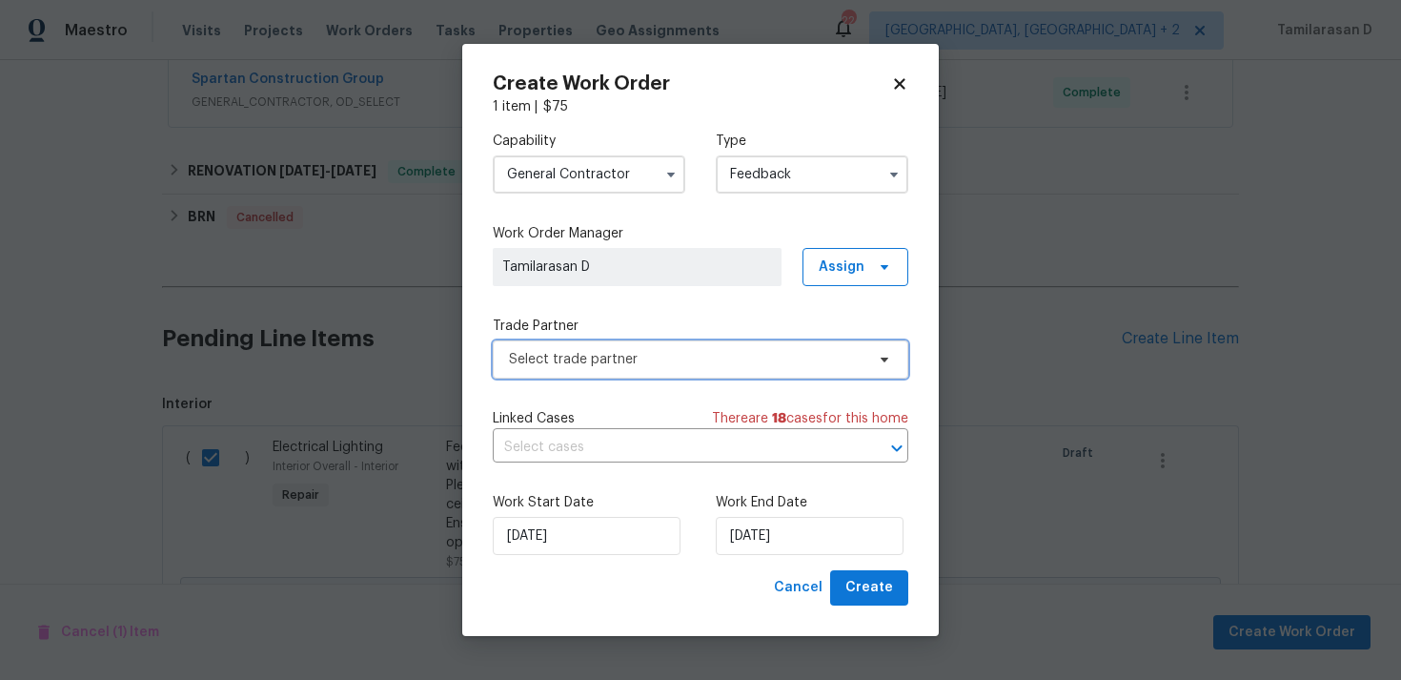
click at [559, 356] on span "Select trade partner" at bounding box center [687, 359] width 356 height 19
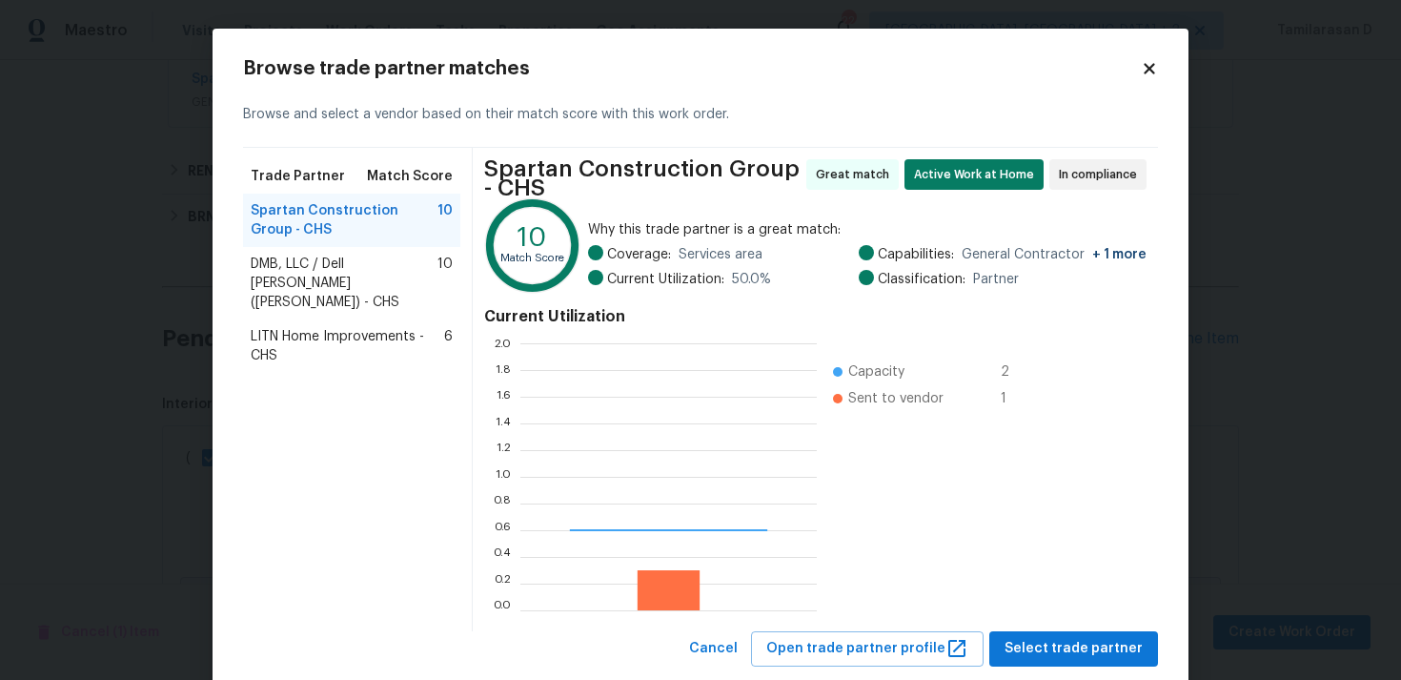
scroll to position [267, 296]
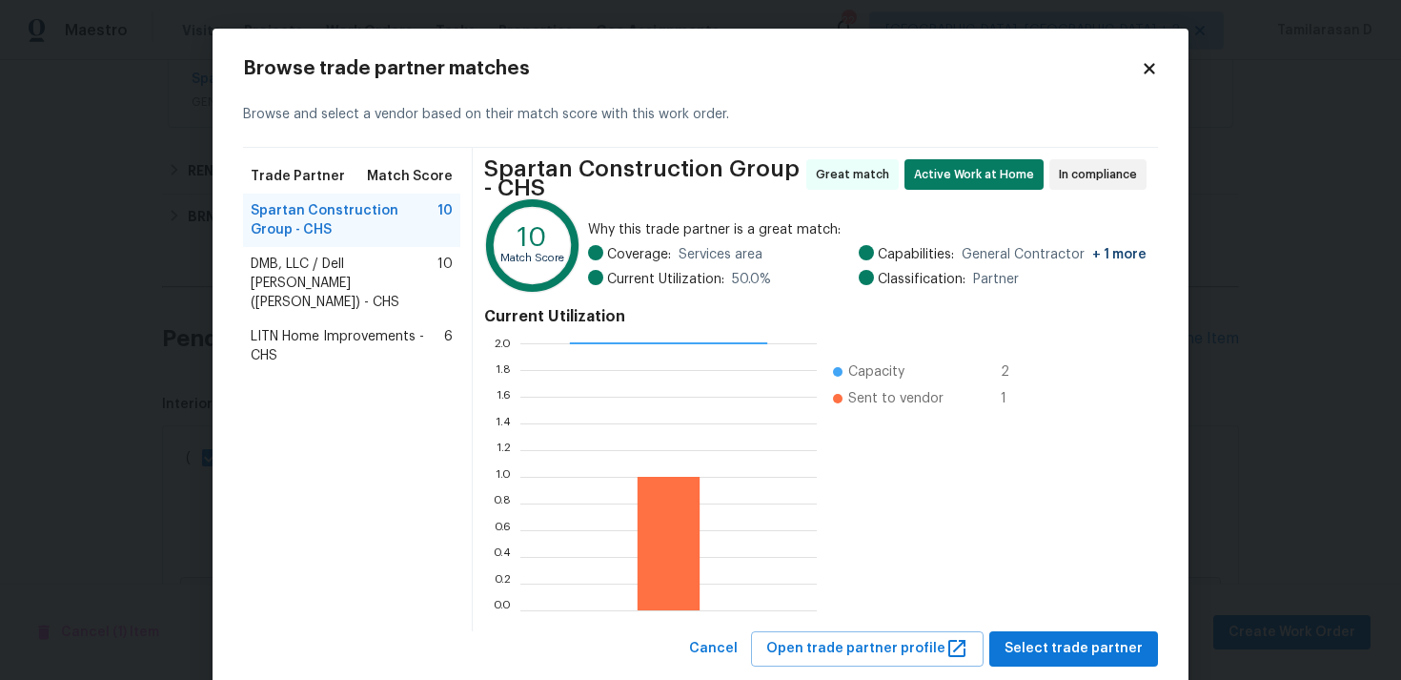
click at [356, 271] on span "DMB, LLC / Dell Bryson (Heise) - CHS" at bounding box center [344, 283] width 187 height 57
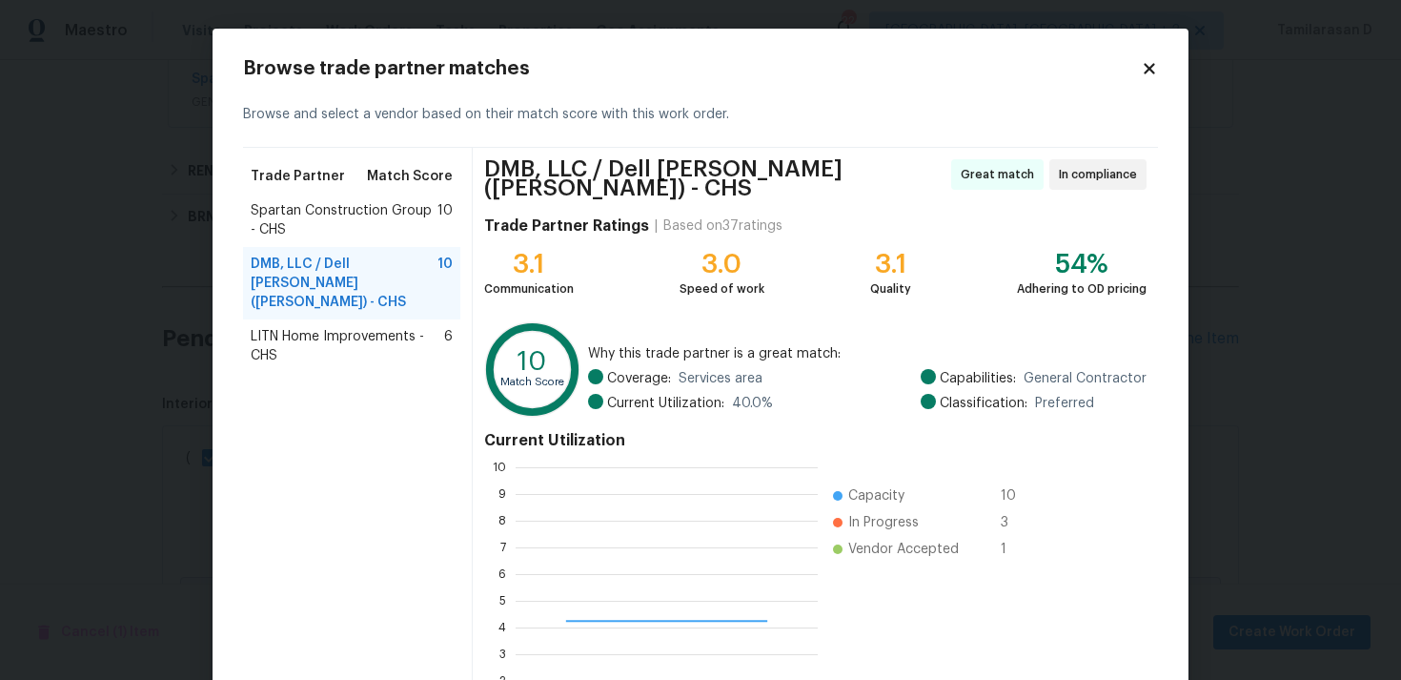
scroll to position [267, 302]
click at [283, 213] on span "Spartan Construction Group - CHS" at bounding box center [344, 220] width 187 height 38
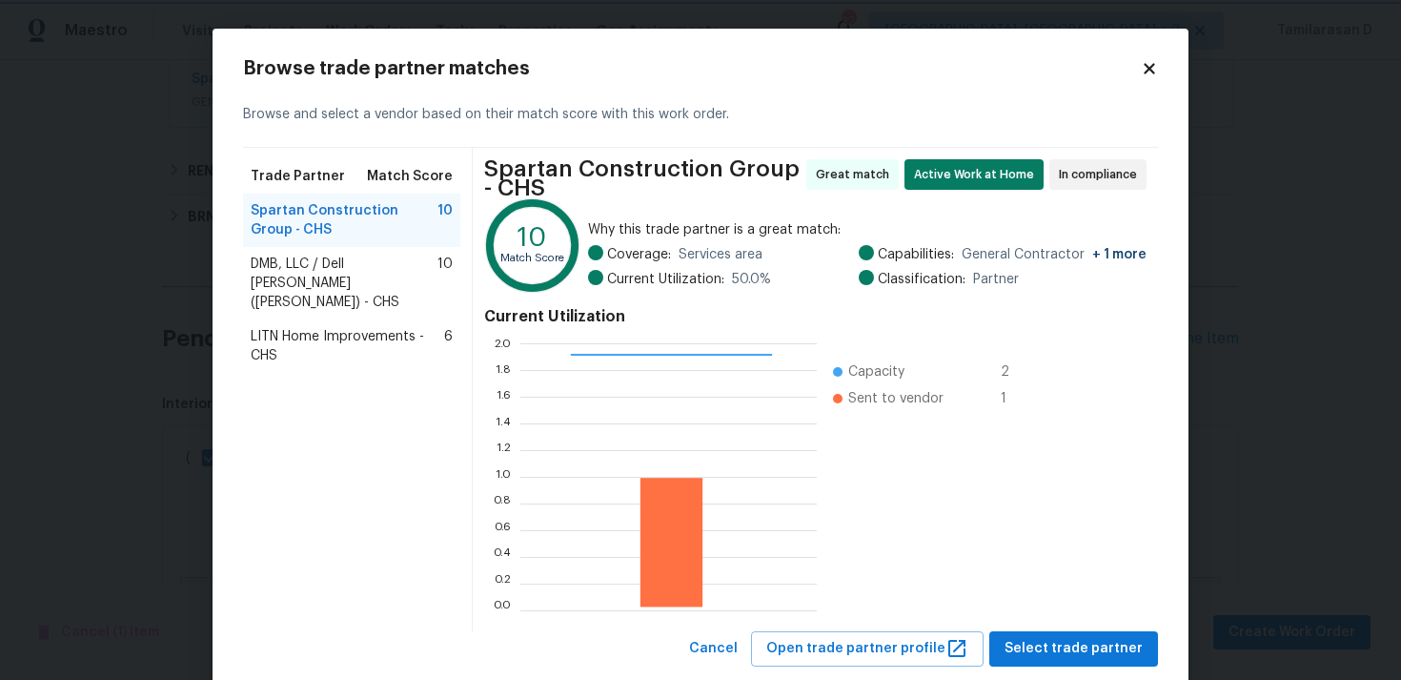
click at [104, 276] on body "Maestro Visits Projects Work Orders Tasks Properties Geo Assignments 22 Albuque…" at bounding box center [700, 340] width 1401 height 680
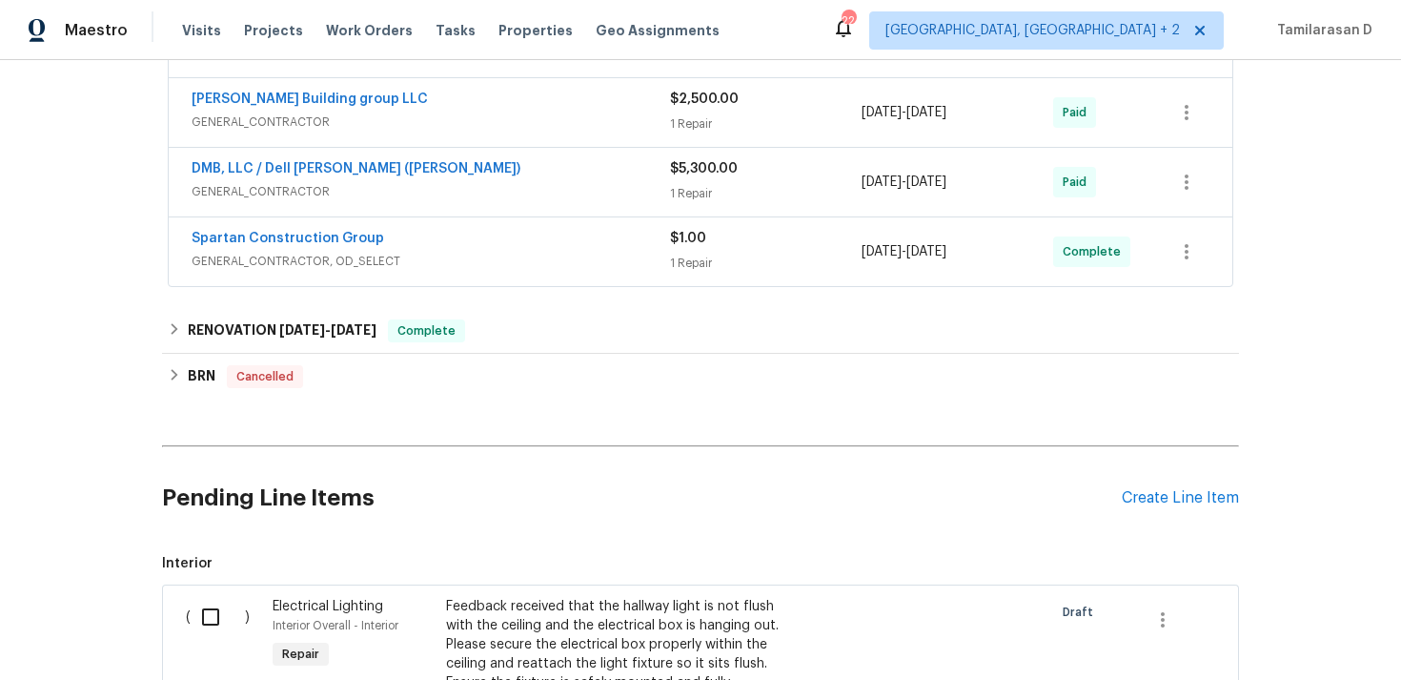
scroll to position [667, 0]
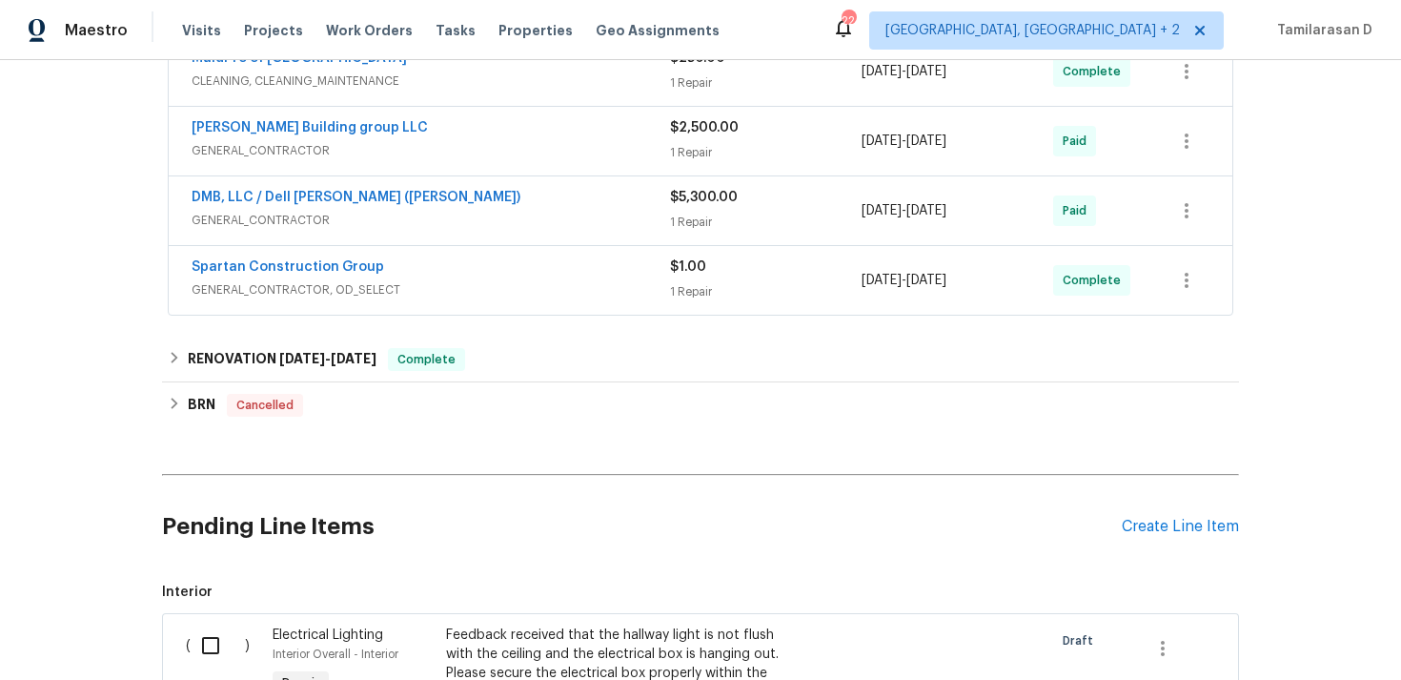
click at [437, 273] on div "Spartan Construction Group" at bounding box center [431, 268] width 479 height 23
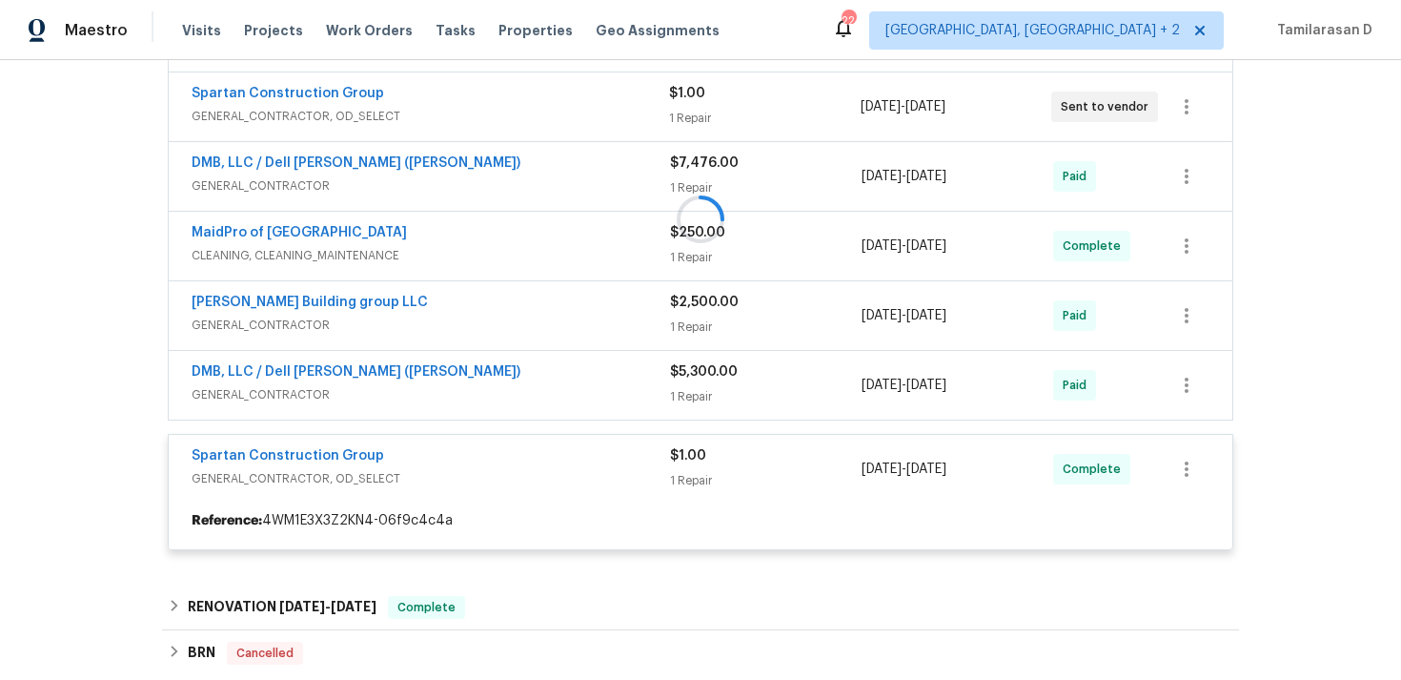
scroll to position [464, 0]
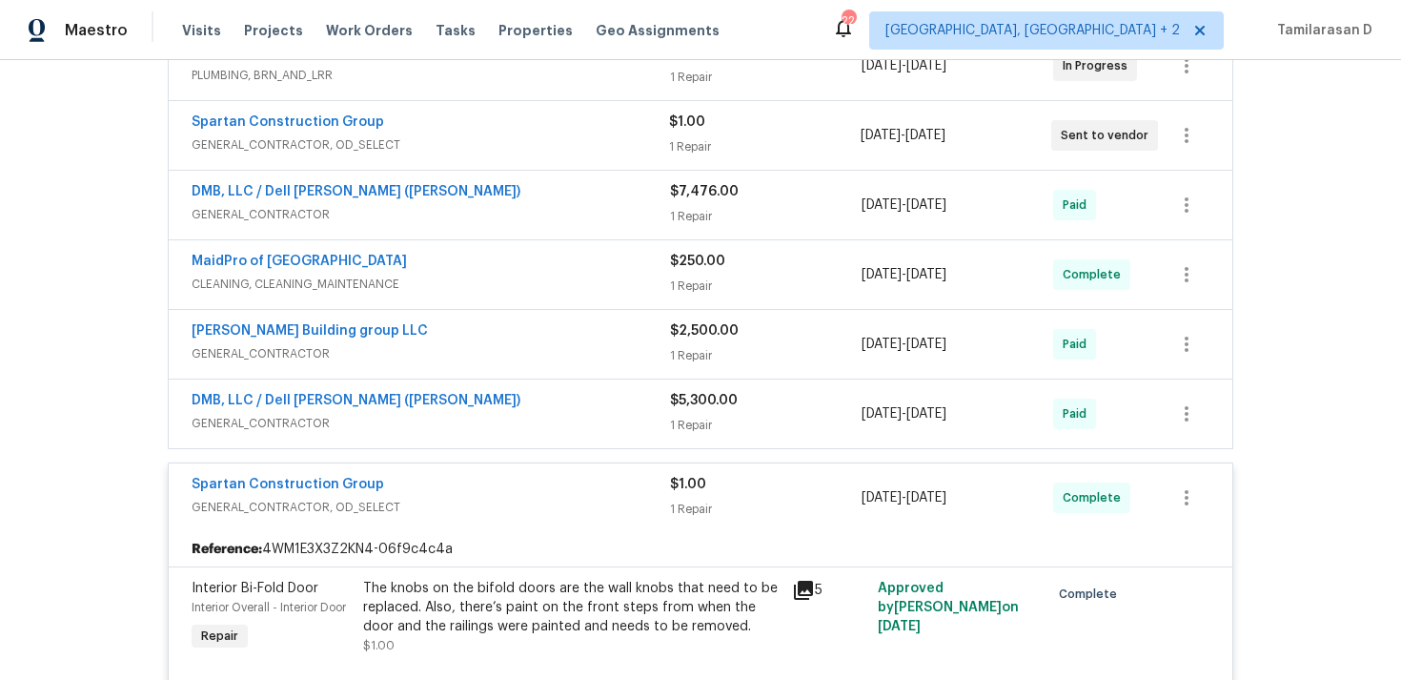
click at [416, 407] on div "DMB, LLC / Dell Bryson (Heise)" at bounding box center [431, 402] width 479 height 23
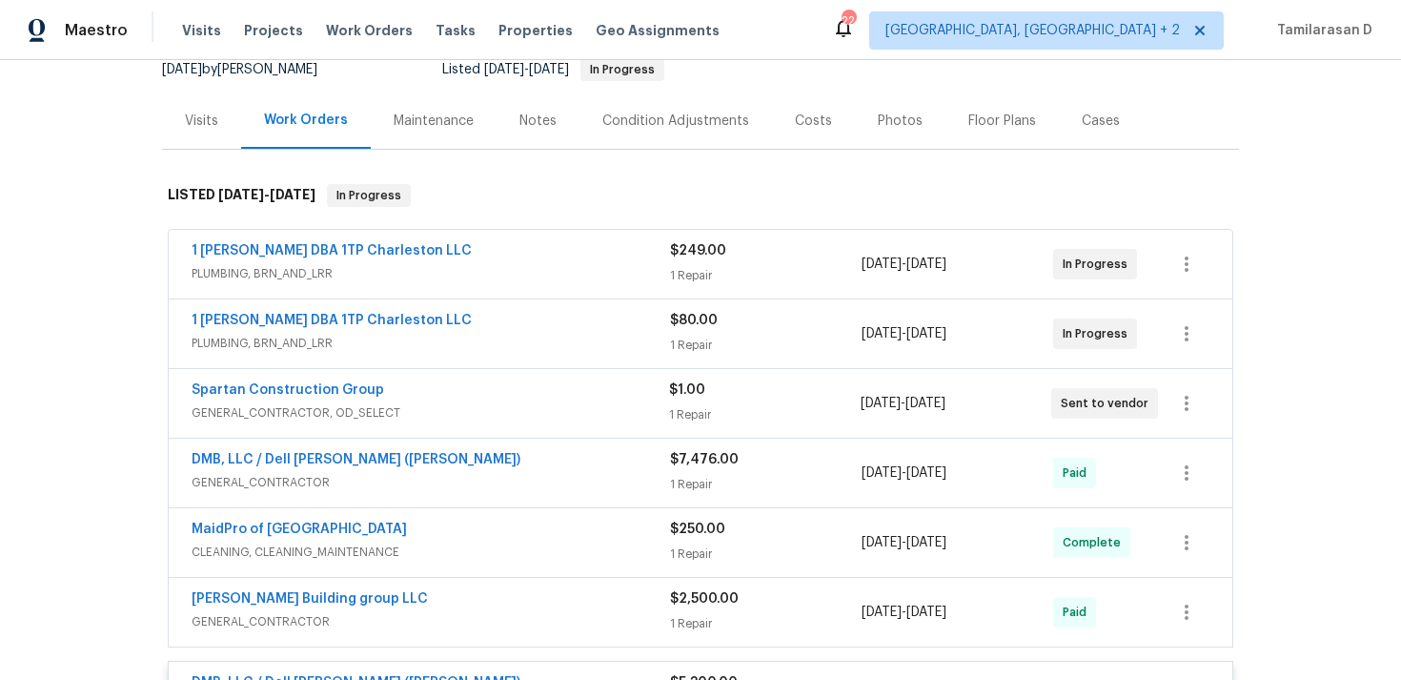
scroll to position [171, 0]
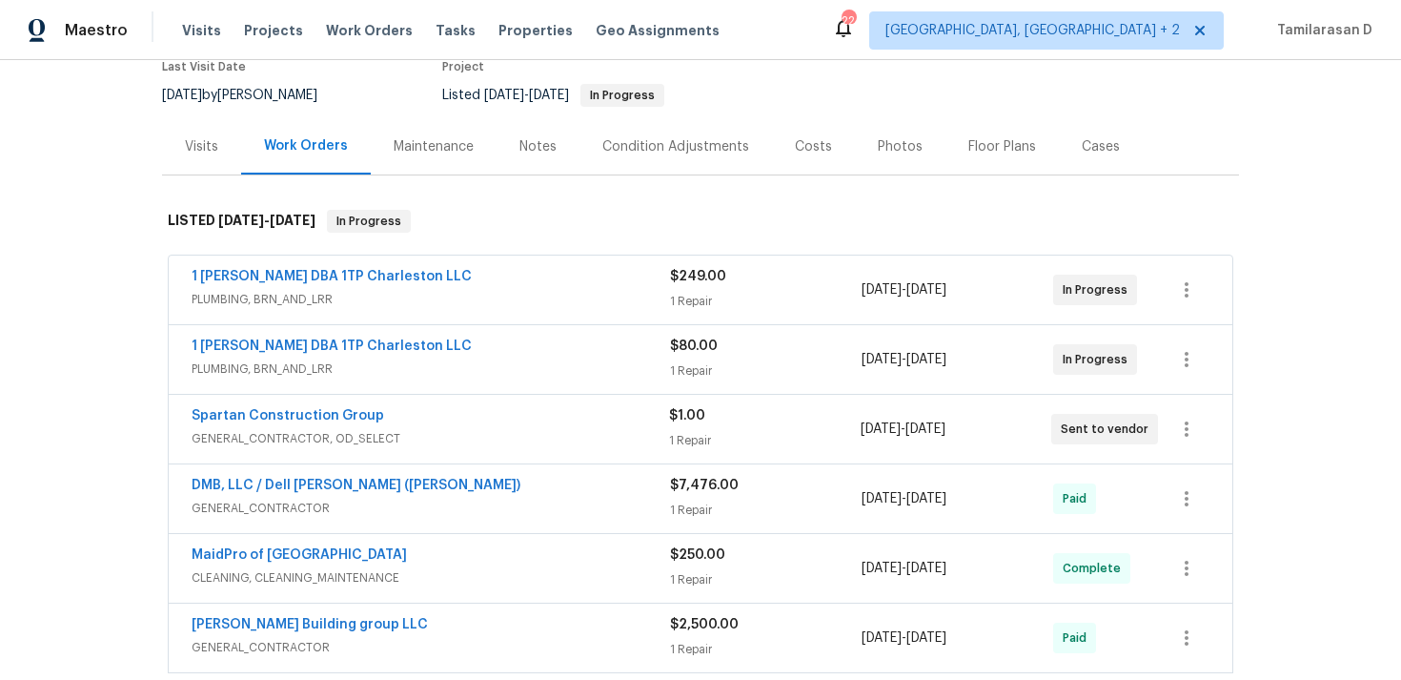
click at [435, 427] on div "Spartan Construction Group" at bounding box center [431, 417] width 478 height 23
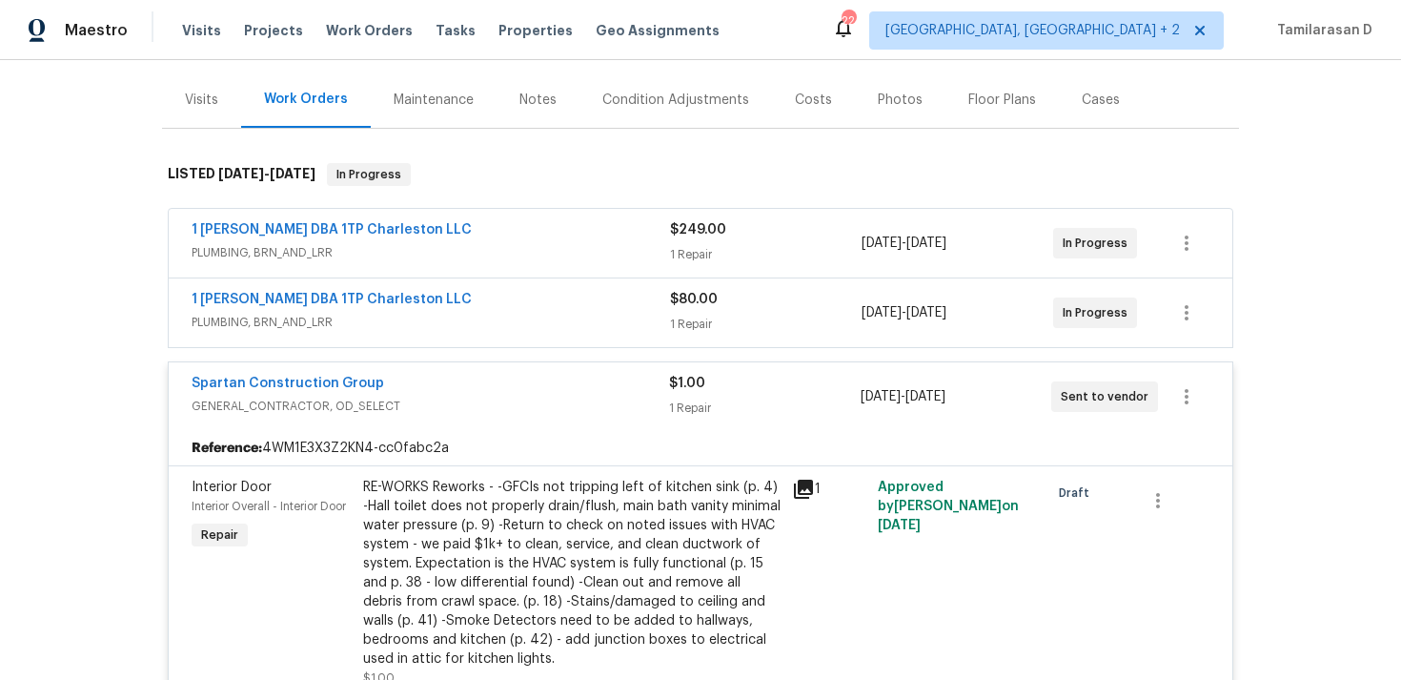
scroll to position [256, 0]
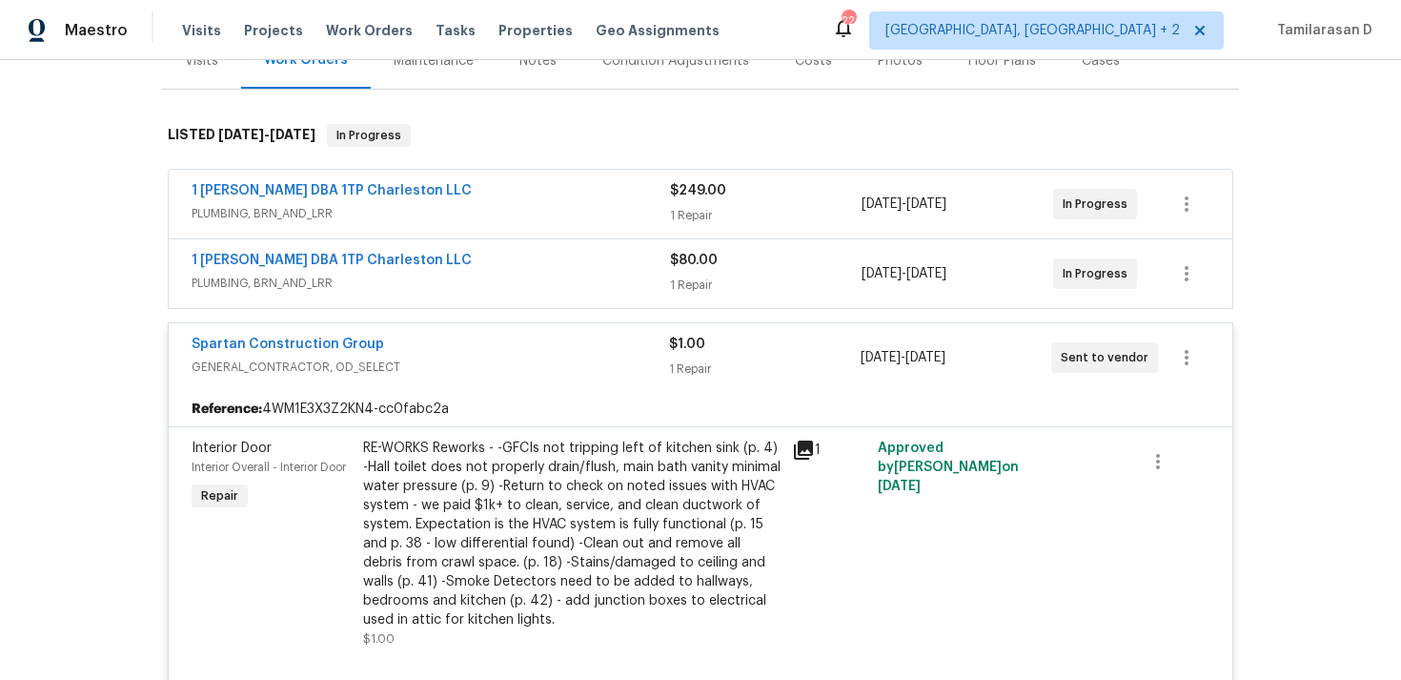
click at [468, 356] on div "Spartan Construction Group" at bounding box center [431, 346] width 478 height 23
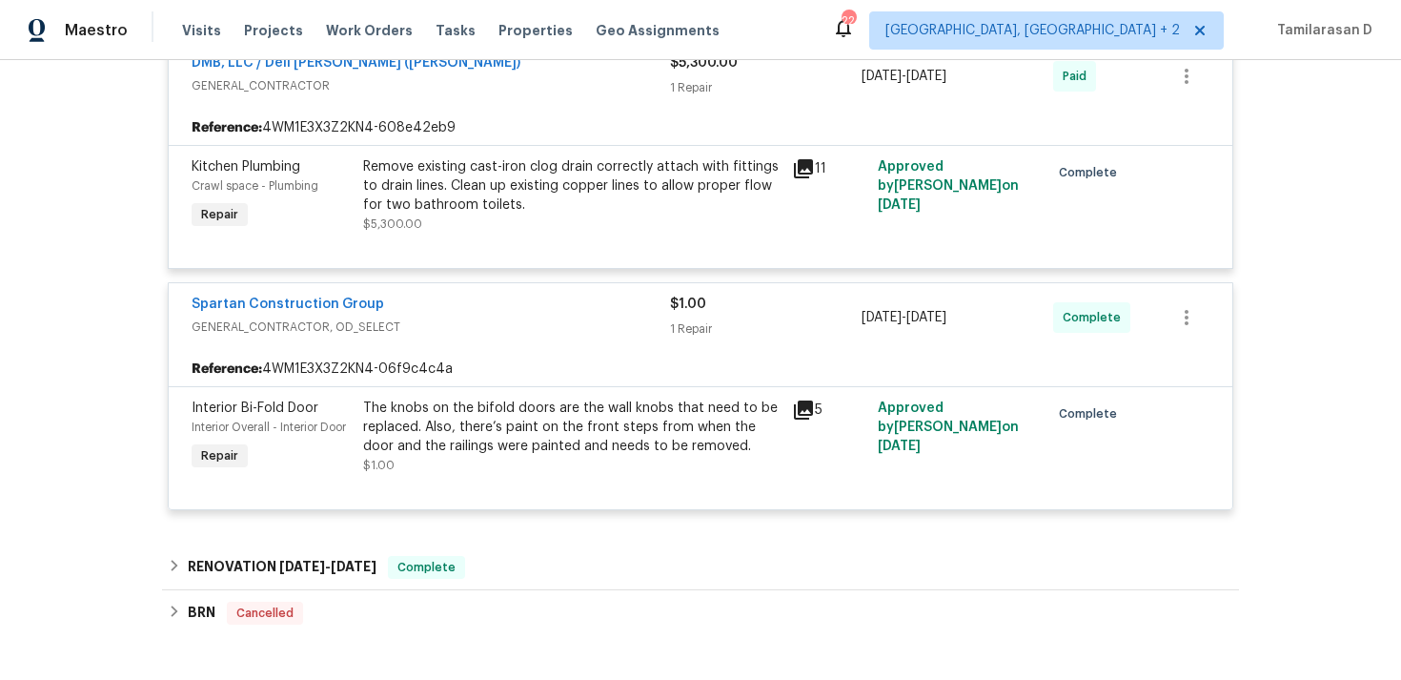
scroll to position [827, 0]
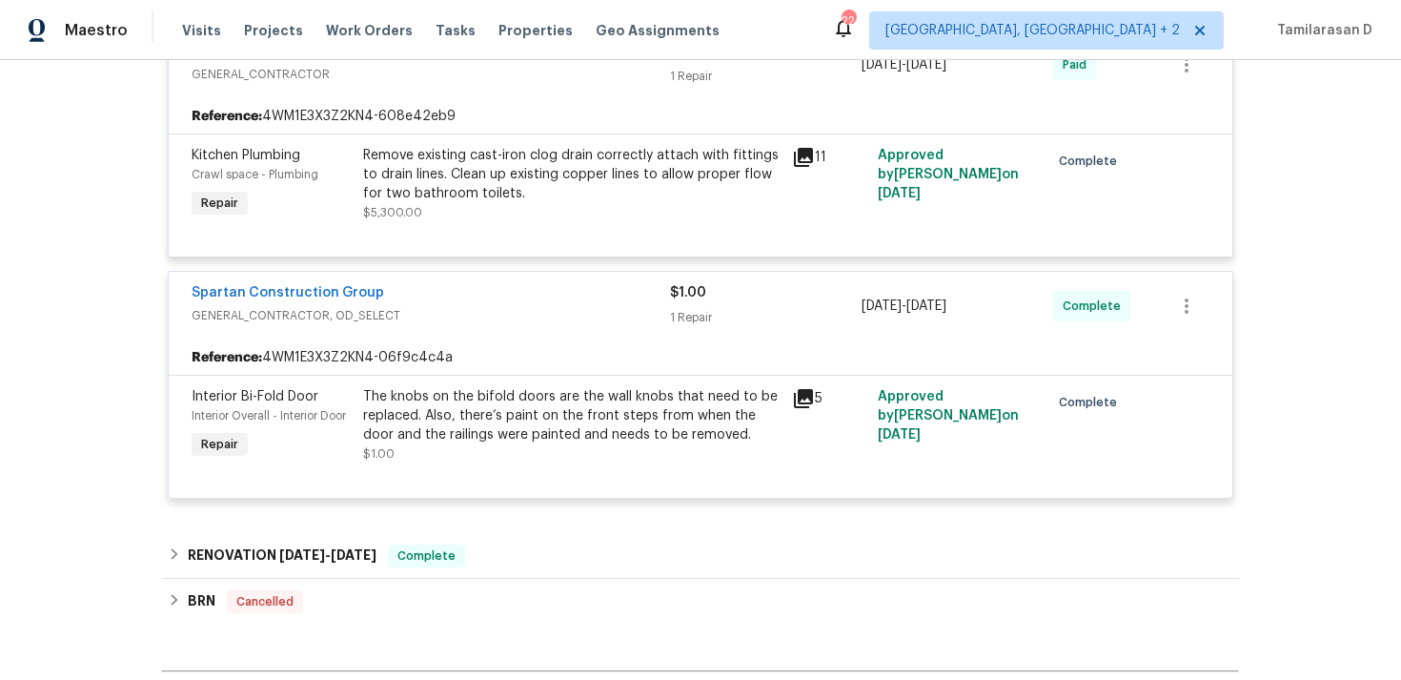
click at [459, 316] on span "GENERAL_CONTRACTOR, OD_SELECT" at bounding box center [431, 315] width 479 height 19
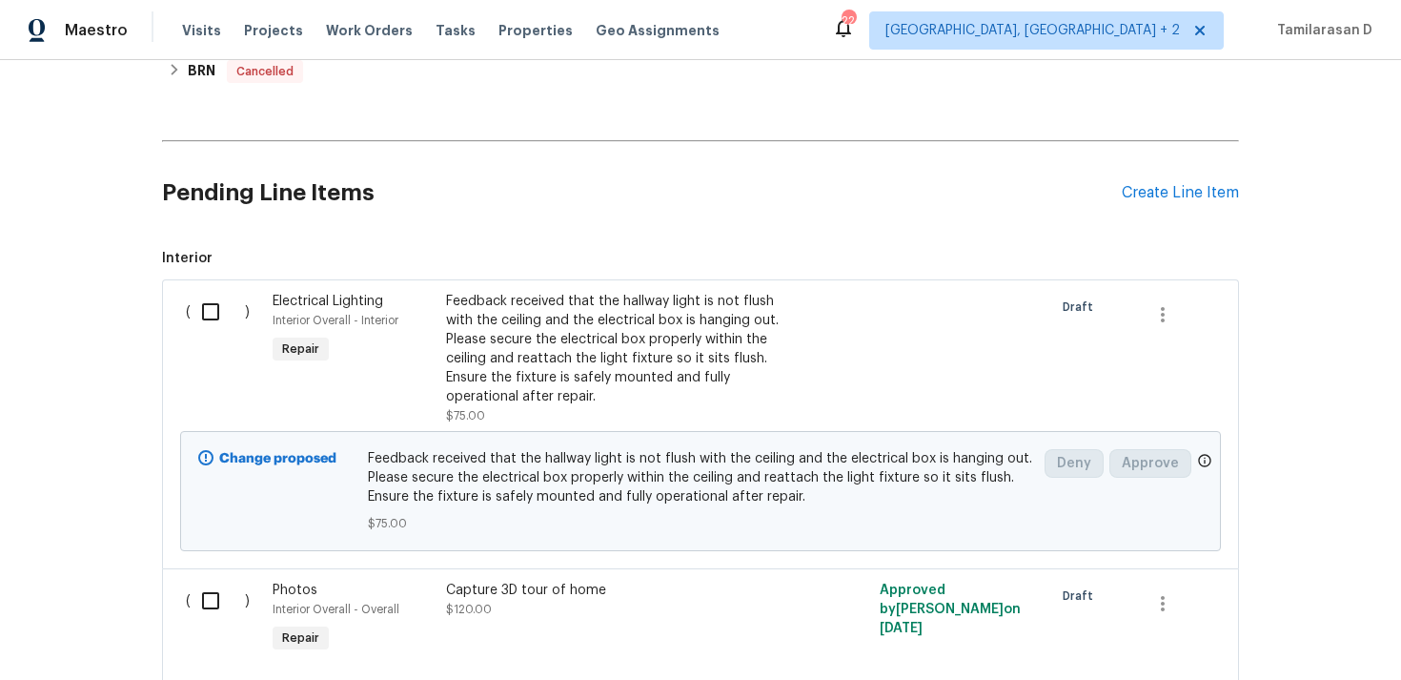
scroll to position [1277, 0]
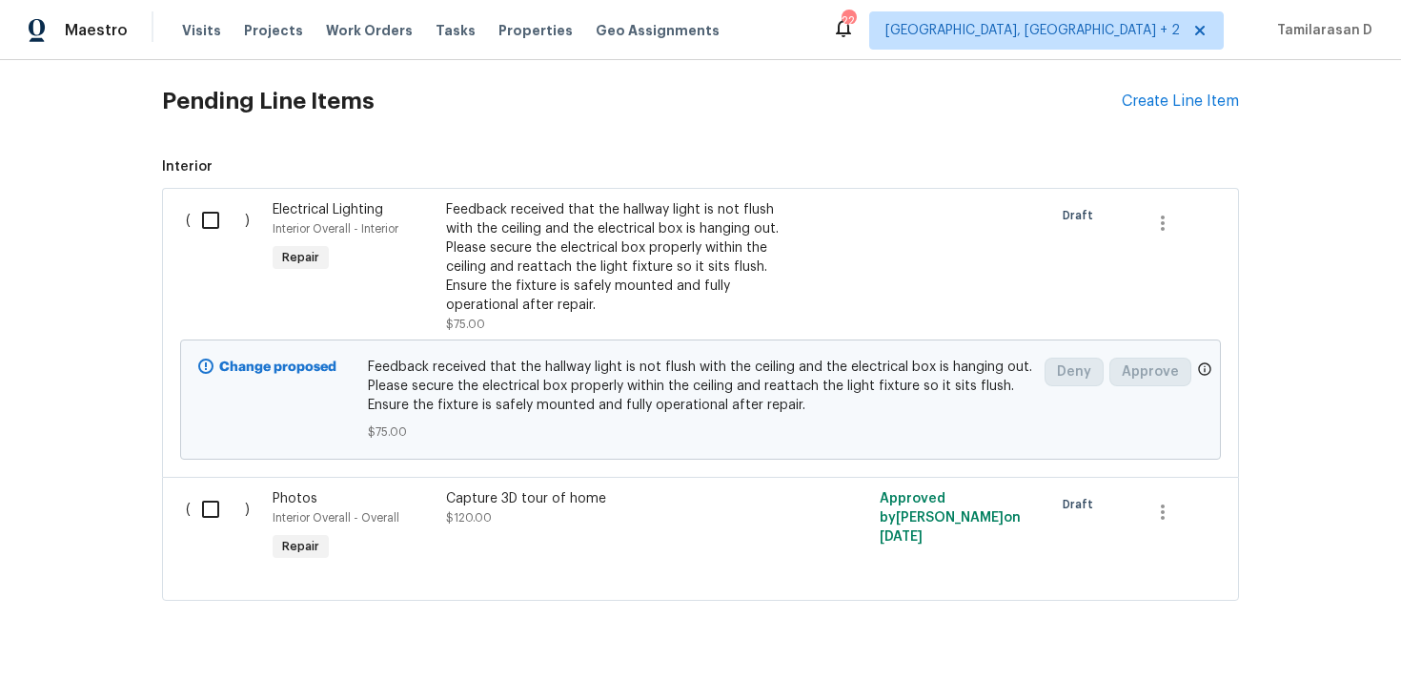
click at [222, 215] on input "checkbox" at bounding box center [218, 220] width 54 height 40
checkbox input "true"
click at [1273, 649] on div "Cancel (1) Item Create Work Order" at bounding box center [700, 631] width 1401 height 97
click at [1272, 634] on span "Create Work Order" at bounding box center [1292, 633] width 127 height 24
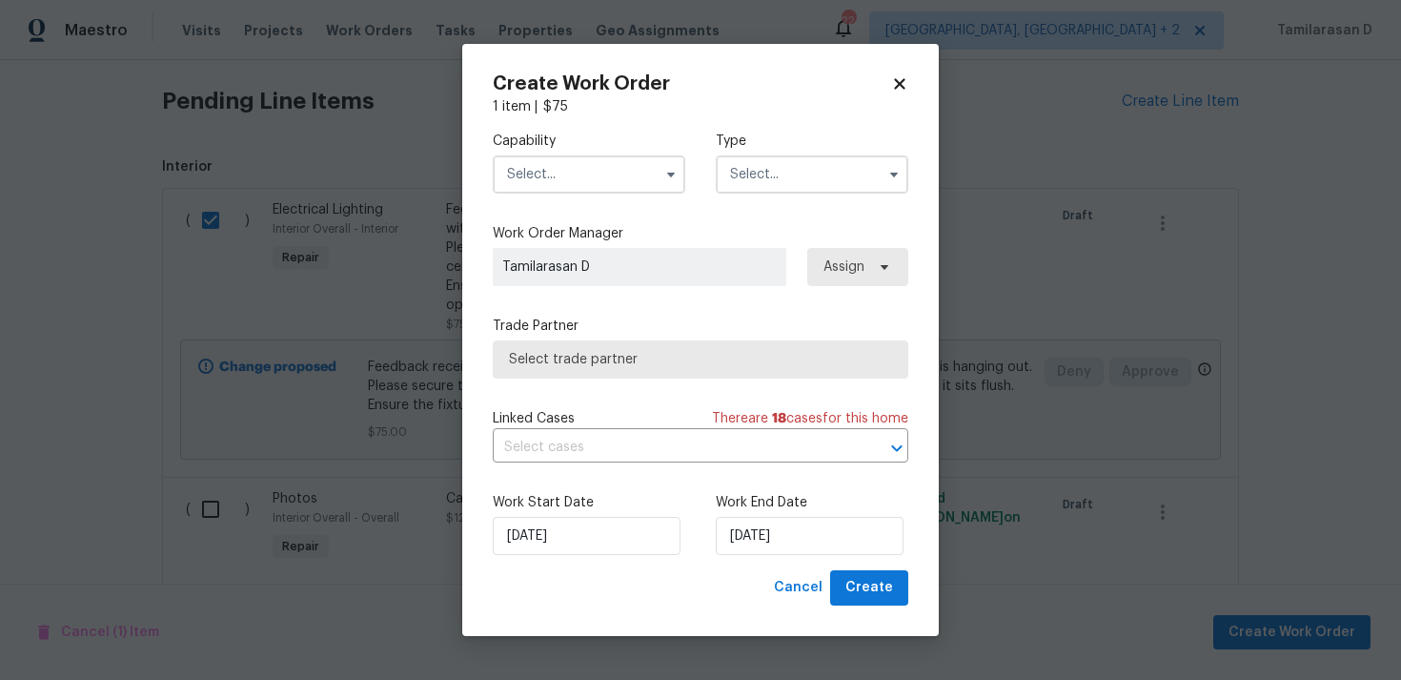
click at [825, 180] on input "text" at bounding box center [812, 174] width 193 height 38
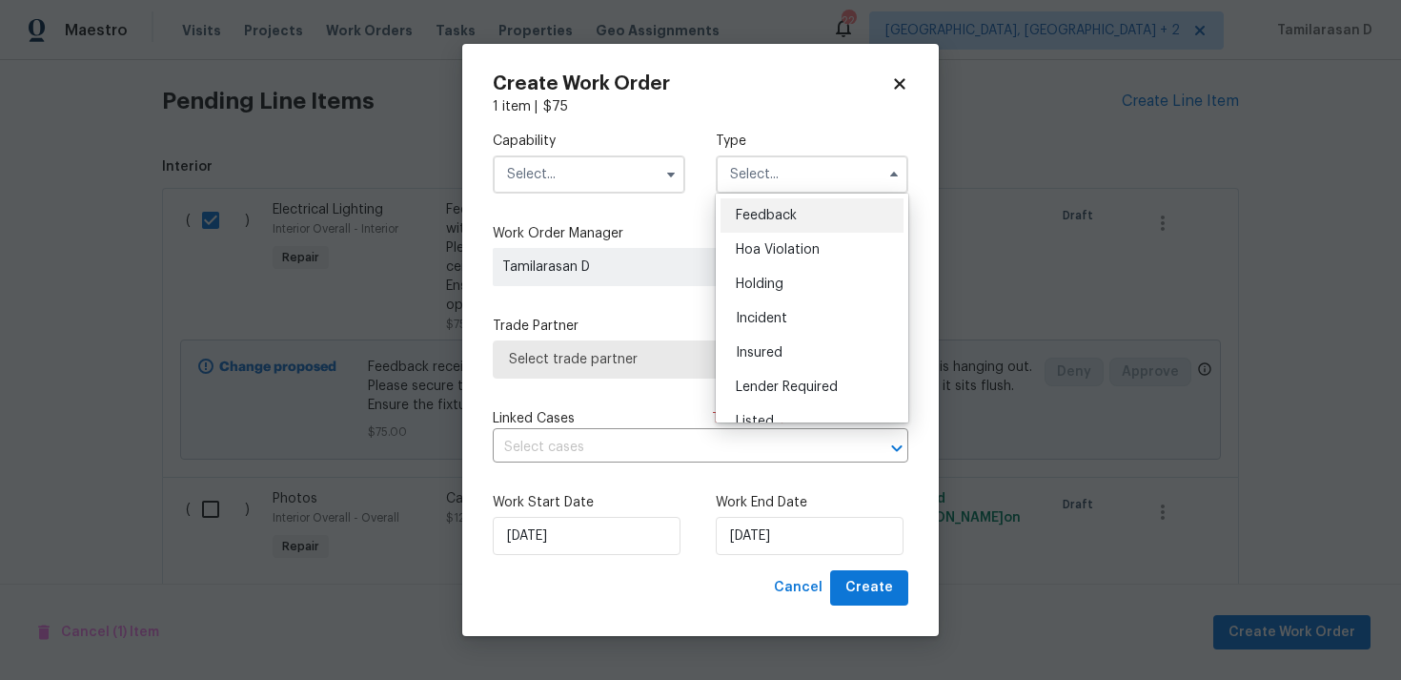
click at [770, 211] on span "Feedback" at bounding box center [766, 215] width 61 height 13
type input "Feedback"
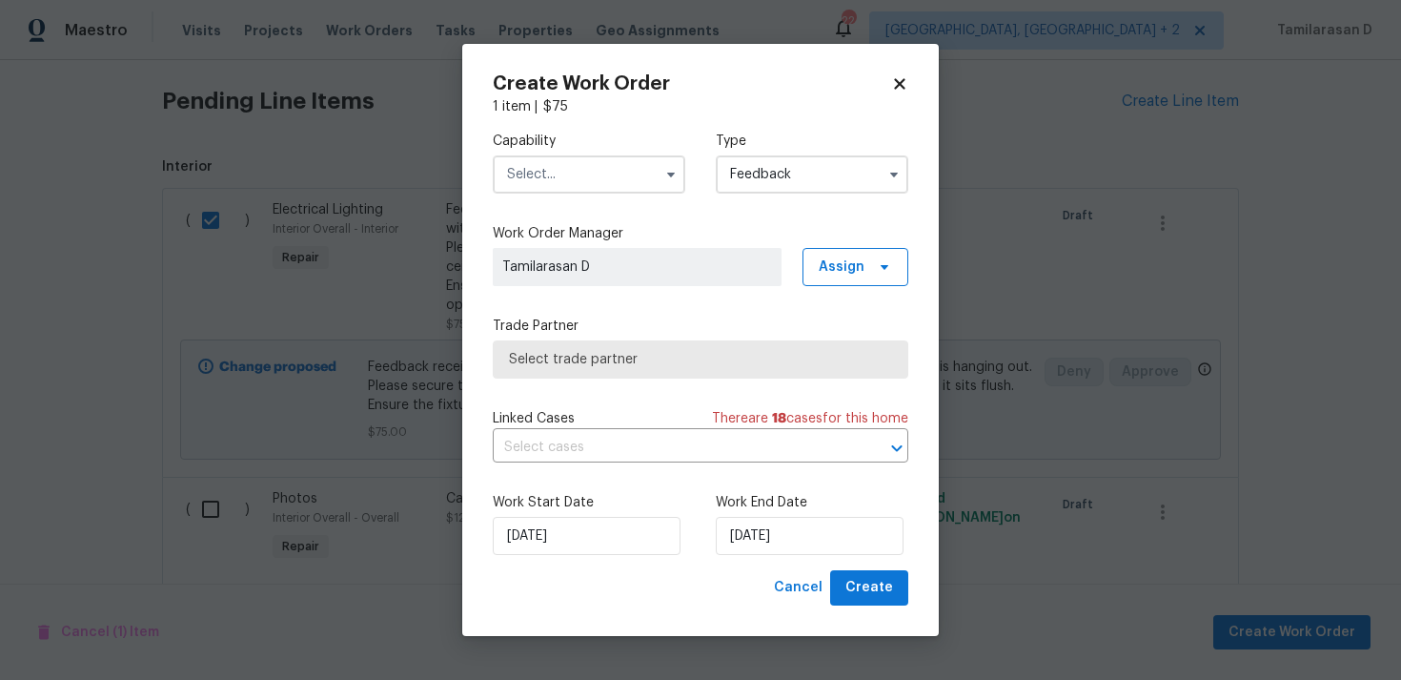
click at [624, 163] on input "text" at bounding box center [589, 174] width 193 height 38
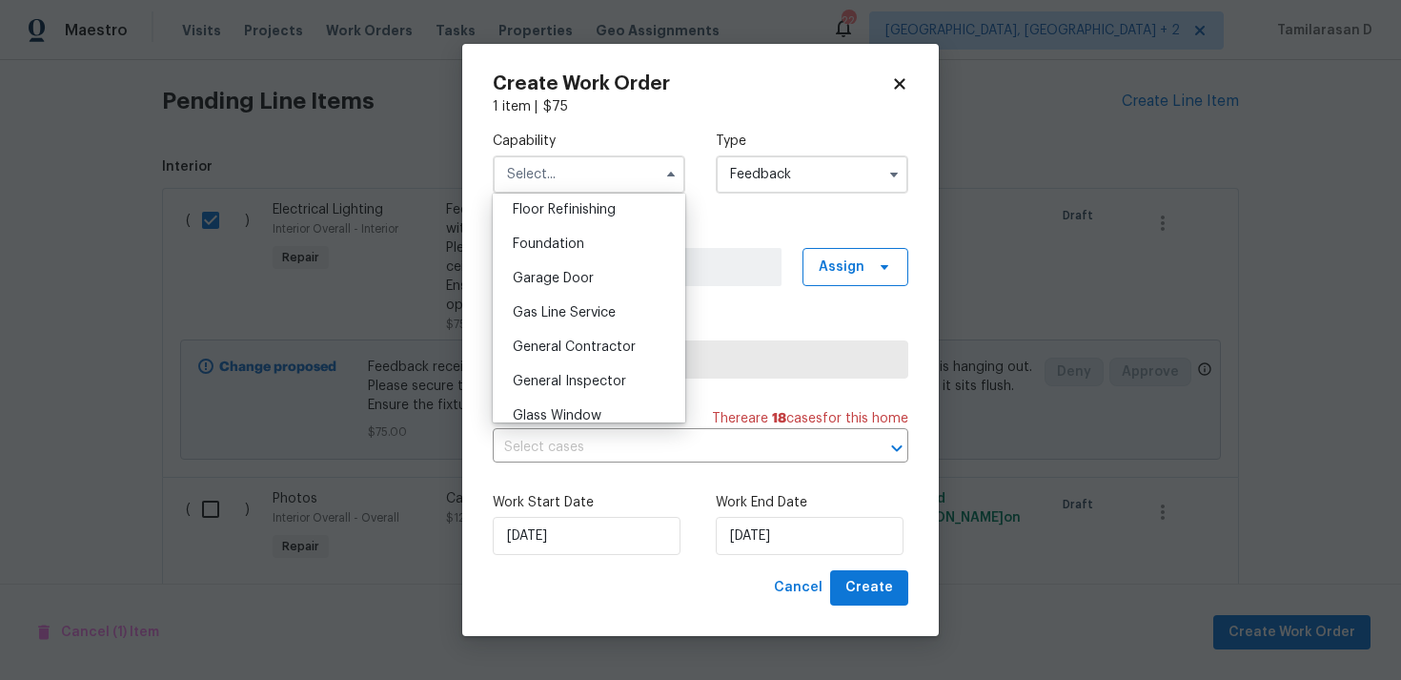
scroll to position [804, 0]
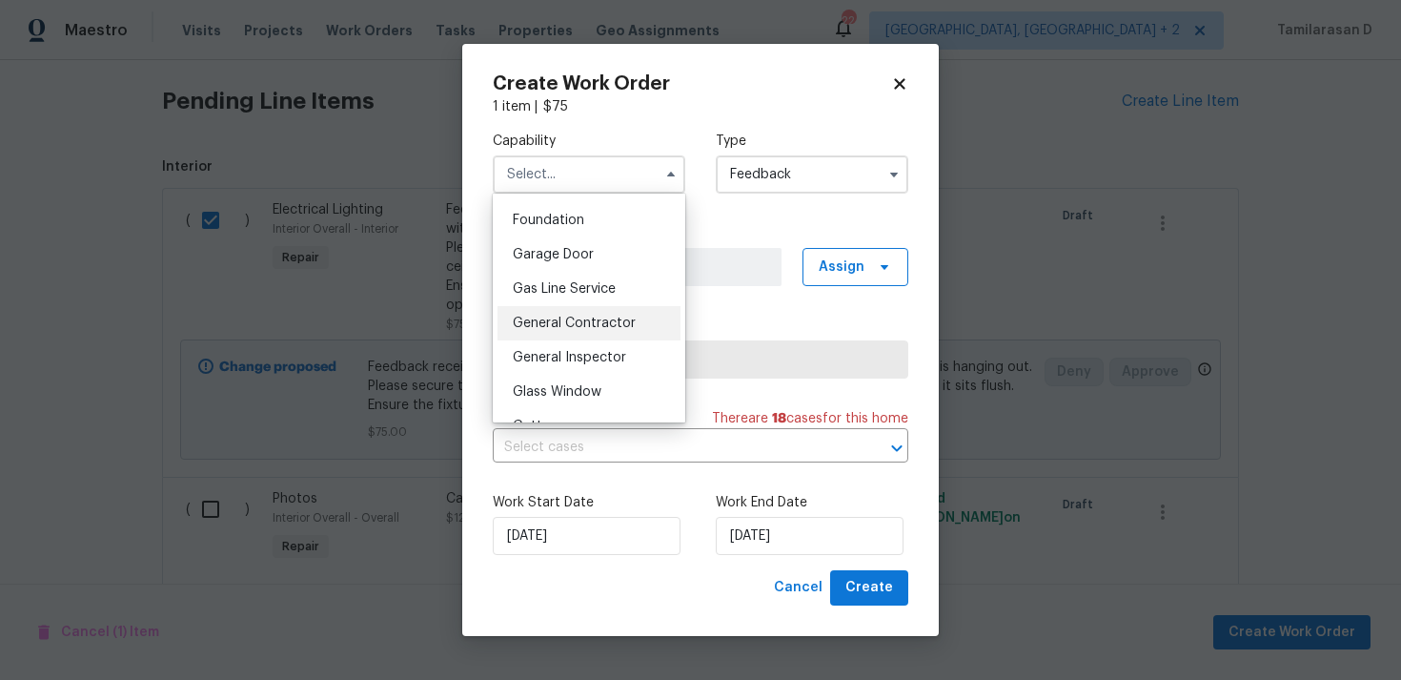
click at [522, 325] on span "General Contractor" at bounding box center [574, 322] width 123 height 13
type input "General Contractor"
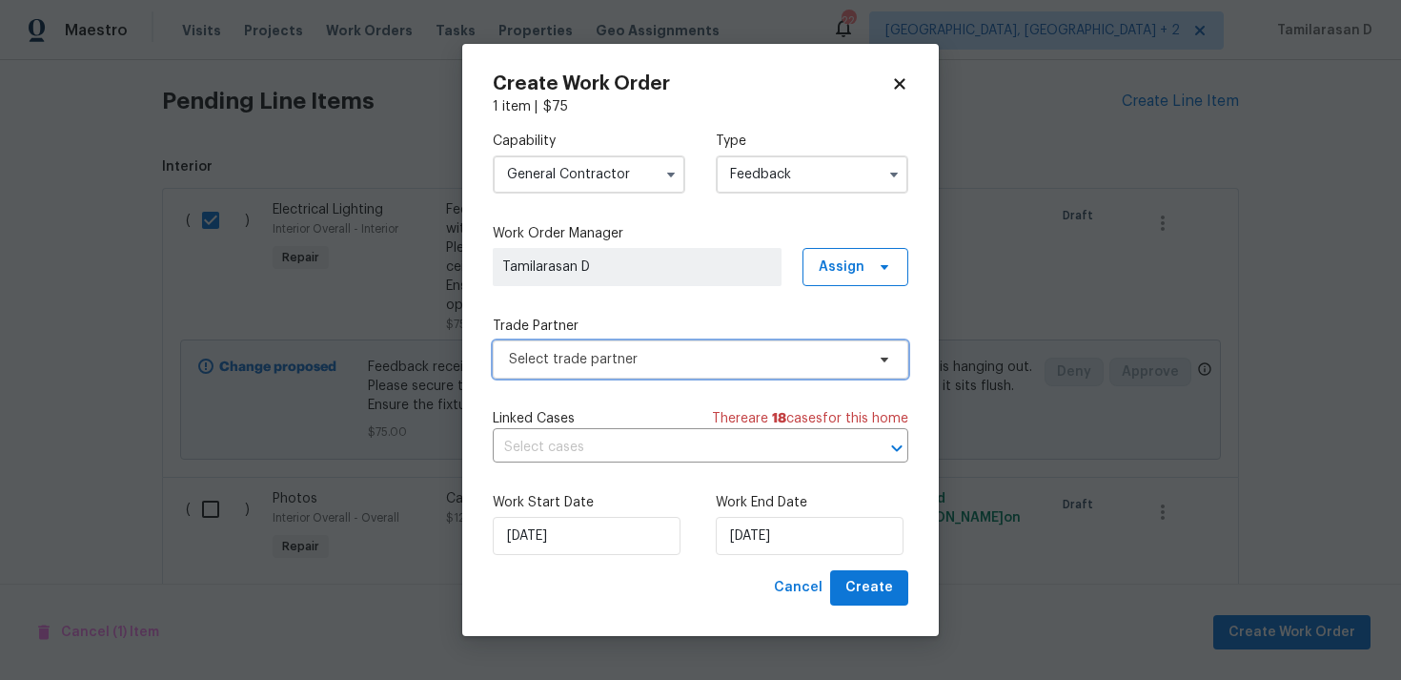
click at [581, 362] on span "Select trade partner" at bounding box center [687, 359] width 356 height 19
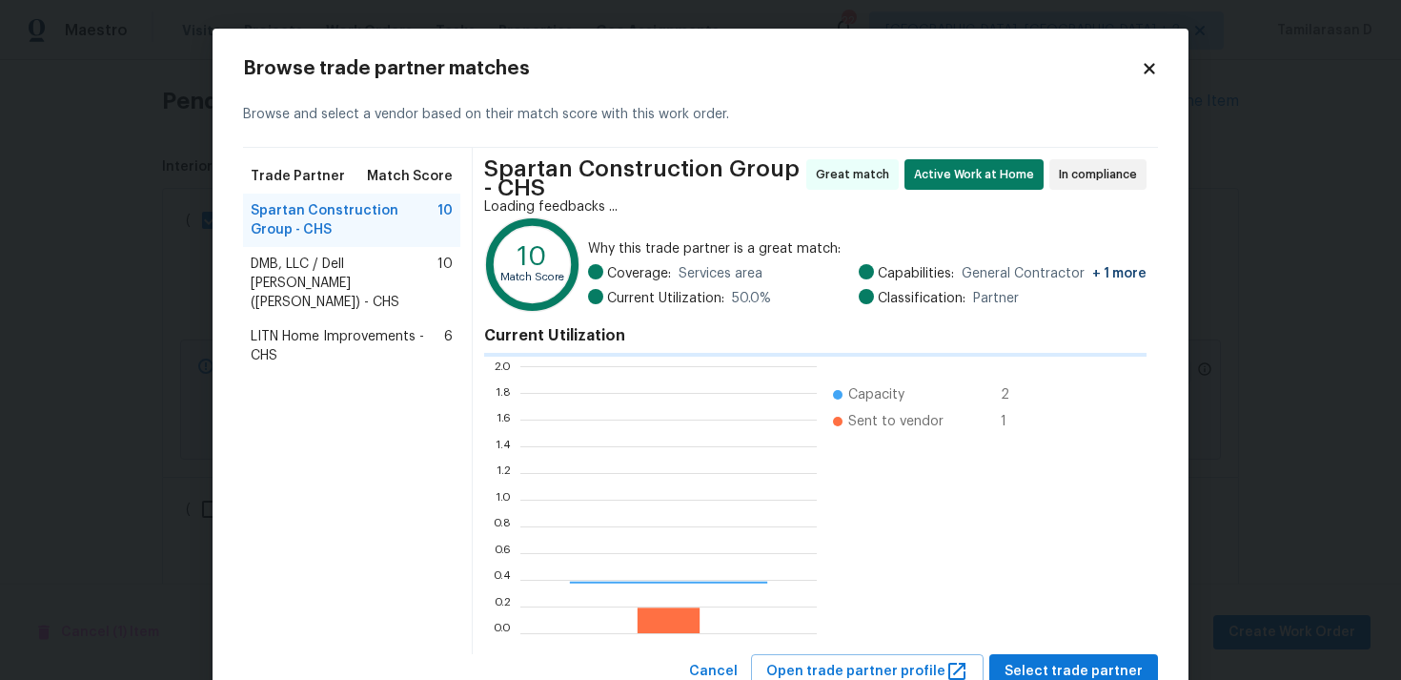
scroll to position [267, 296]
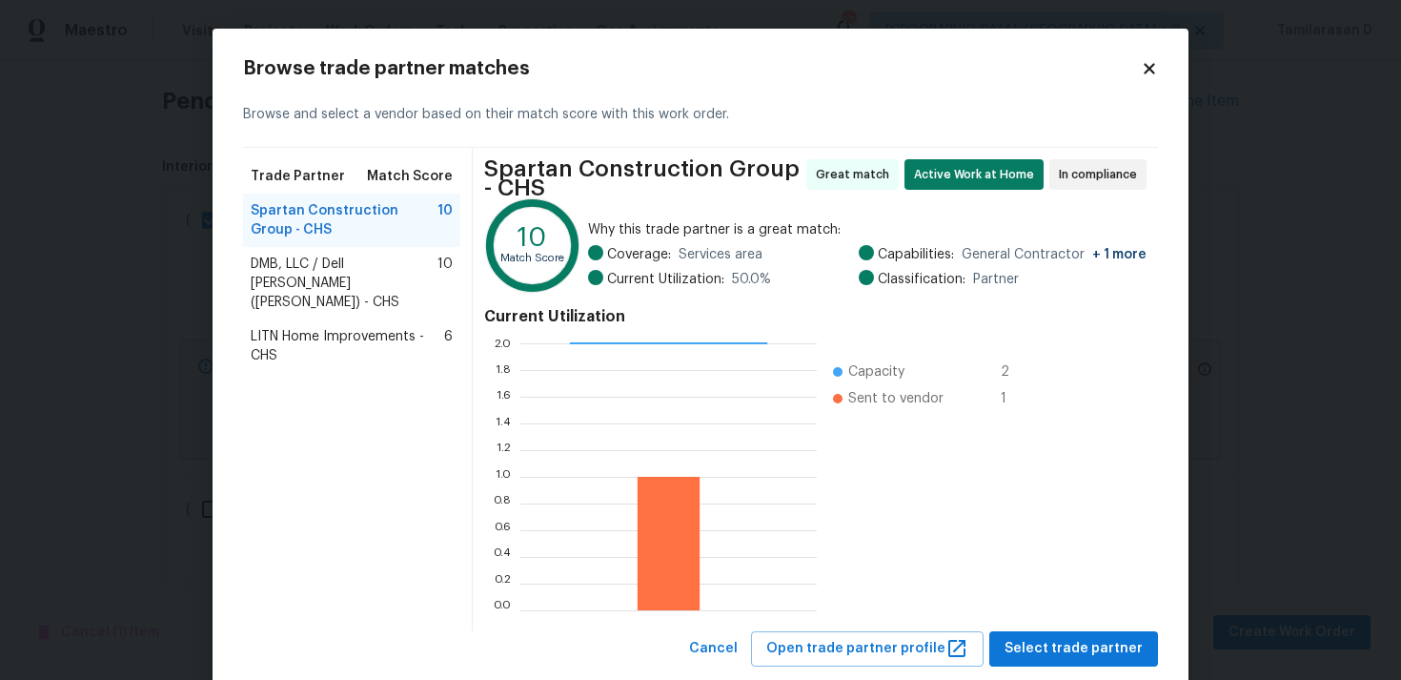
click at [371, 277] on span "DMB, LLC / Dell Bryson (Heise) - CHS" at bounding box center [344, 283] width 187 height 57
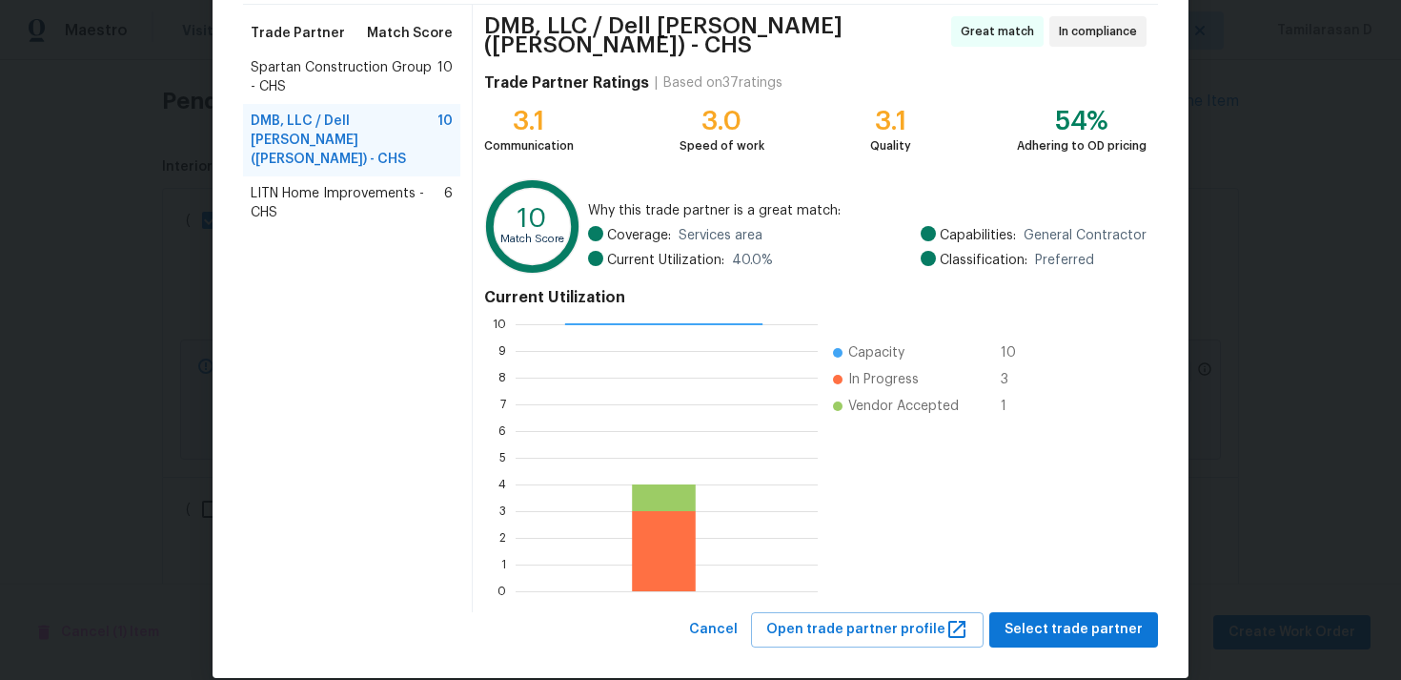
scroll to position [161, 0]
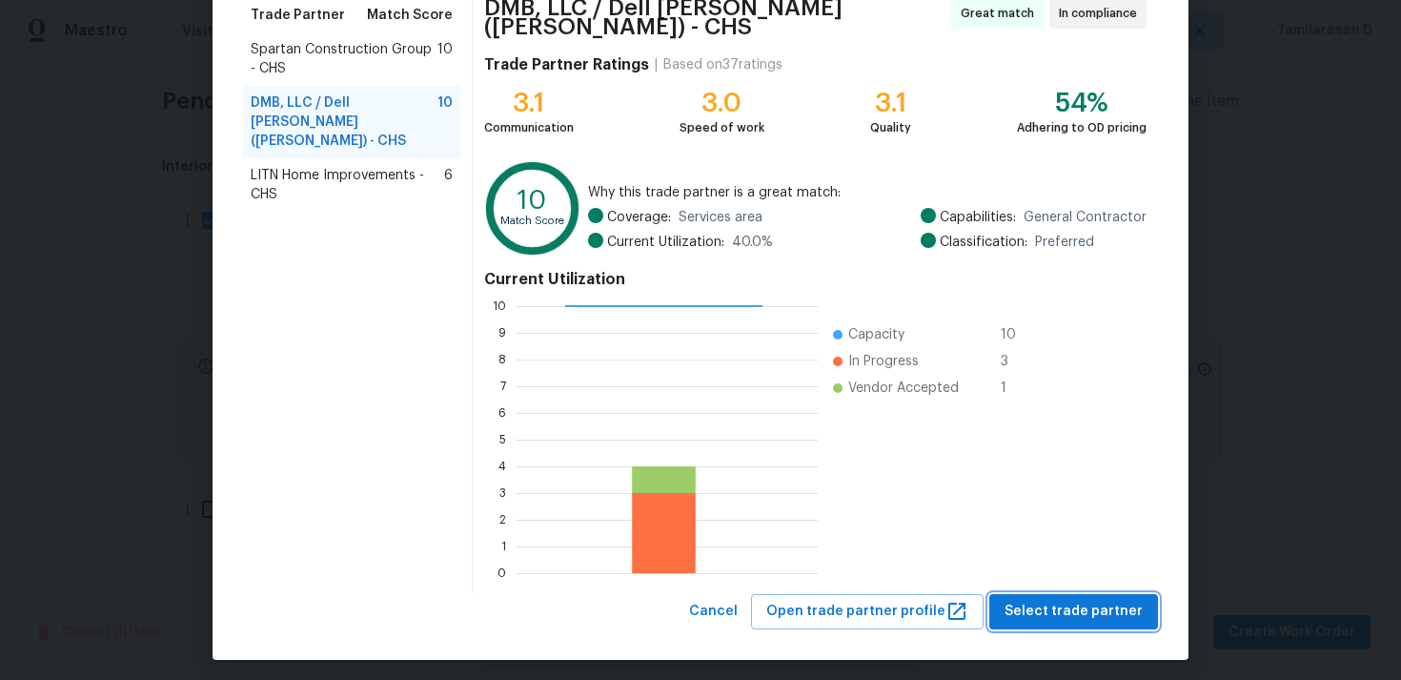
click at [1070, 600] on span "Select trade partner" at bounding box center [1074, 612] width 138 height 24
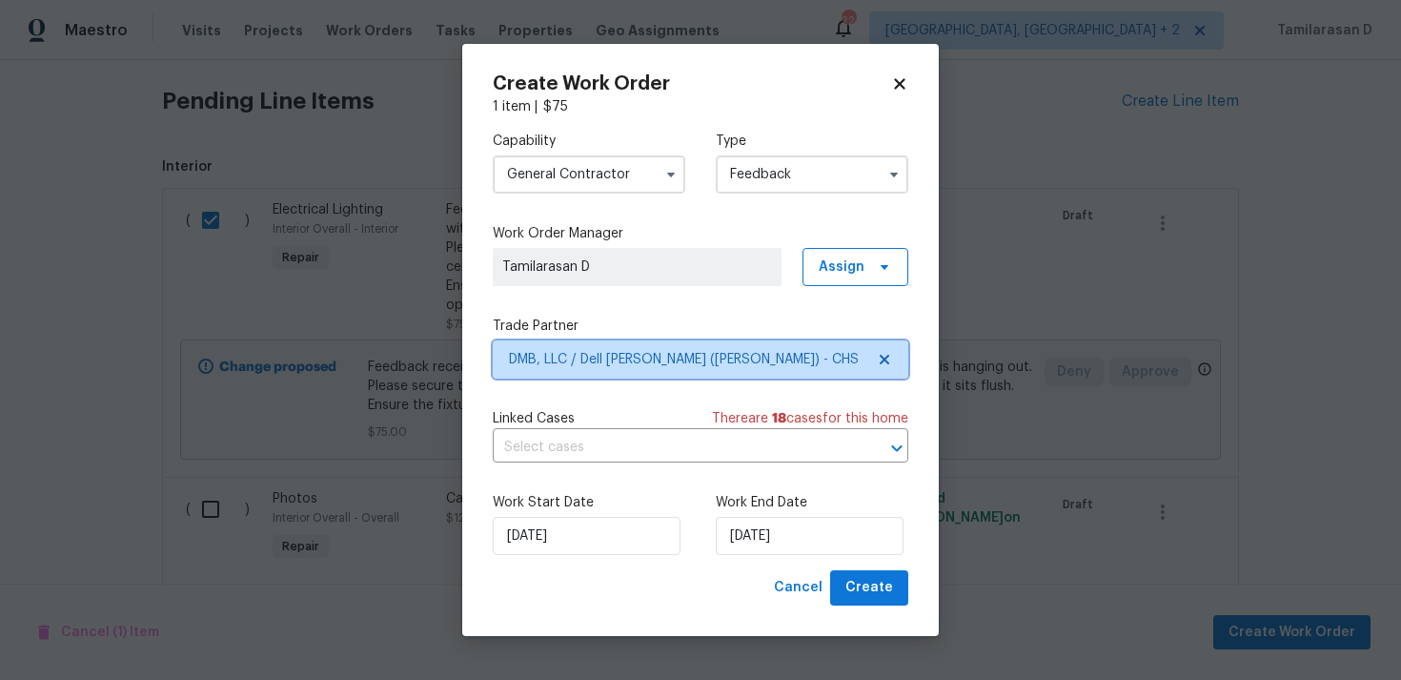
scroll to position [0, 0]
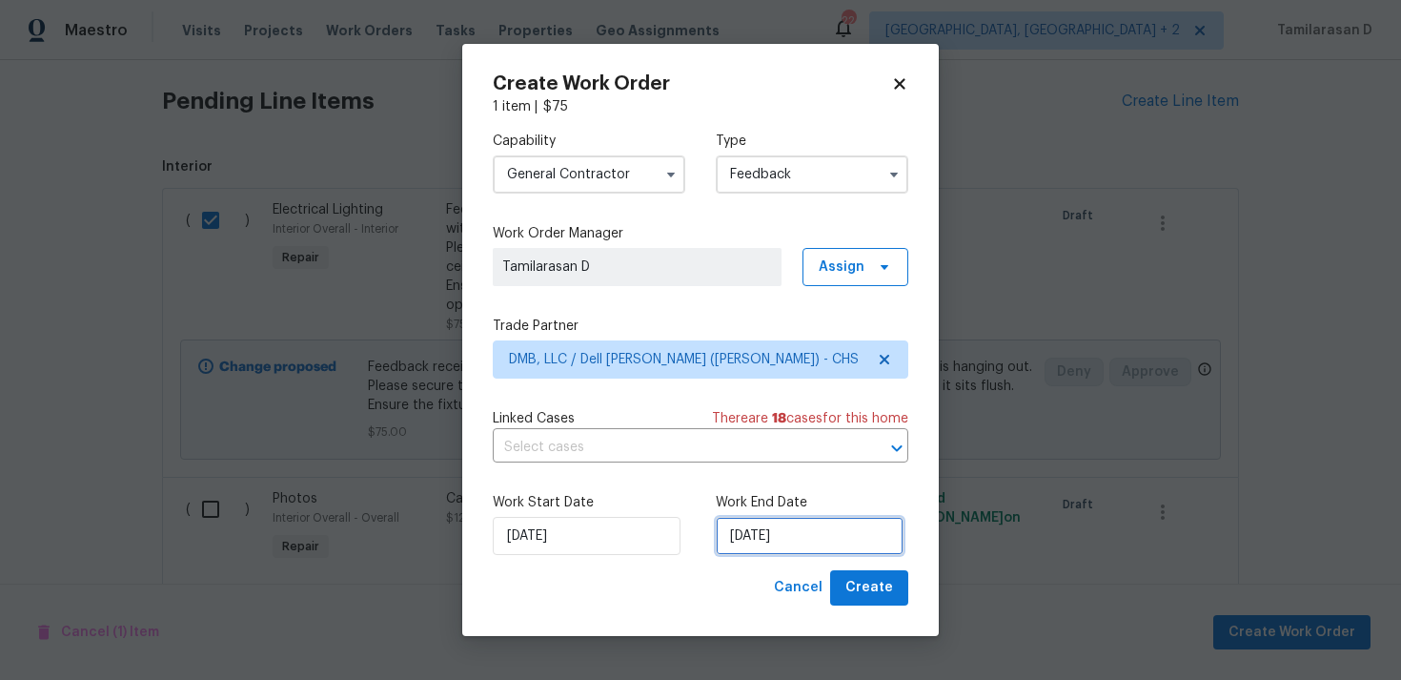
click at [789, 537] on input "27/08/2025" at bounding box center [810, 536] width 188 height 38
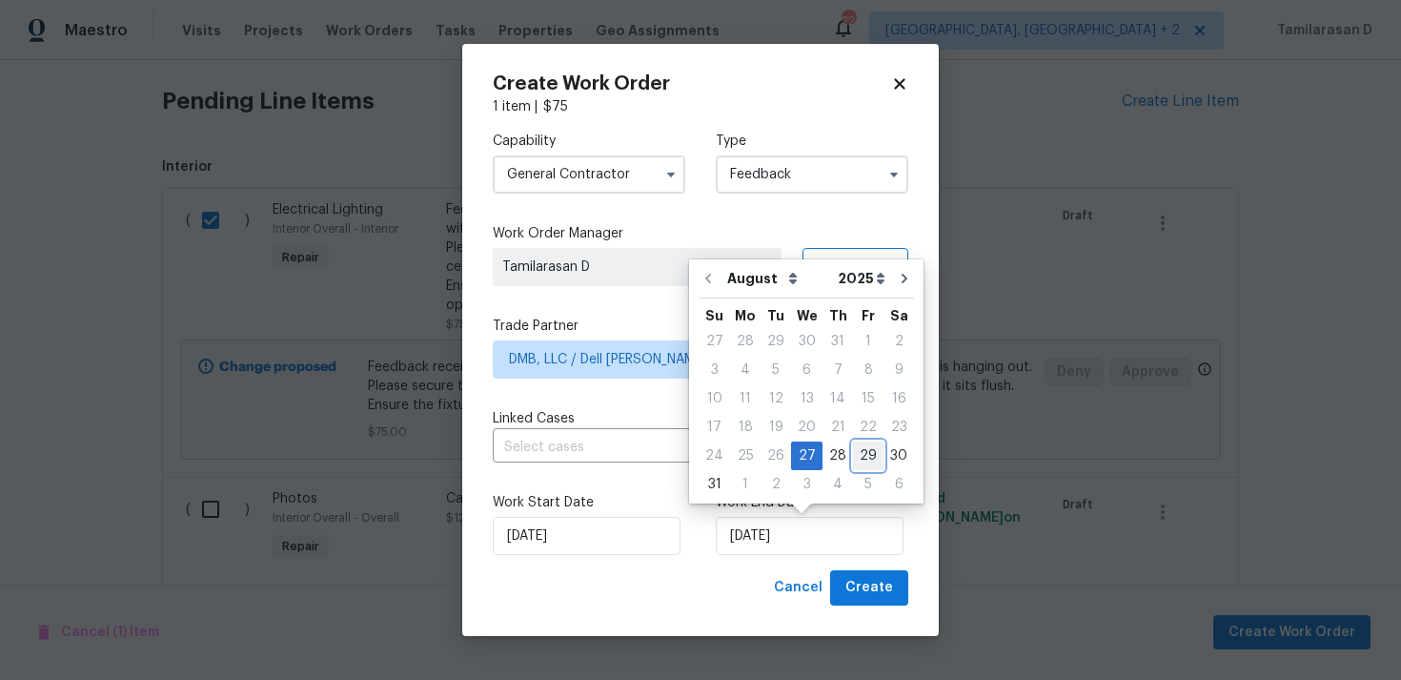
click at [859, 459] on div "29" at bounding box center [868, 455] width 31 height 27
type input "29/08/2025"
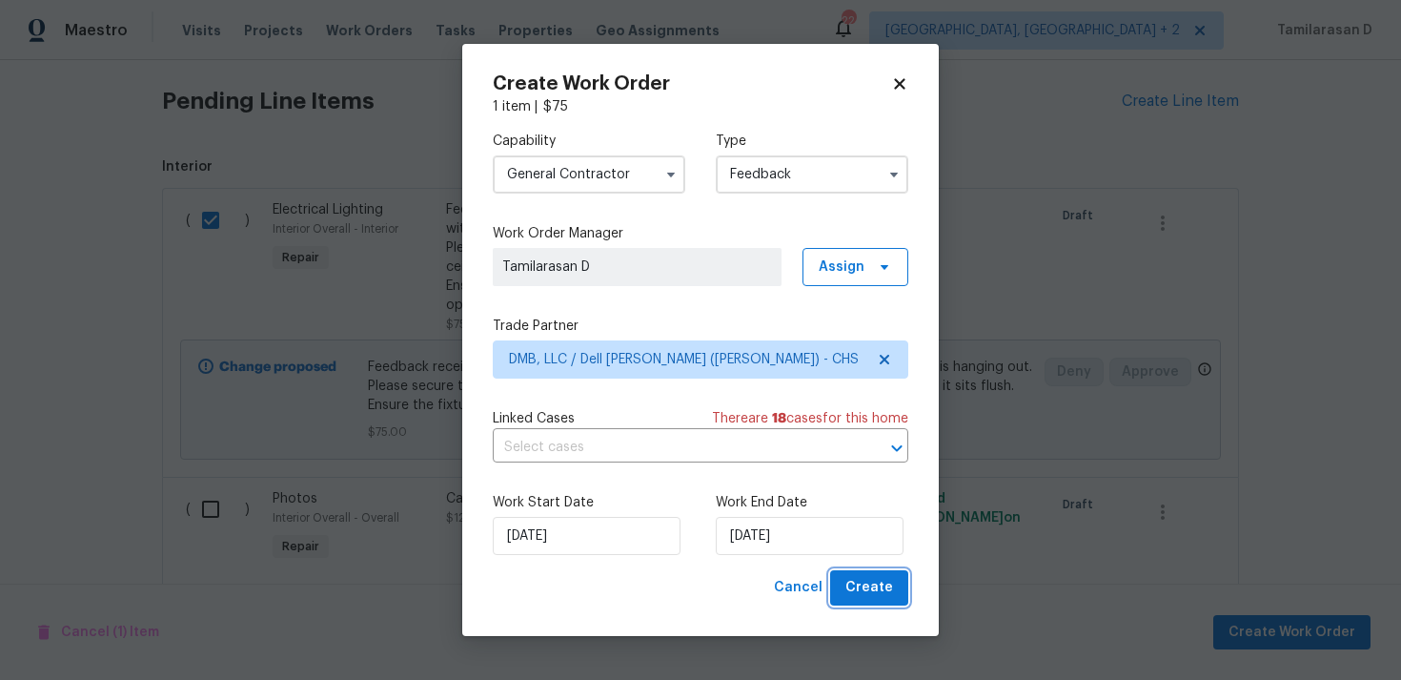
click at [857, 579] on span "Create" at bounding box center [870, 588] width 48 height 24
checkbox input "false"
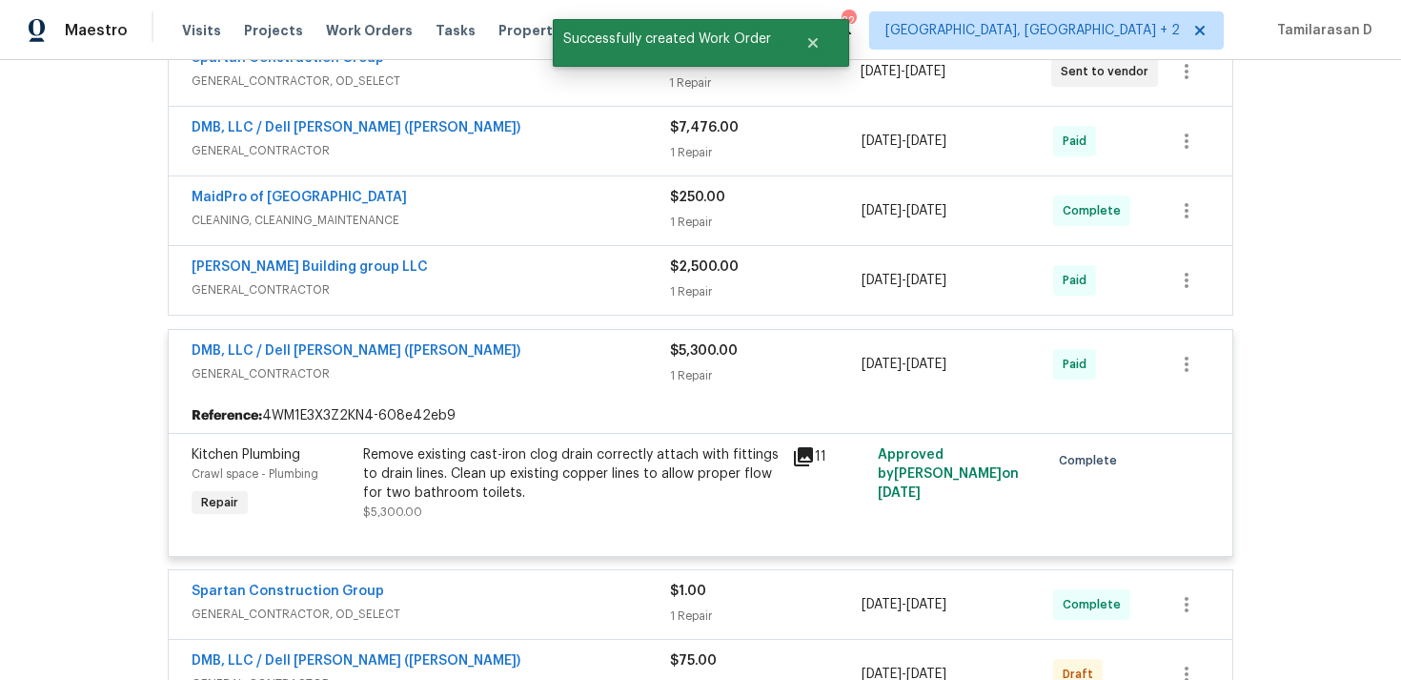
scroll to position [755, 0]
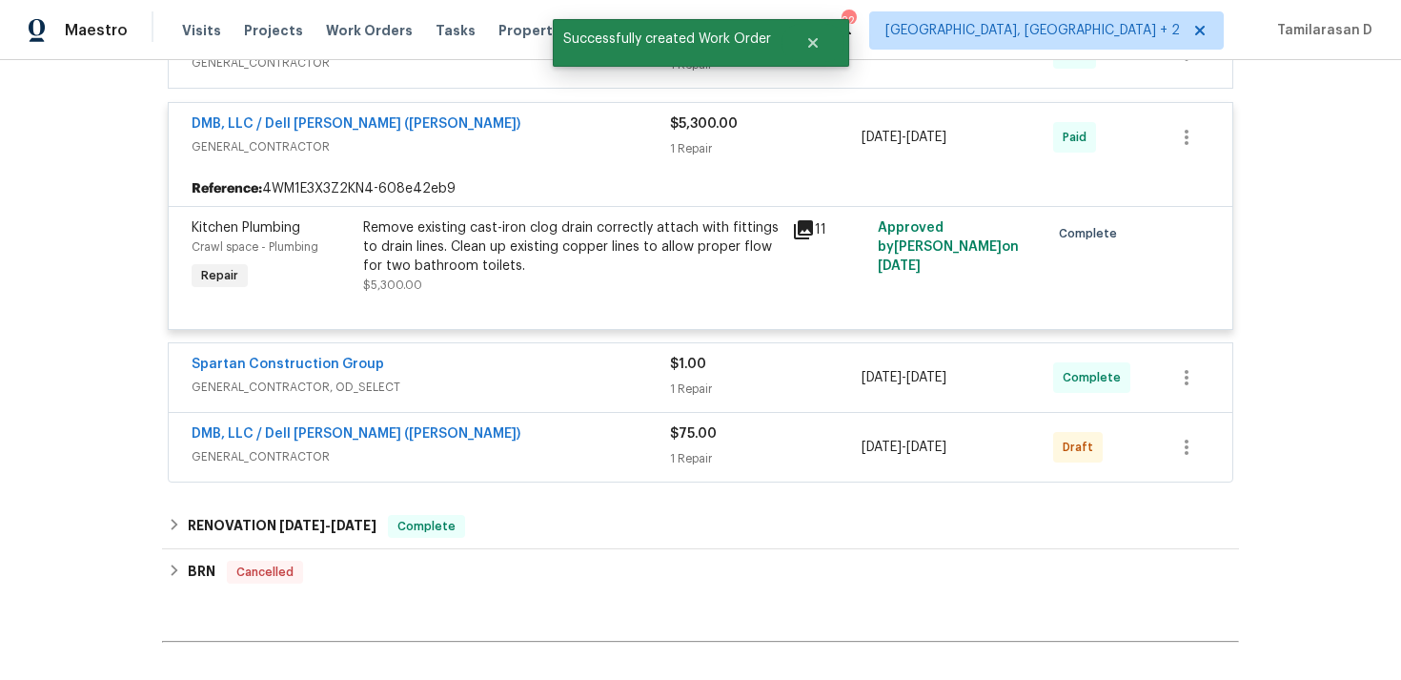
click at [479, 151] on span "GENERAL_CONTRACTOR" at bounding box center [431, 146] width 479 height 19
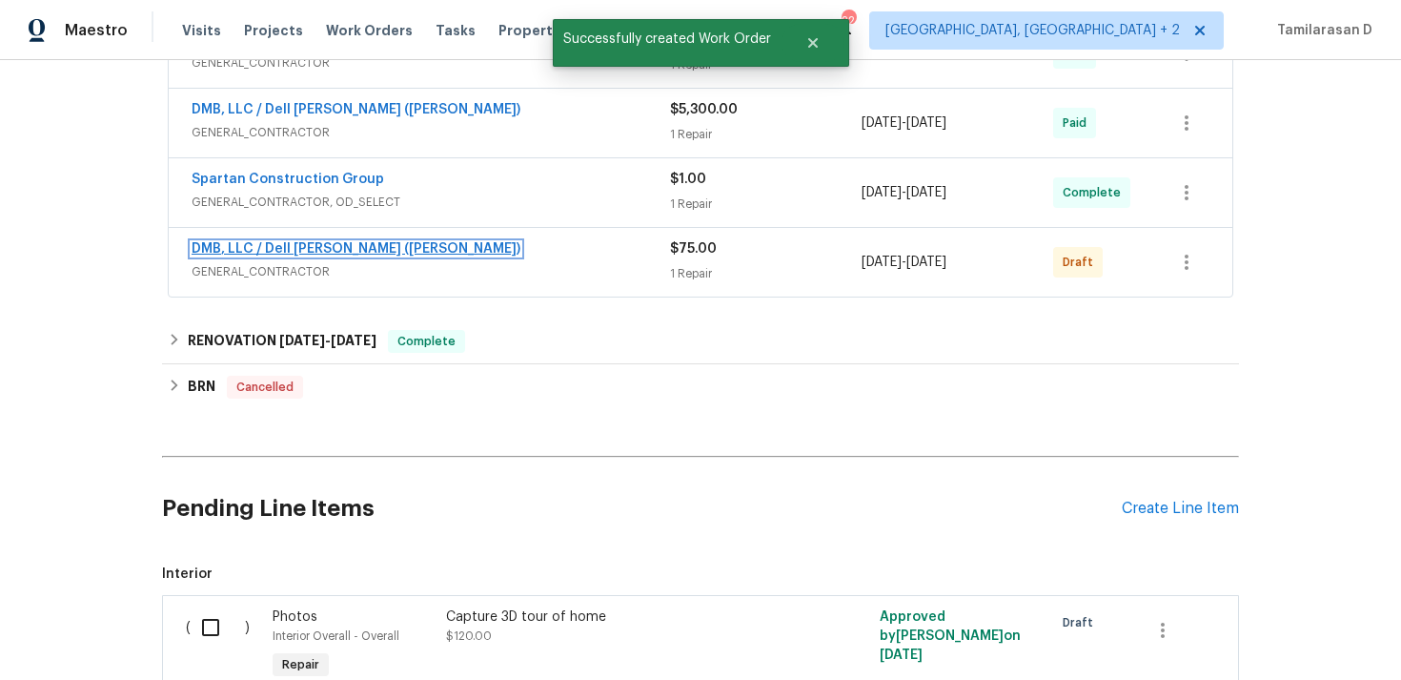
click at [300, 242] on link "DMB, LLC / Dell Bryson (Heise)" at bounding box center [356, 248] width 329 height 13
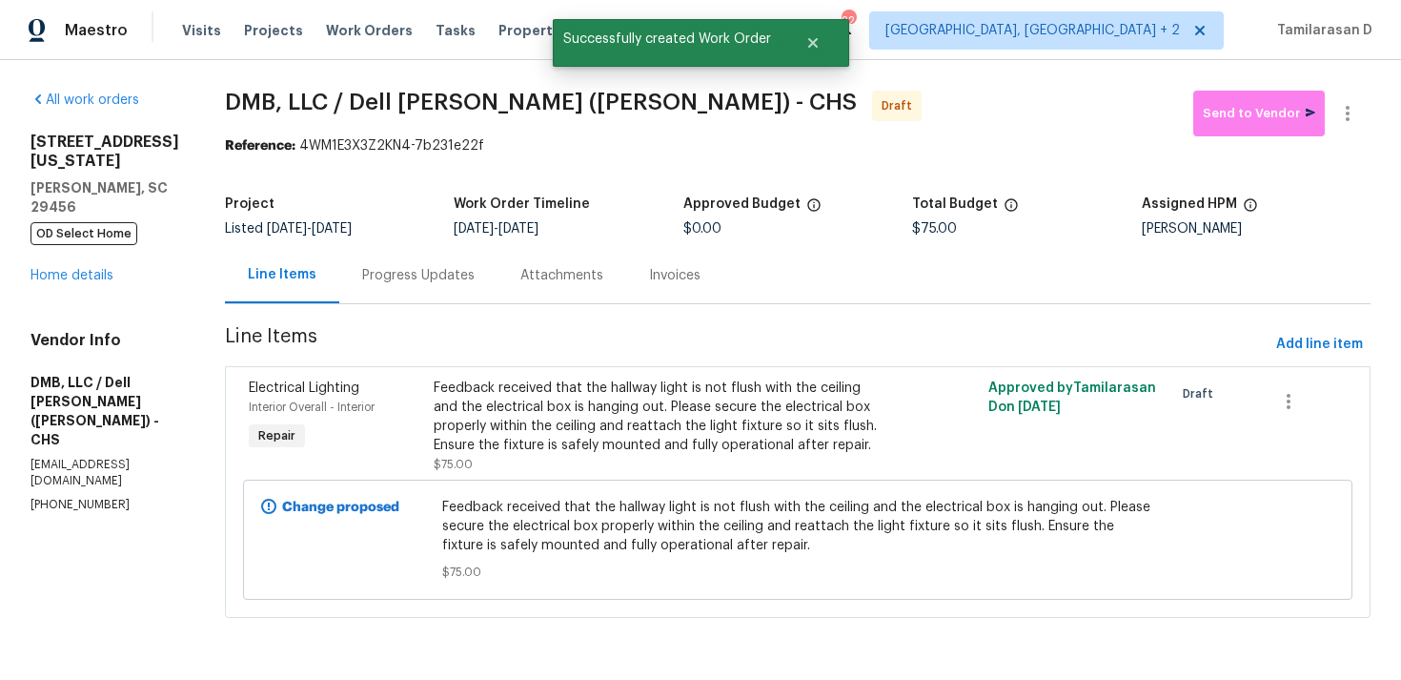
click at [478, 276] on div "Progress Updates" at bounding box center [418, 275] width 158 height 56
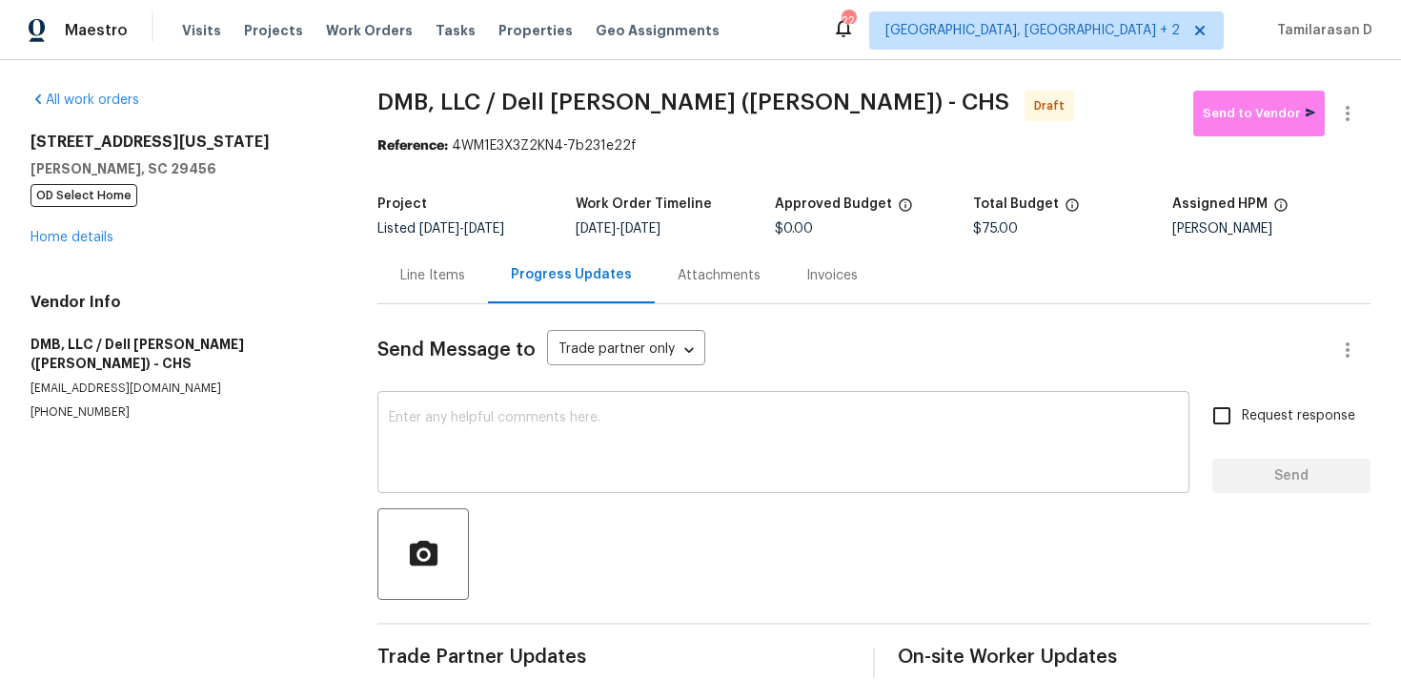
click at [424, 421] on textarea at bounding box center [783, 444] width 789 height 67
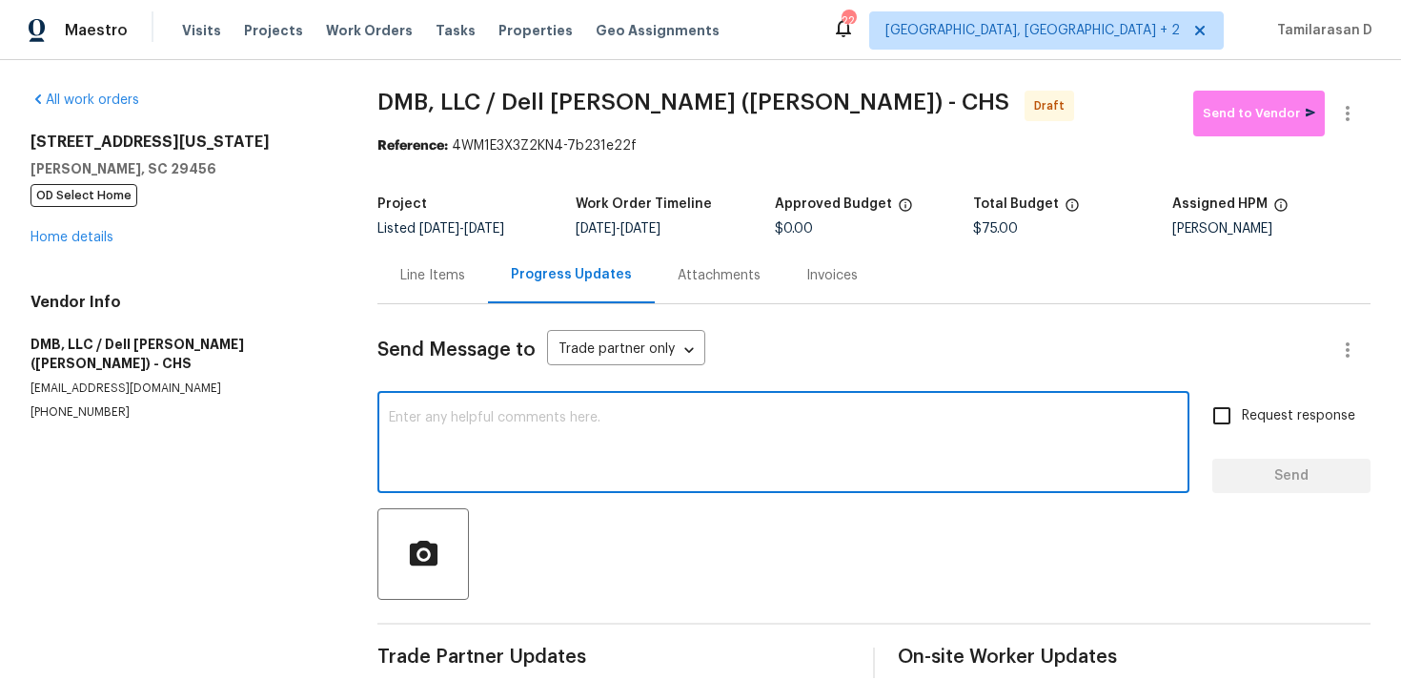
scroll to position [29, 0]
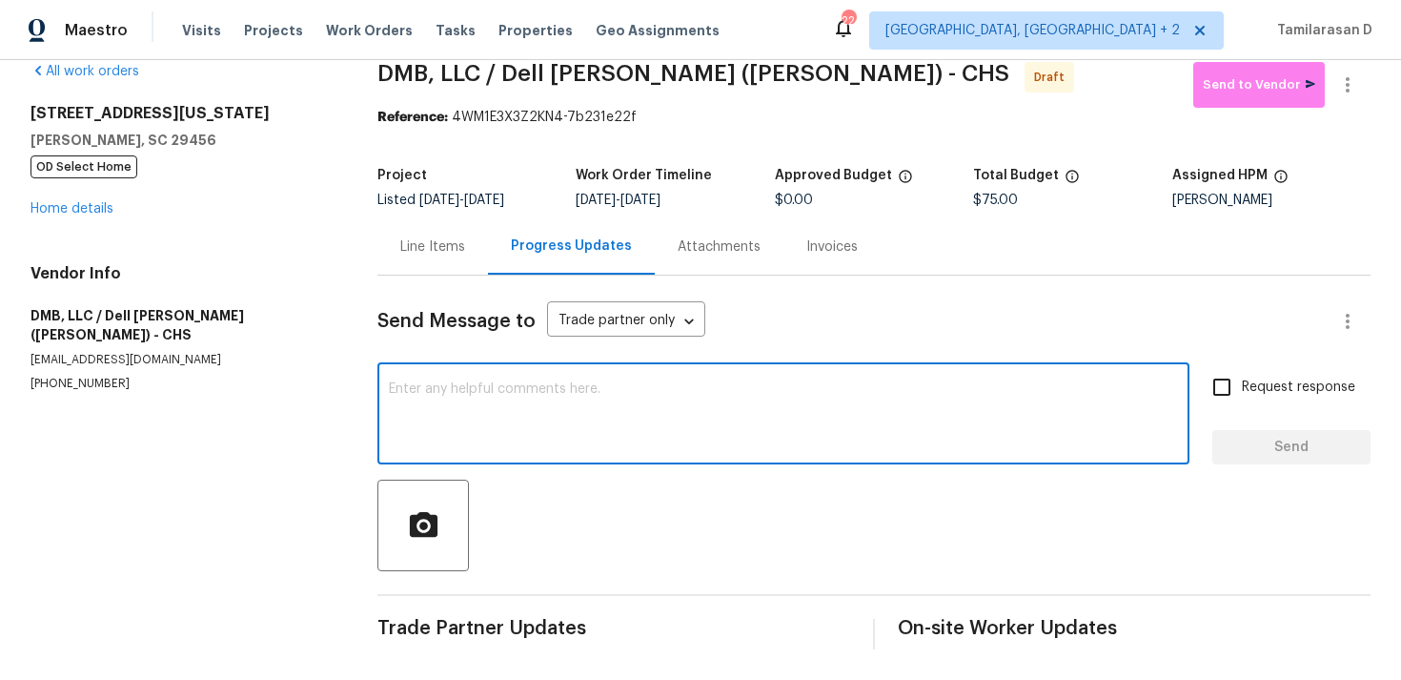
click at [465, 373] on div "x ​" at bounding box center [783, 415] width 812 height 97
paste textarea "Hey, this is Tamil from Opendoor. I’m confirming you received the WO for the pr…"
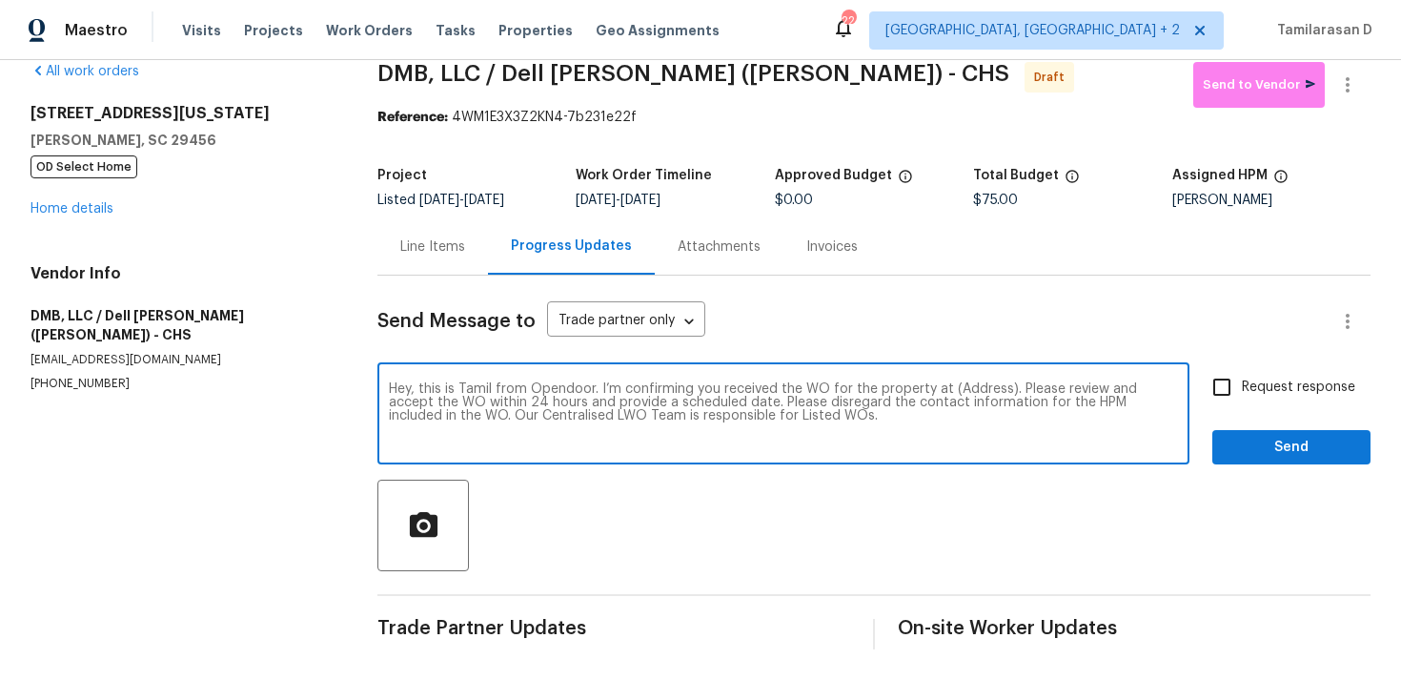
click at [969, 389] on textarea "Hey, this is Tamil from Opendoor. I’m confirming you received the WO for the pr…" at bounding box center [783, 415] width 789 height 67
paste textarea "109 Washington Dr, Ladson, SC 29456"
type textarea "Hey, this is Tamil from Opendoor. I’m confirming you received the WO for the pr…"
click at [1230, 395] on input "Request response" at bounding box center [1222, 387] width 40 height 40
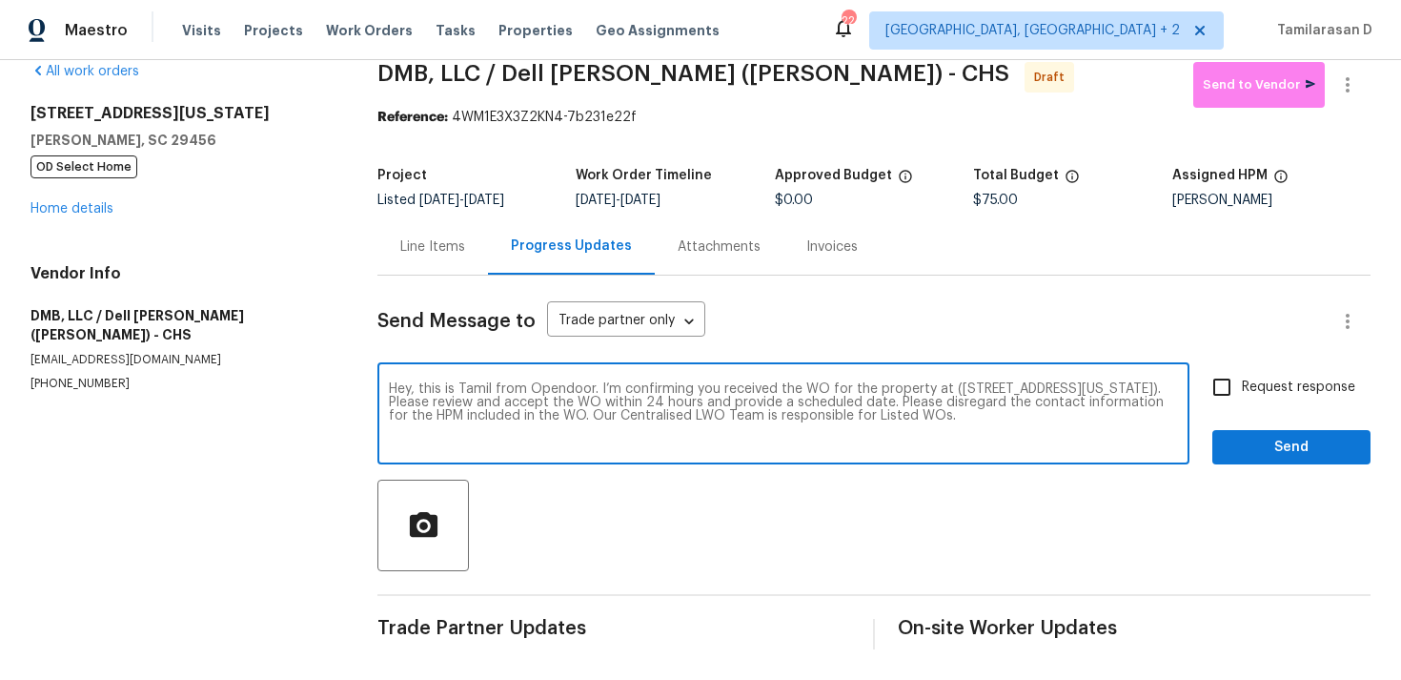
checkbox input "true"
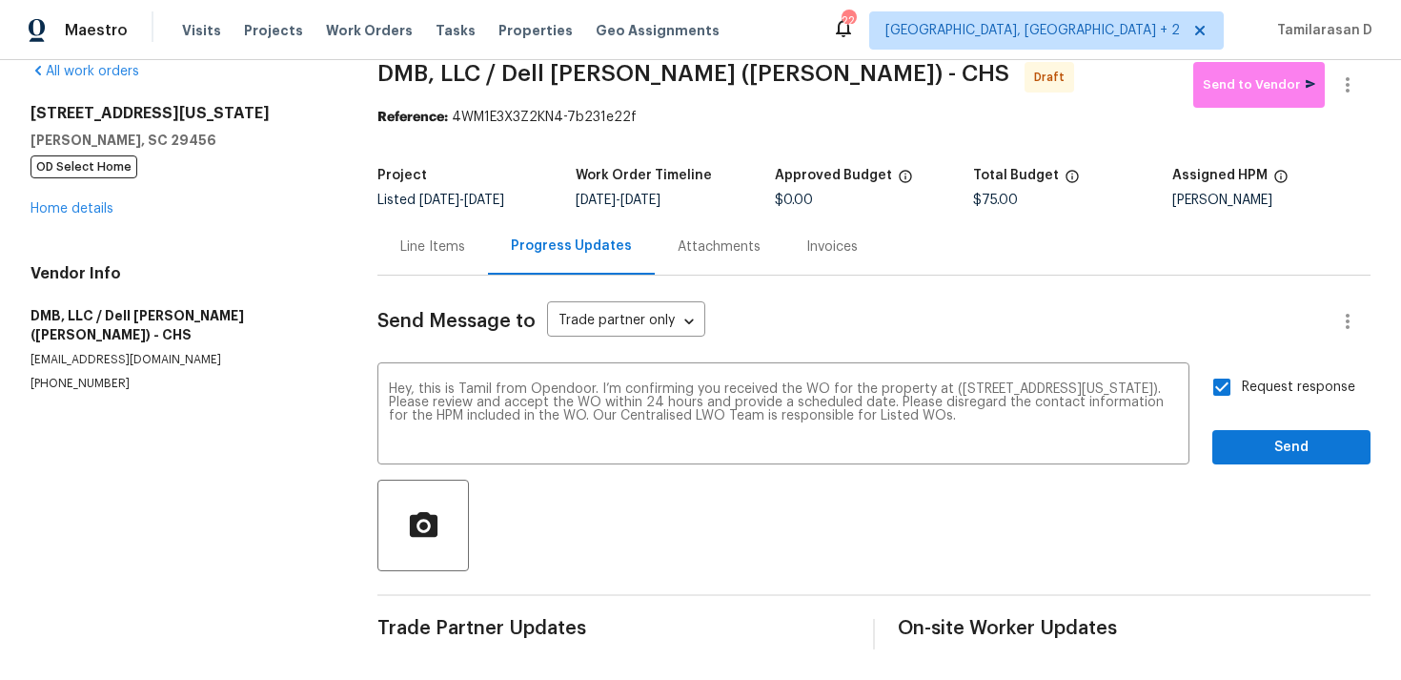
click at [1309, 469] on div "Send Message to Trade partner only Trade partner only ​ Hey, this is Tamil from…" at bounding box center [873, 462] width 993 height 374
click at [1283, 438] on span "Send" at bounding box center [1292, 448] width 128 height 24
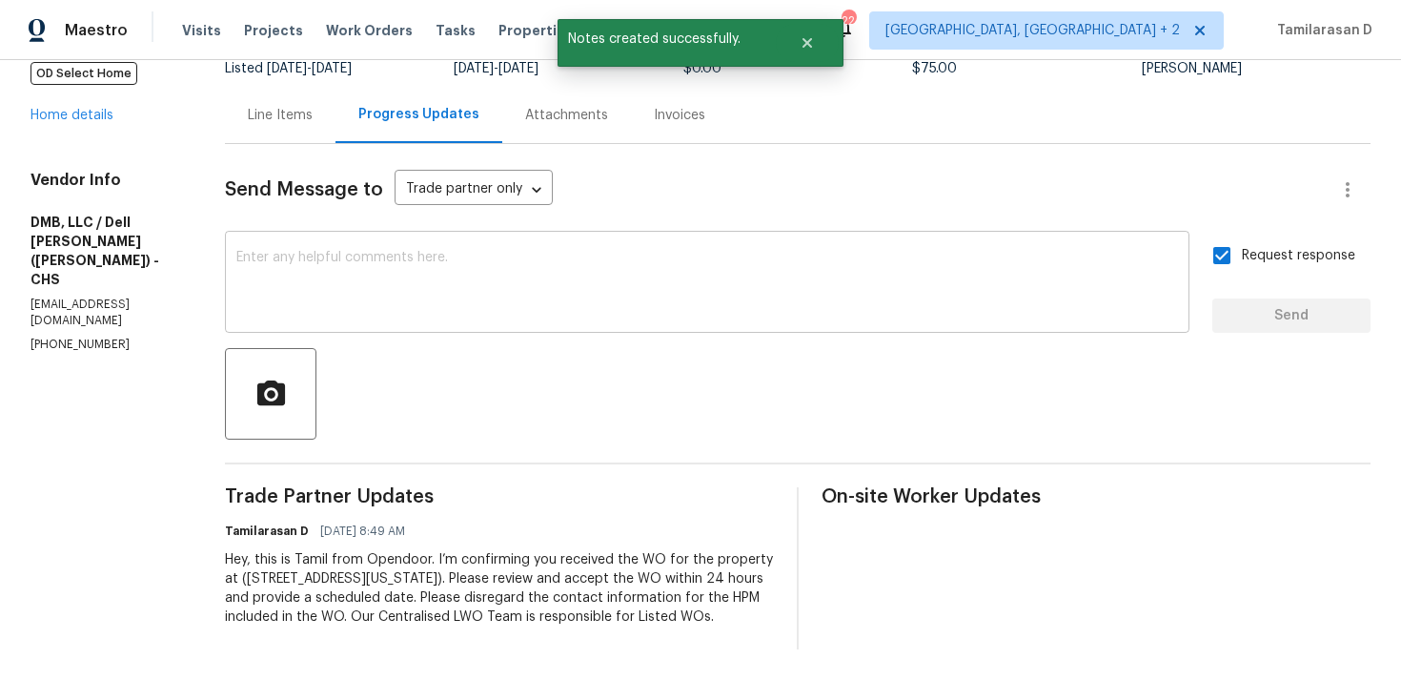
scroll to position [0, 0]
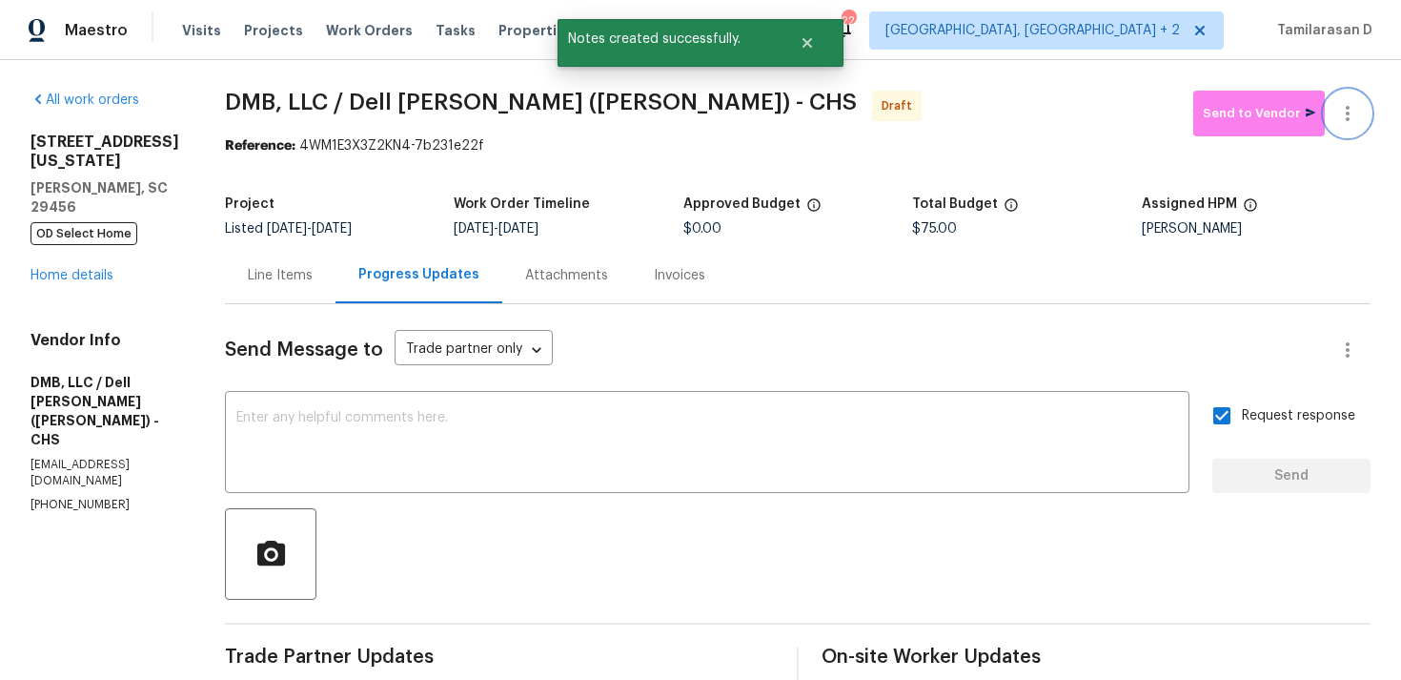
click at [1344, 122] on icon "button" at bounding box center [1347, 113] width 23 height 23
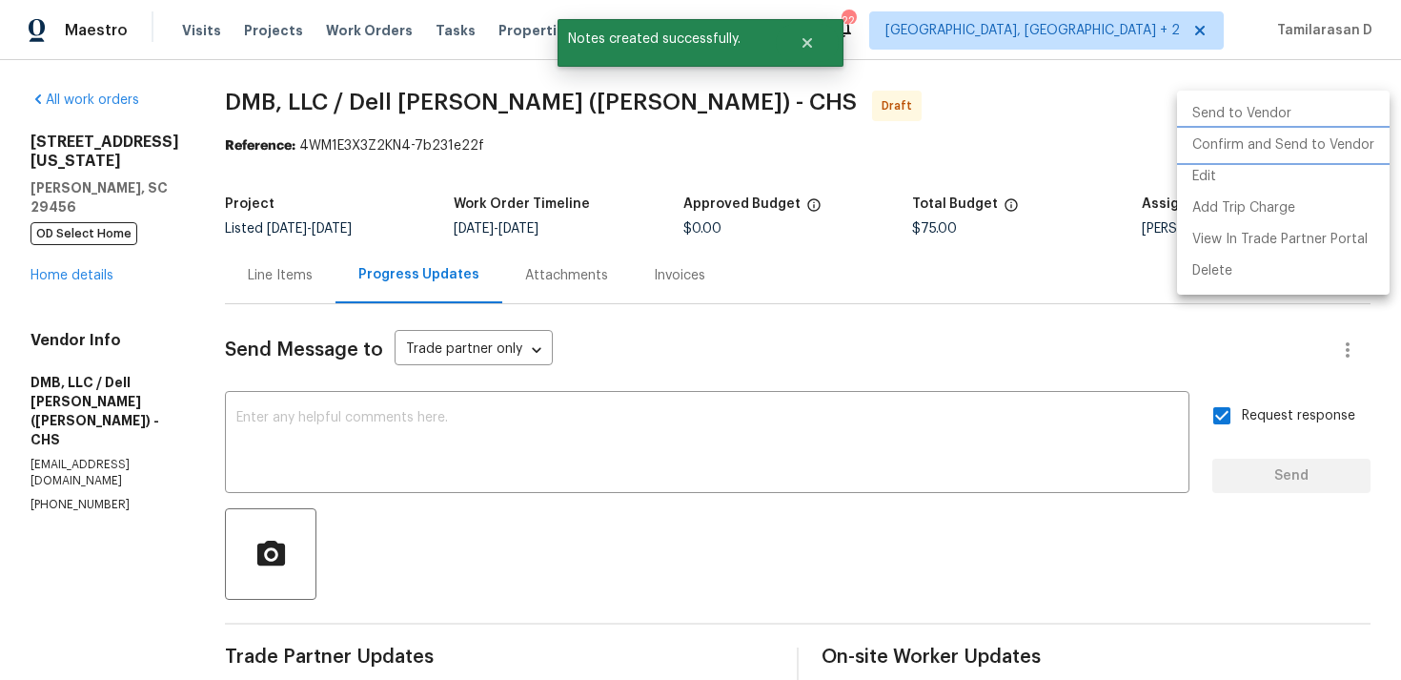
click at [1241, 150] on li "Confirm and Send to Vendor" at bounding box center [1283, 145] width 213 height 31
click at [1070, 119] on div at bounding box center [700, 340] width 1401 height 680
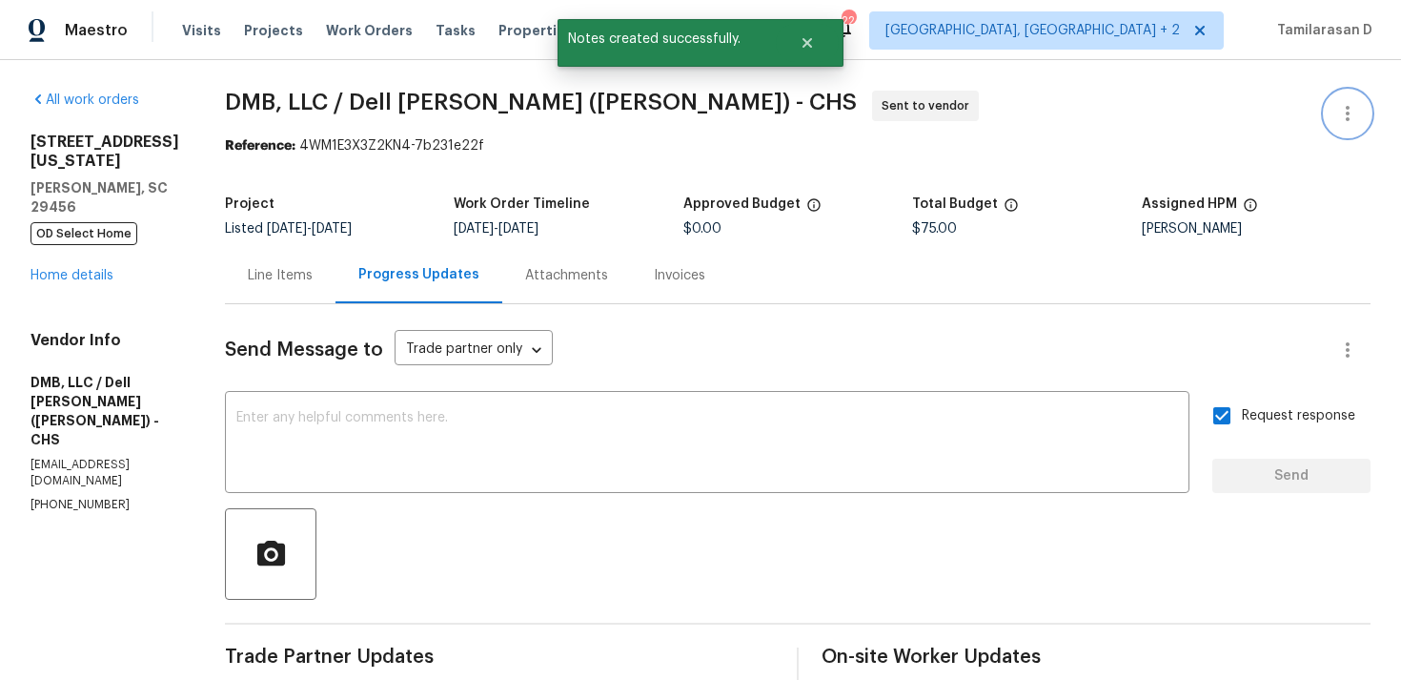
scroll to position [160, 0]
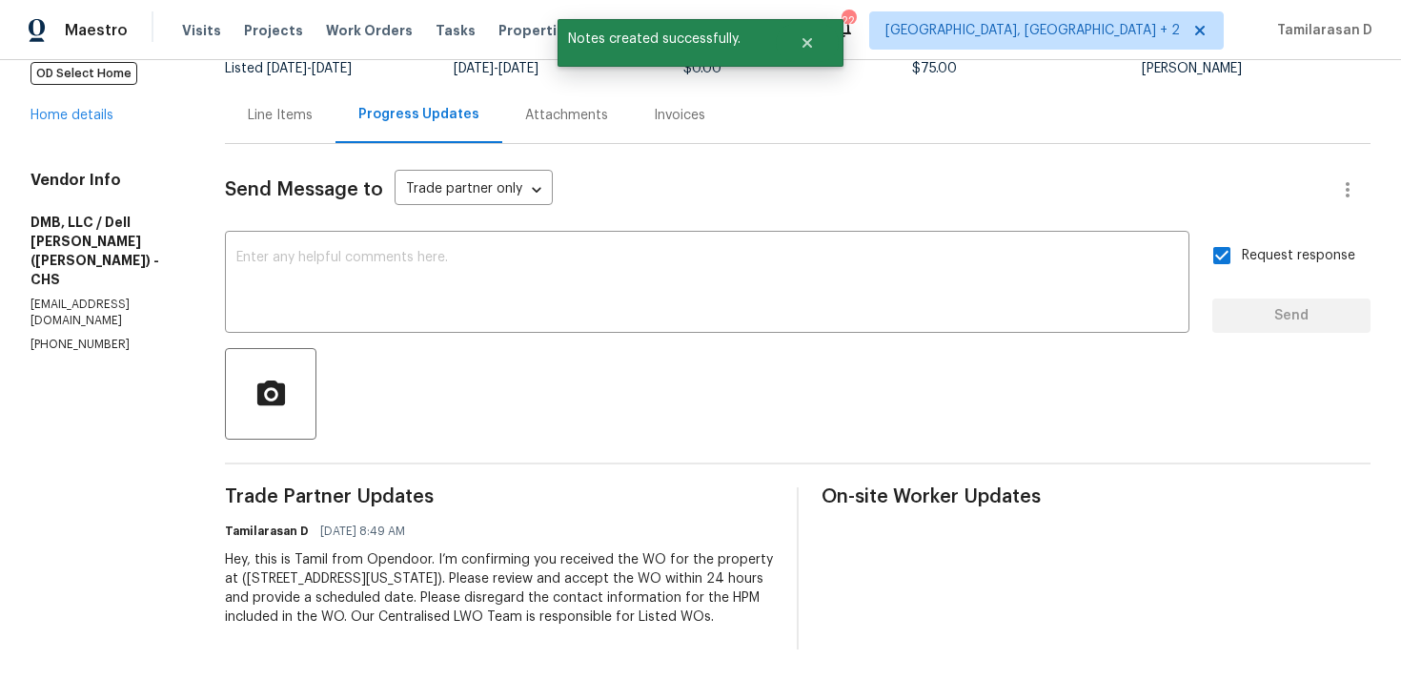
click at [371, 431] on div at bounding box center [798, 394] width 1146 height 92
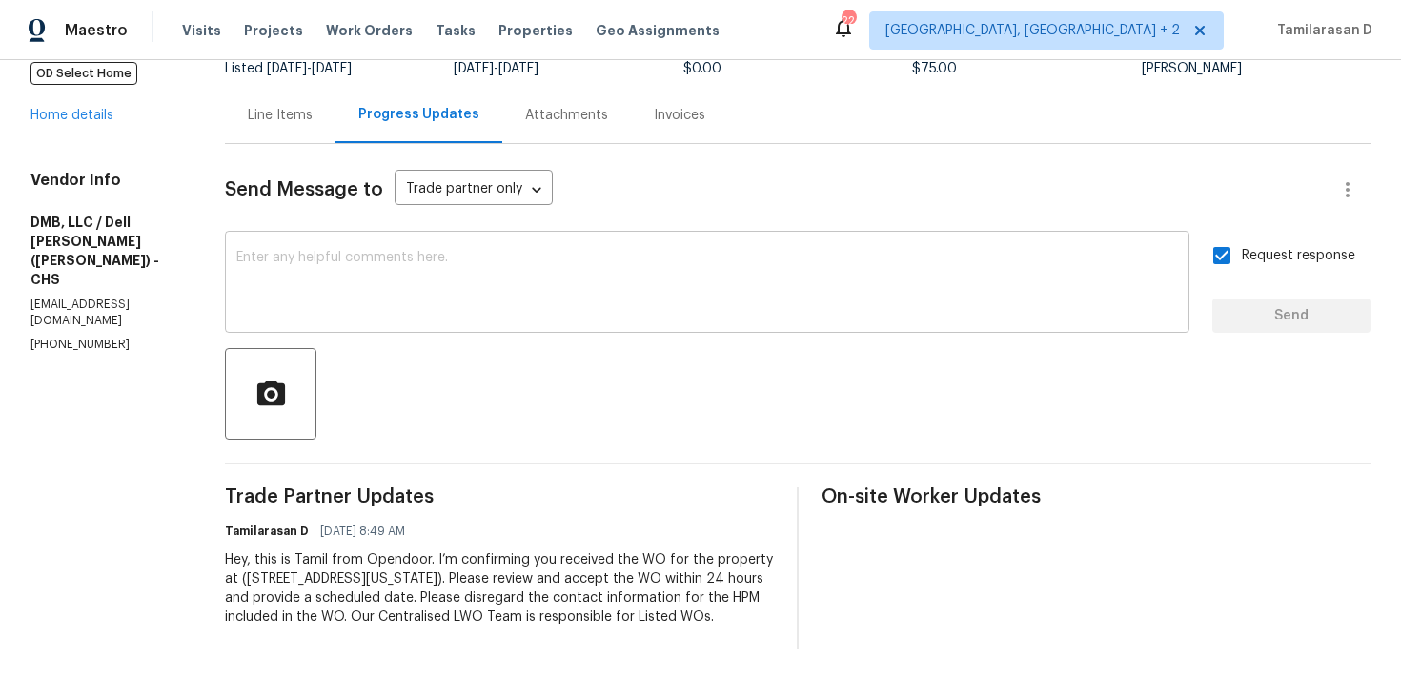
scroll to position [0, 0]
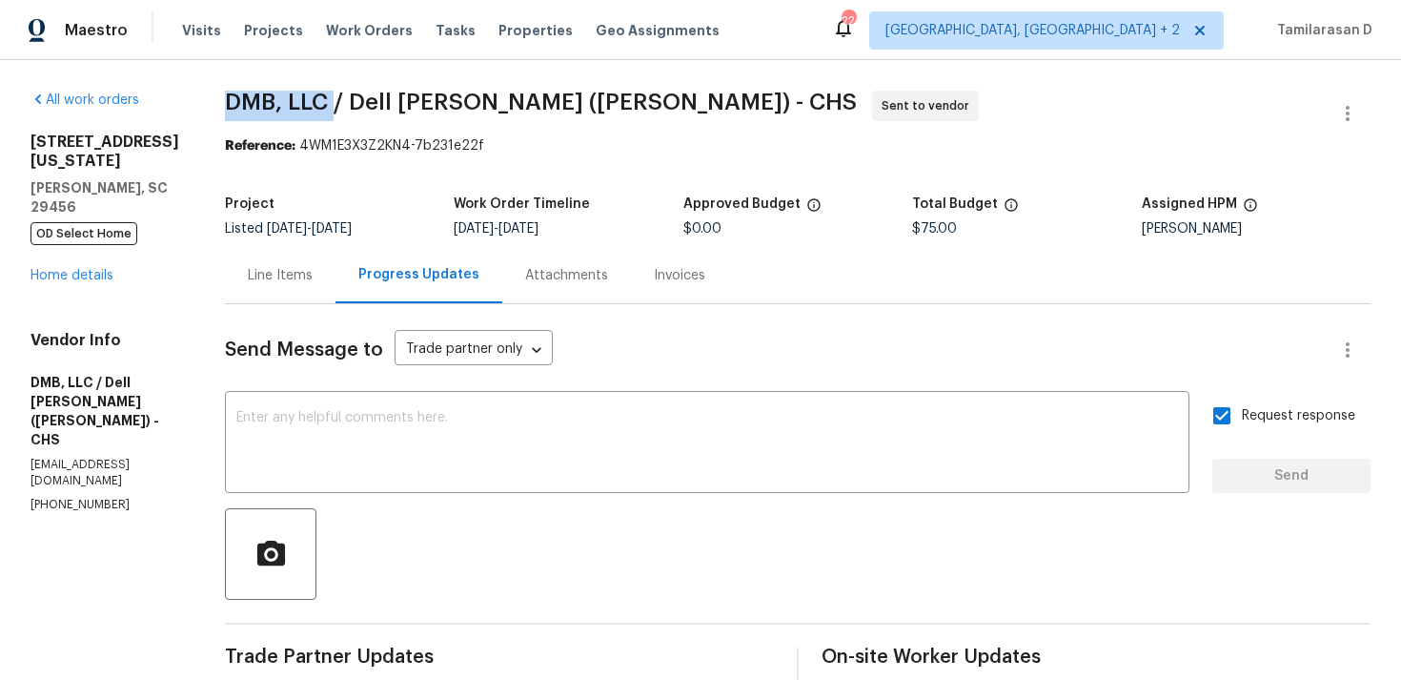
drag, startPoint x: 223, startPoint y: 100, endPoint x: 329, endPoint y: 106, distance: 106.0
click at [329, 106] on span "DMB, LLC / Dell Bryson (Heise) - CHS" at bounding box center [541, 102] width 632 height 23
copy span "DMB, LLC"
click at [228, 70] on div "All work orders 109 Washington Dr Ladson, SC 29456 OD Select Home Home details …" at bounding box center [700, 450] width 1401 height 780
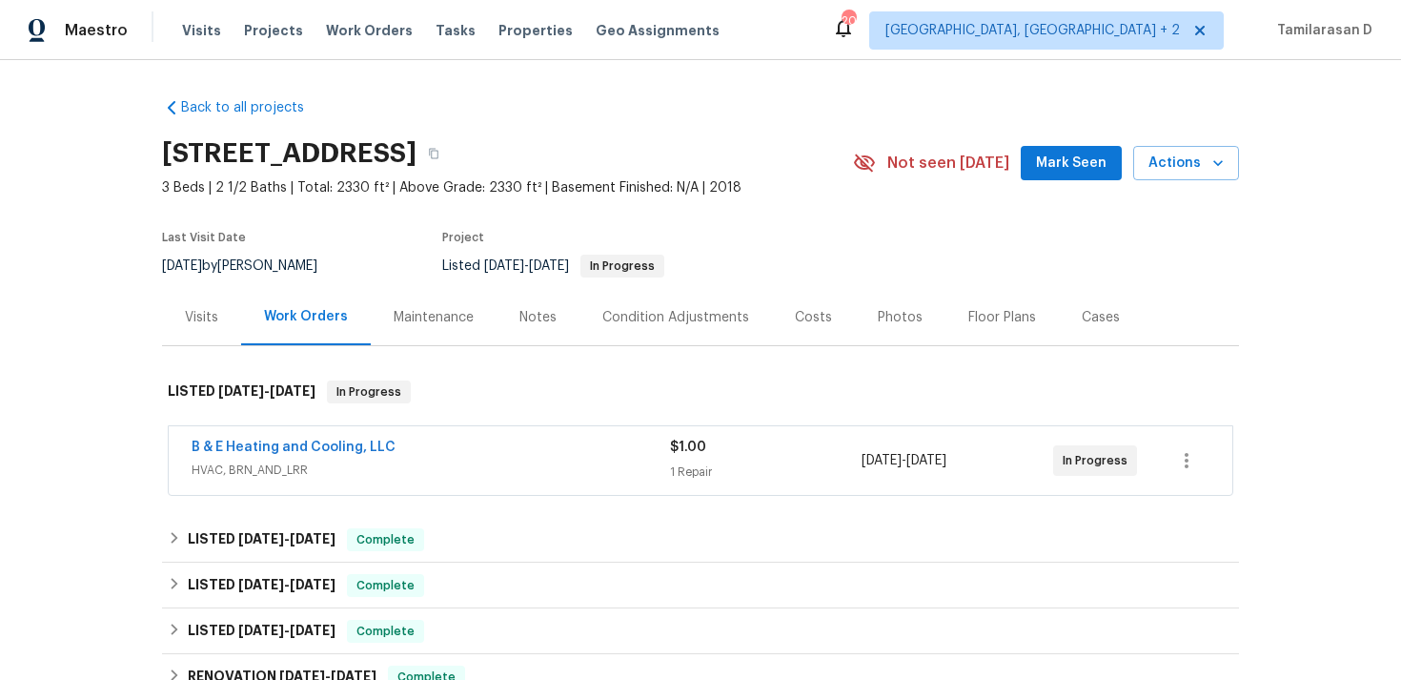
click at [481, 444] on div "B & E Heating and Cooling, LLC" at bounding box center [431, 449] width 479 height 23
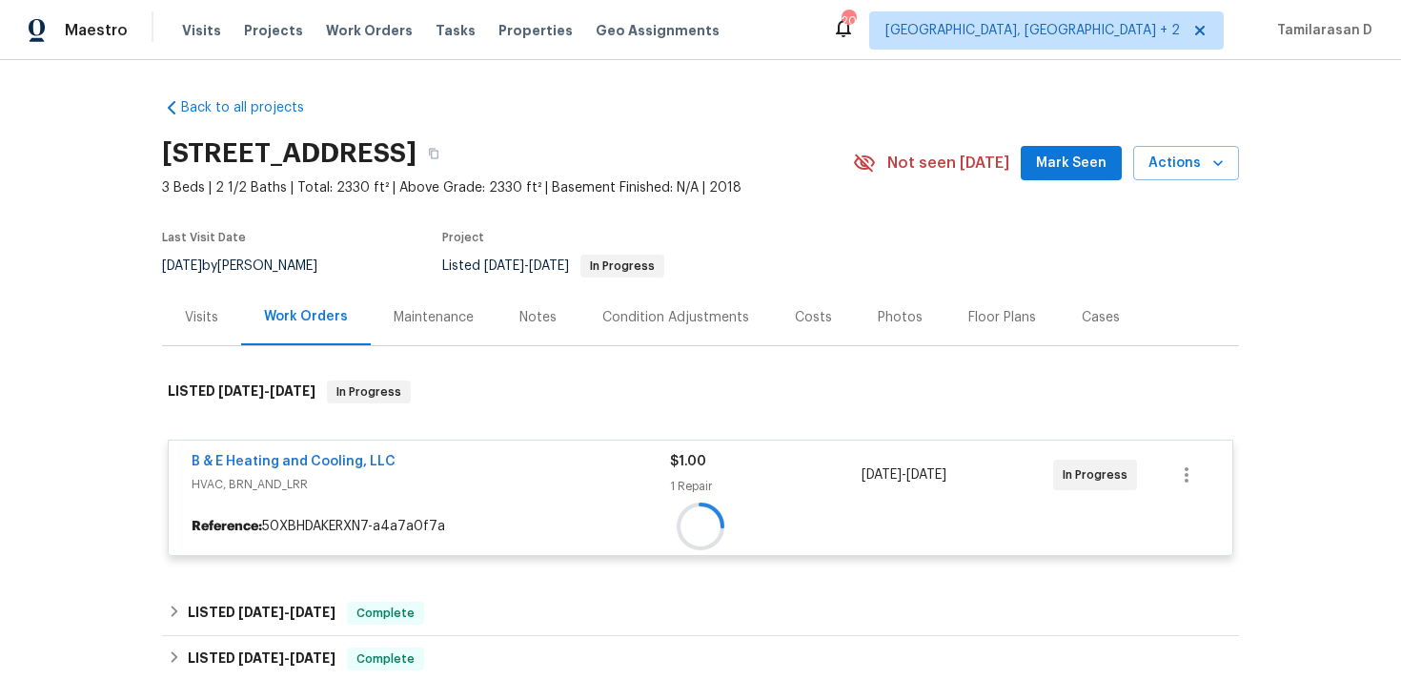
scroll to position [113, 0]
